Goal: Task Accomplishment & Management: Manage account settings

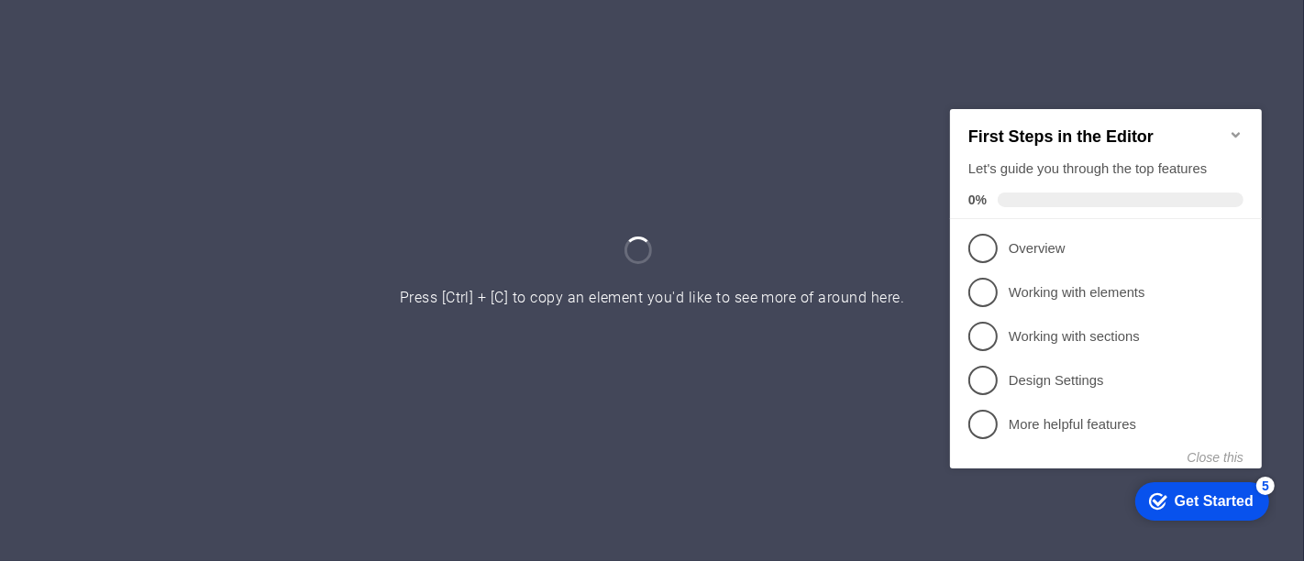
click at [1237, 127] on icon "Minimize checklist" at bounding box center [1235, 134] width 15 height 15
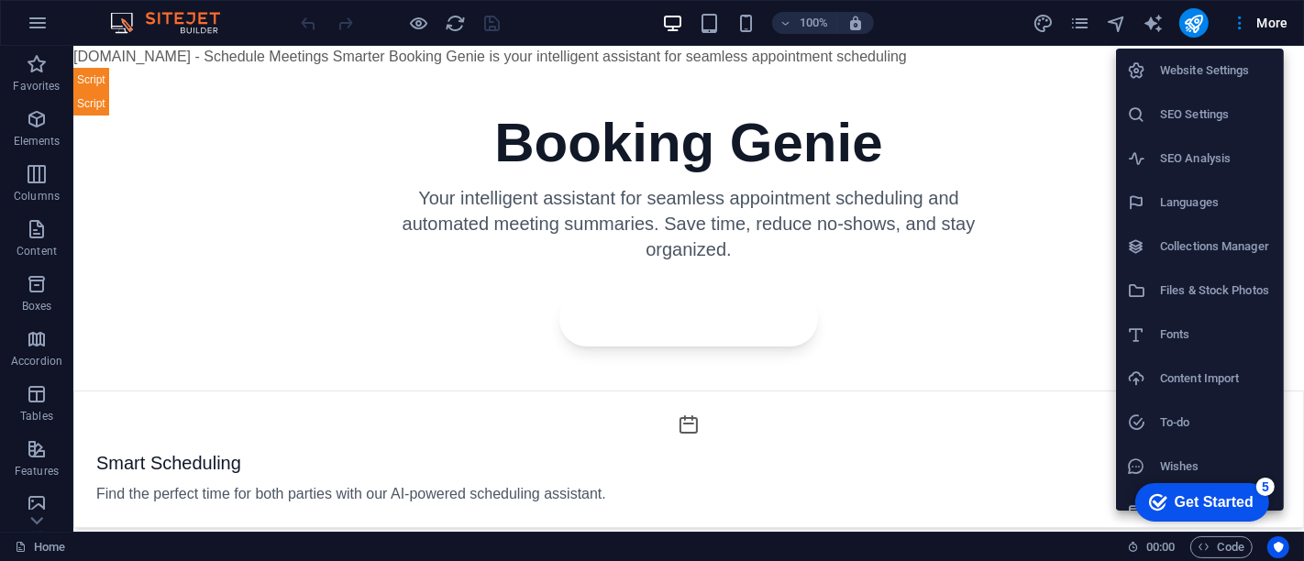
click at [0, 0] on li "SEO Settings" at bounding box center [0, 0] width 0 height 0
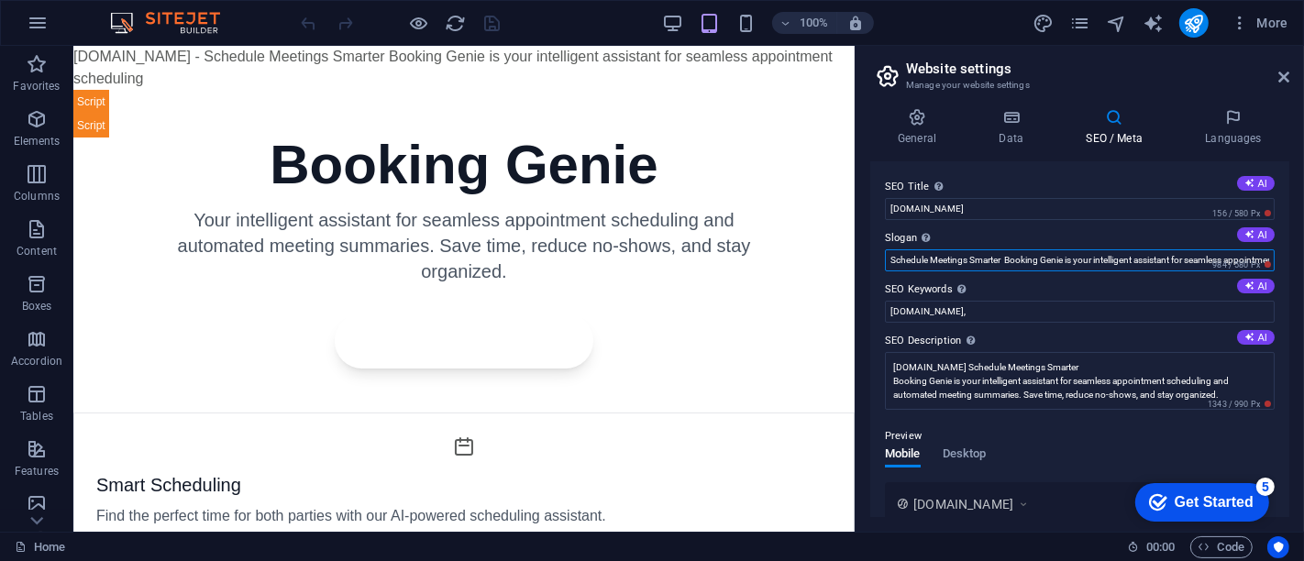
click at [1029, 255] on input "Schedule Meetings Smarter Booking Genie is your intelligent assistant for seaml…" at bounding box center [1080, 260] width 390 height 22
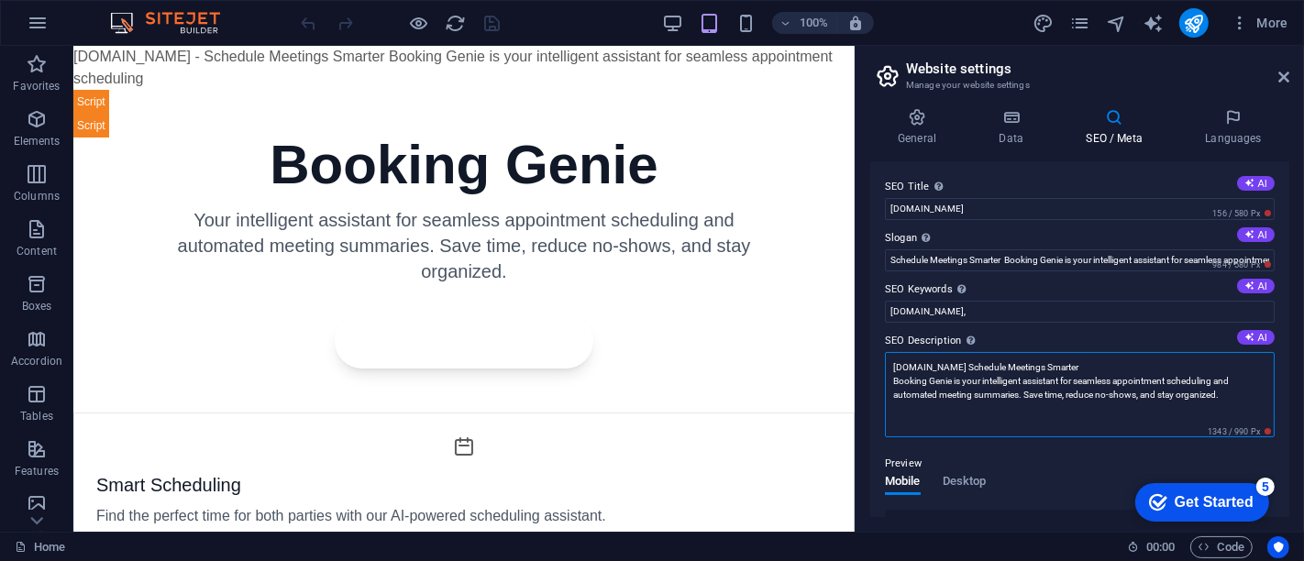
drag, startPoint x: 1245, startPoint y: 393, endPoint x: 896, endPoint y: 385, distance: 349.5
click at [1012, 216] on input "[DOMAIN_NAME]" at bounding box center [1080, 209] width 390 height 22
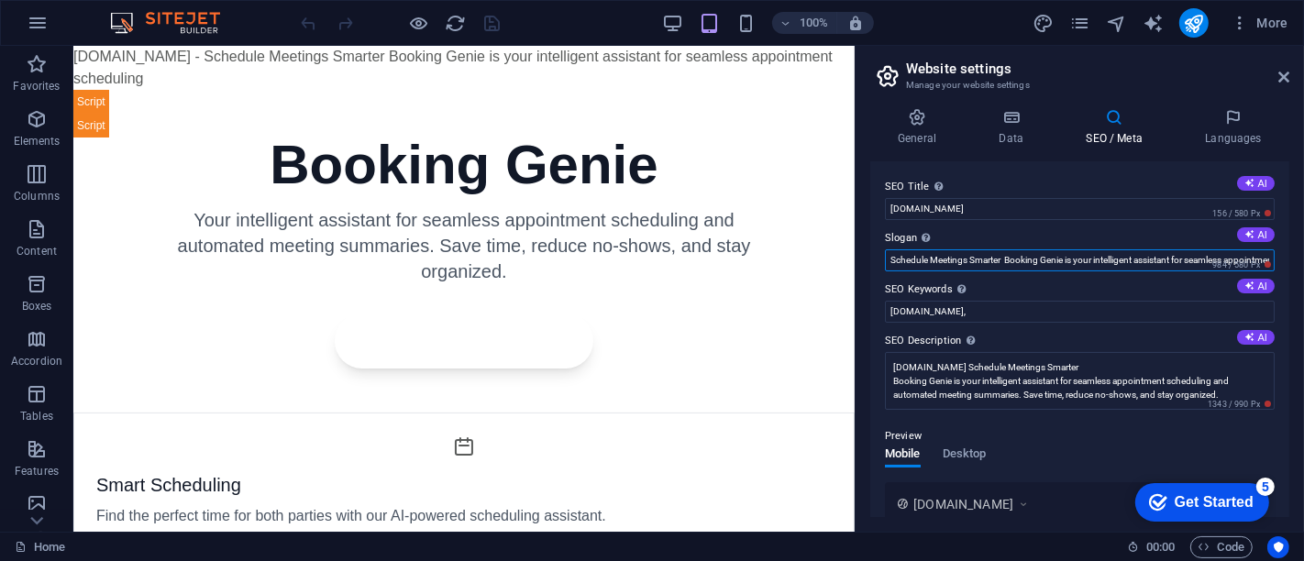
click at [987, 258] on input "Schedule Meetings Smarter Booking Genie is your intelligent assistant for seaml…" at bounding box center [1080, 260] width 390 height 22
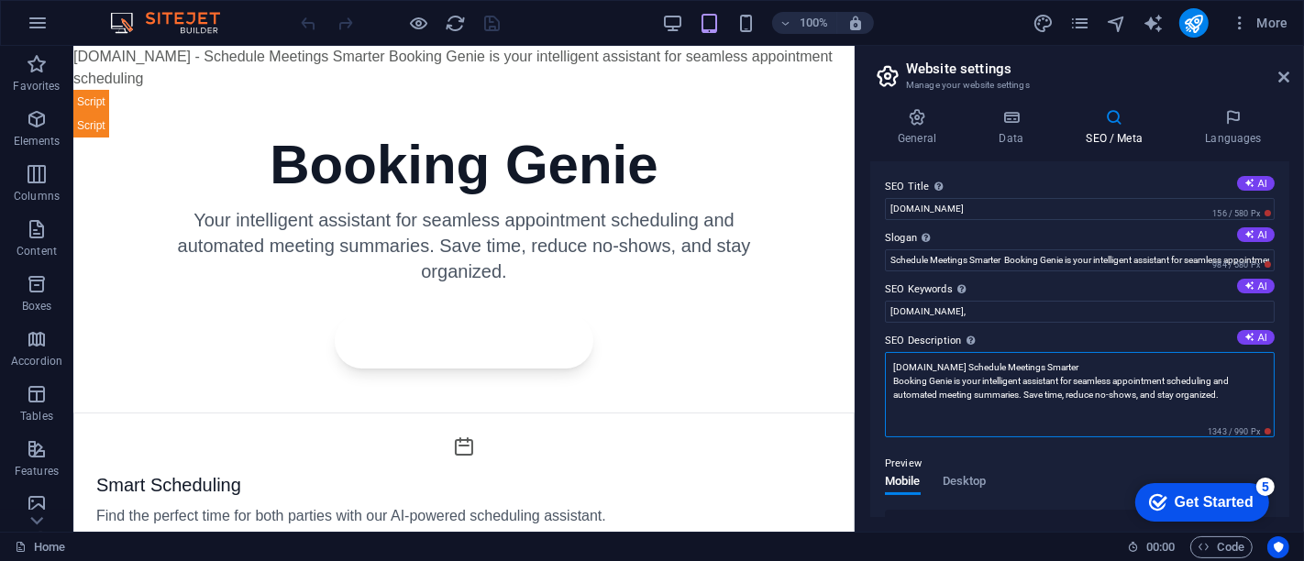
type textarea "Calendar Invite assitant with bookinggenie.org Schedule Meetings Smarter Bookin…"
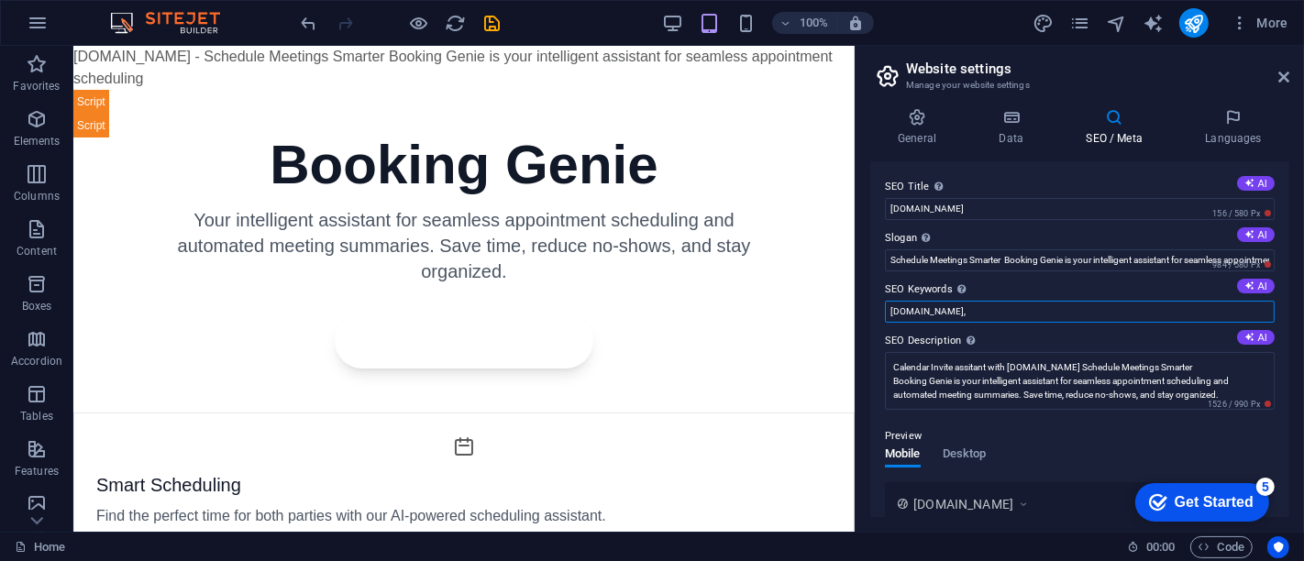
paste input "booking software for small business, online booking system, appointment schedul…"
type input "bookinggenie.org, booking software for small business, online booking system, a…"
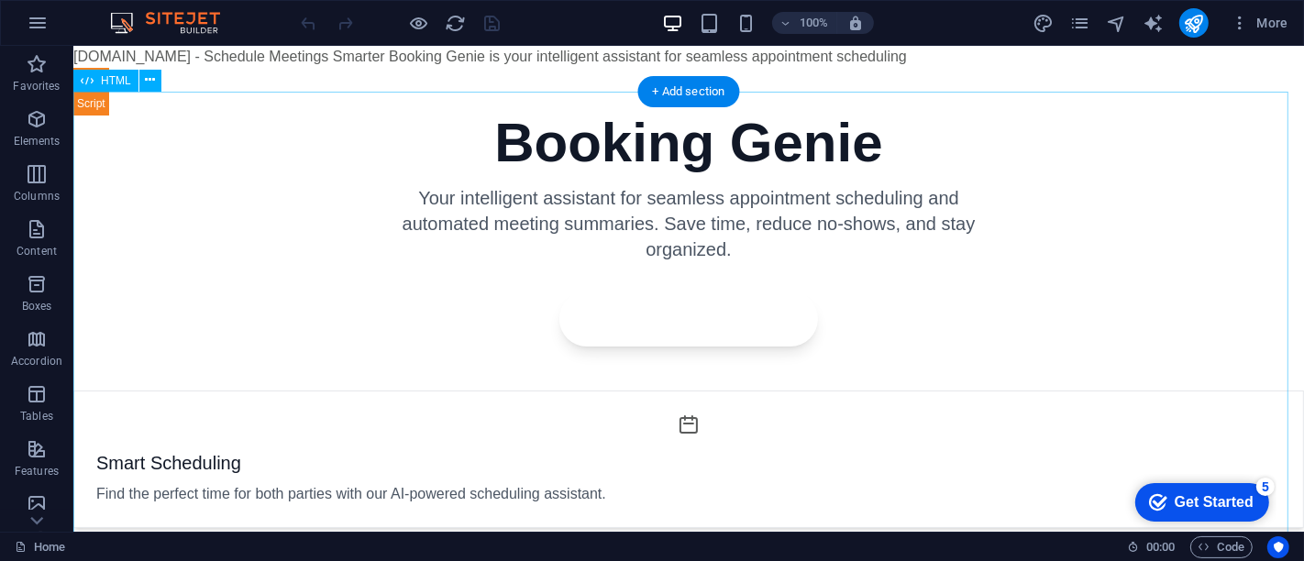
click at [868, 415] on div "Booking Genie - Simplified Scheduling Booking Genie Your intelligent assistant …" at bounding box center [687, 548] width 1231 height 912
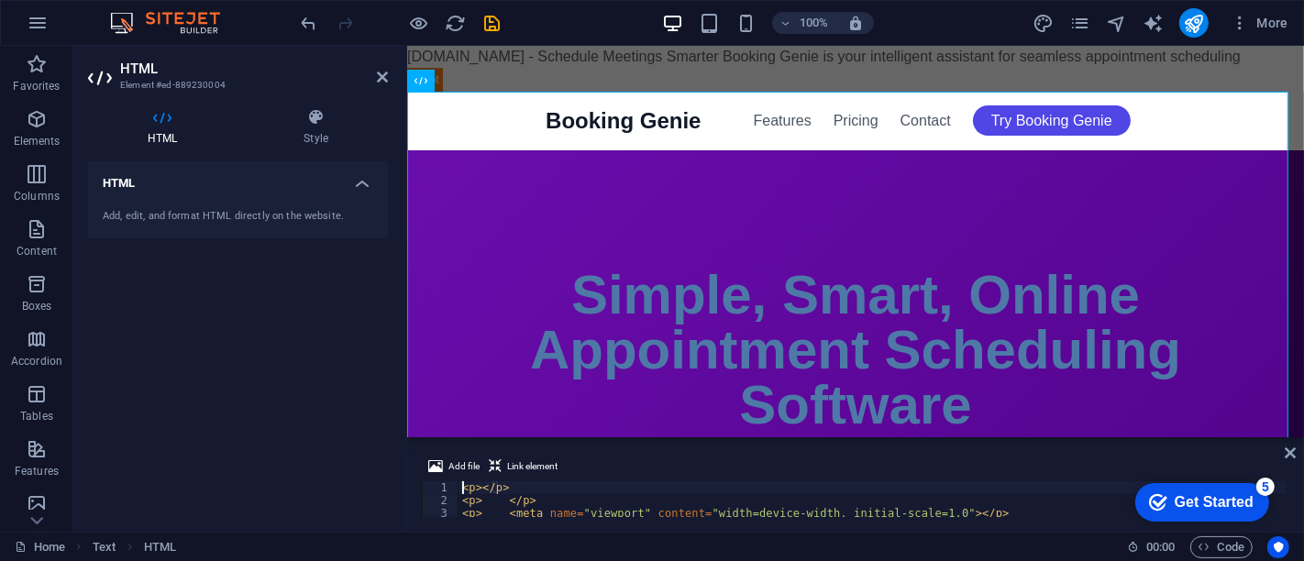
type textarea "<p> </script></p> <p></p>"
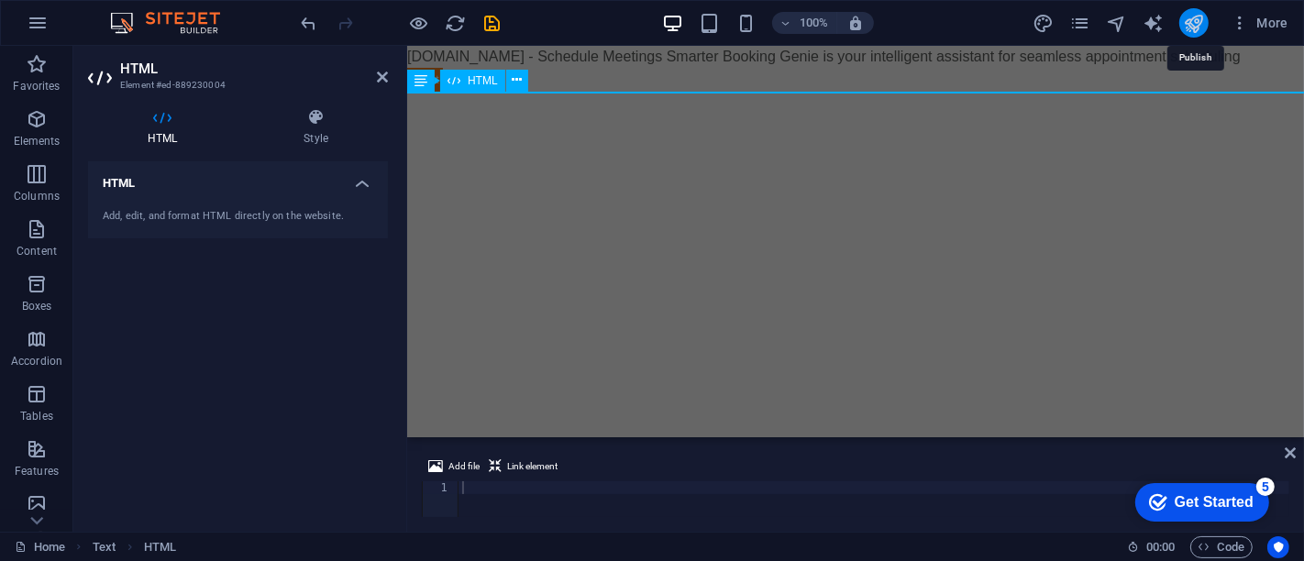
click at [1198, 19] on icon "publish" at bounding box center [1193, 23] width 21 height 21
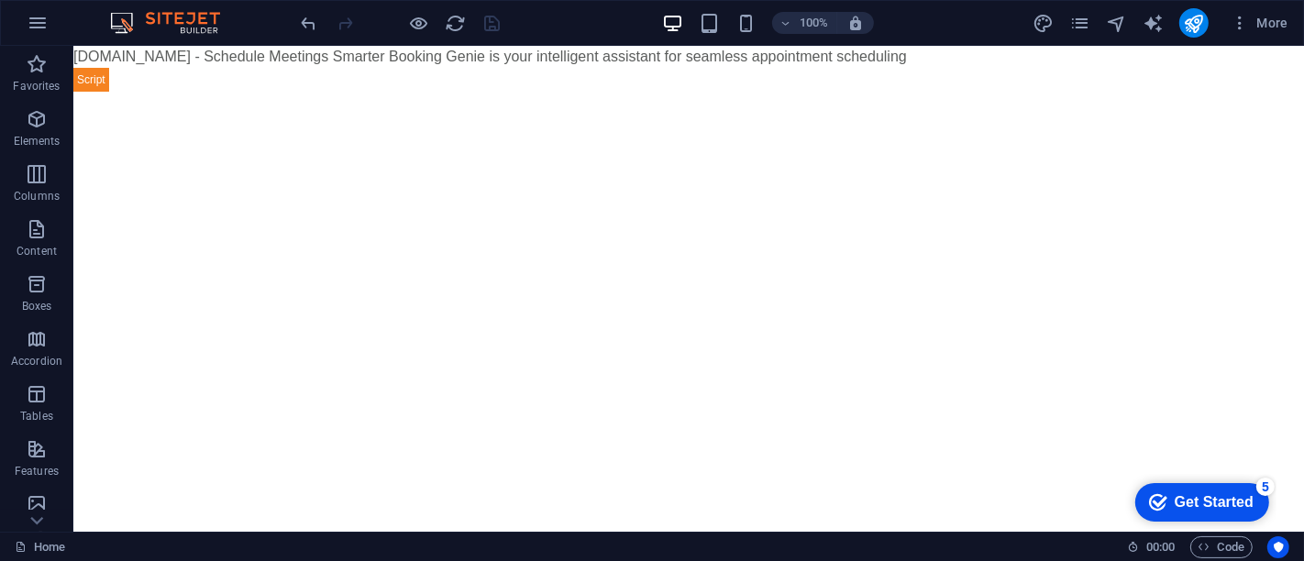
click at [868, 92] on html "Skip to main content bookinggenie.org - Schedule Meetings Smarter Booking Genie…" at bounding box center [687, 69] width 1231 height 46
click at [757, 92] on html "Skip to main content [DOMAIN_NAME] - Schedule Meetings Smarter Booking Genie is…" at bounding box center [687, 69] width 1231 height 46
click at [636, 92] on html "Skip to main content [DOMAIN_NAME] - Schedule Meetings Smarter Booking Genie is…" at bounding box center [687, 69] width 1231 height 46
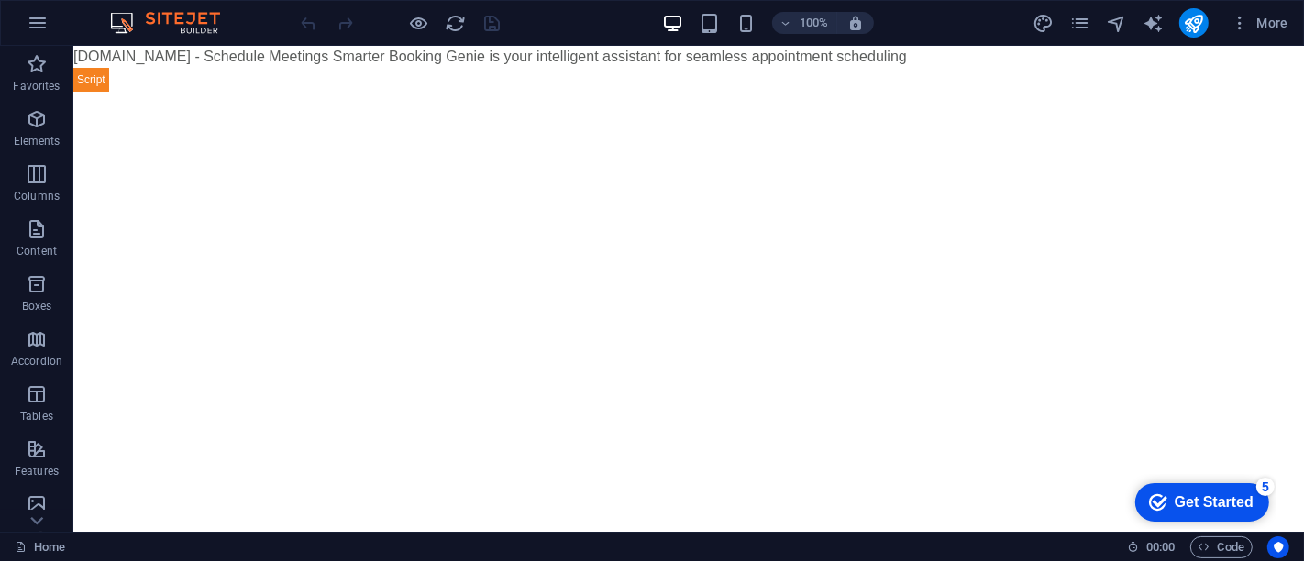
click at [636, 92] on html "Skip to main content [DOMAIN_NAME] - Schedule Meetings Smarter Booking Genie is…" at bounding box center [687, 69] width 1231 height 46
click at [576, 92] on html "Skip to main content [DOMAIN_NAME] - Schedule Meetings Smarter Booking Genie is…" at bounding box center [687, 69] width 1231 height 46
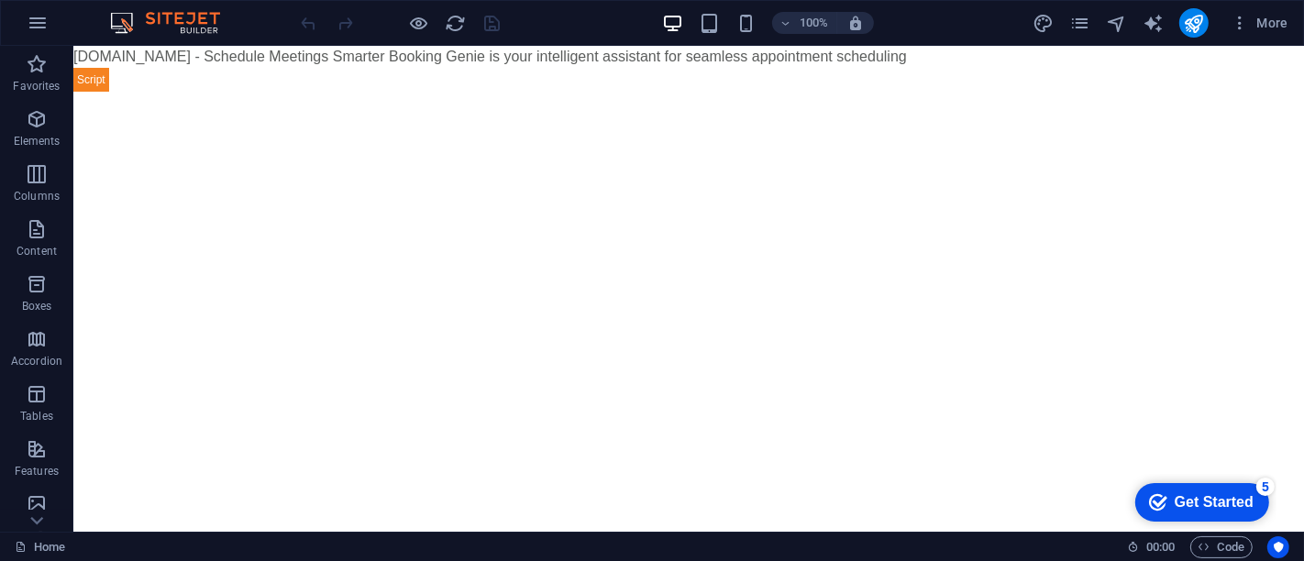
drag, startPoint x: 576, startPoint y: 211, endPoint x: 727, endPoint y: 201, distance: 151.7
click at [727, 92] on html "Skip to main content [DOMAIN_NAME] - Schedule Meetings Smarter Booking Genie is…" at bounding box center [687, 69] width 1231 height 46
click at [1025, 92] on html "Skip to main content [DOMAIN_NAME] - Schedule Meetings Smarter Booking Genie is…" at bounding box center [687, 69] width 1231 height 46
click at [34, 105] on button "Elements" at bounding box center [36, 128] width 73 height 55
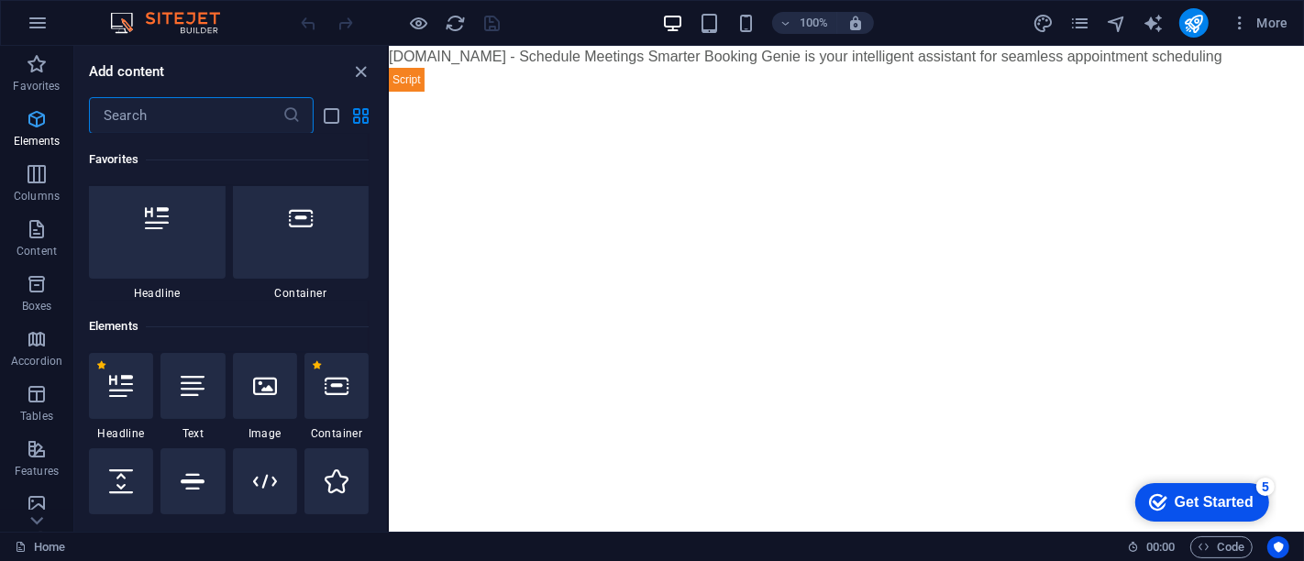
scroll to position [195, 0]
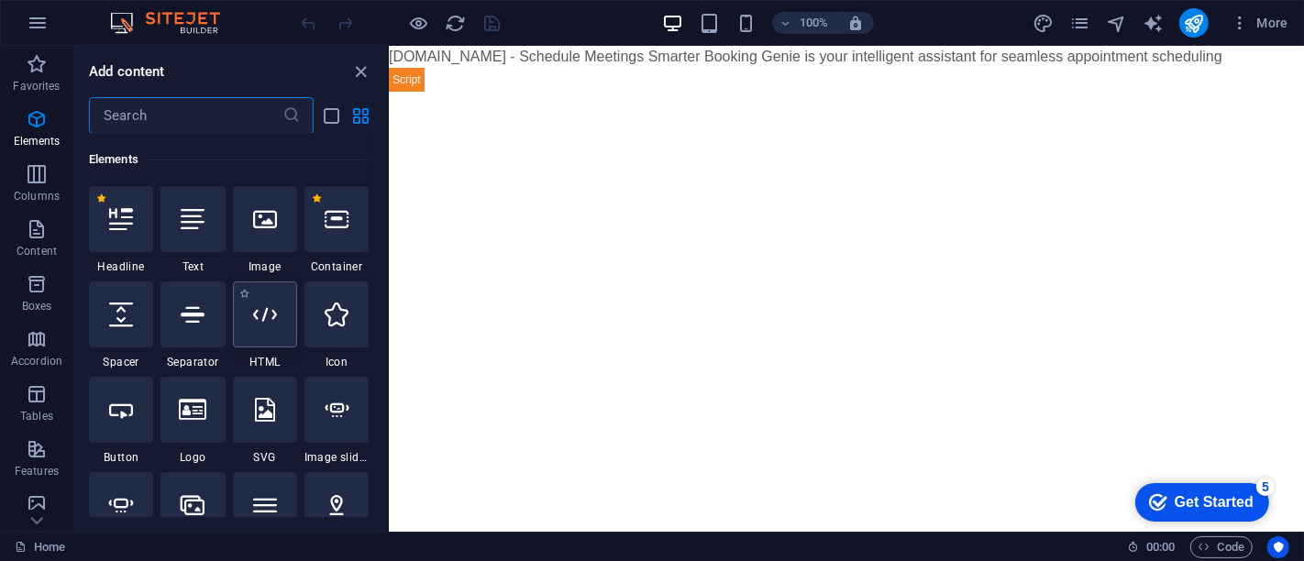
click at [280, 307] on div at bounding box center [265, 315] width 64 height 66
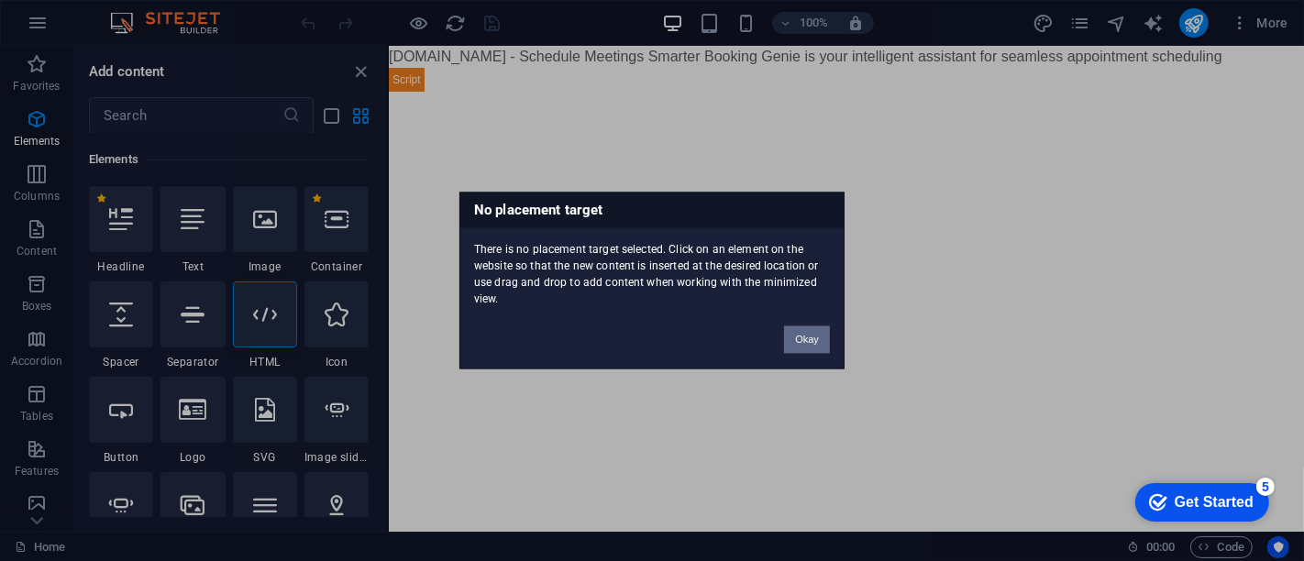
click at [825, 337] on button "Okay" at bounding box center [807, 340] width 46 height 28
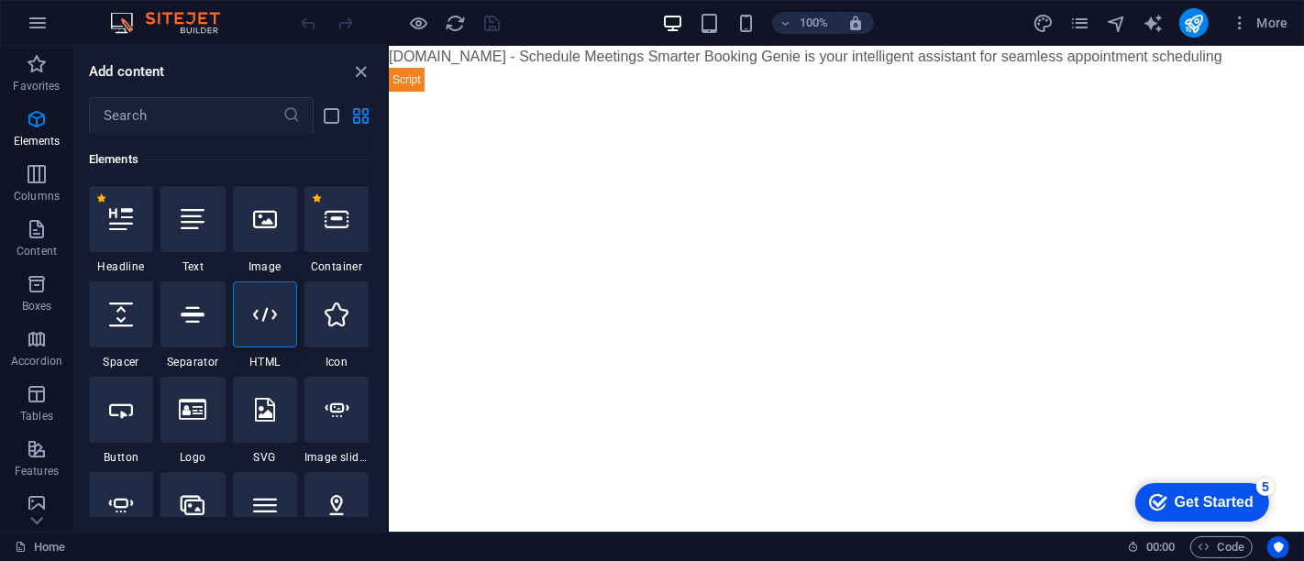
click at [813, 92] on html "Skip to main content [DOMAIN_NAME] - Schedule Meetings Smarter Booking Genie is…" at bounding box center [845, 69] width 915 height 46
click at [275, 312] on icon at bounding box center [265, 315] width 24 height 24
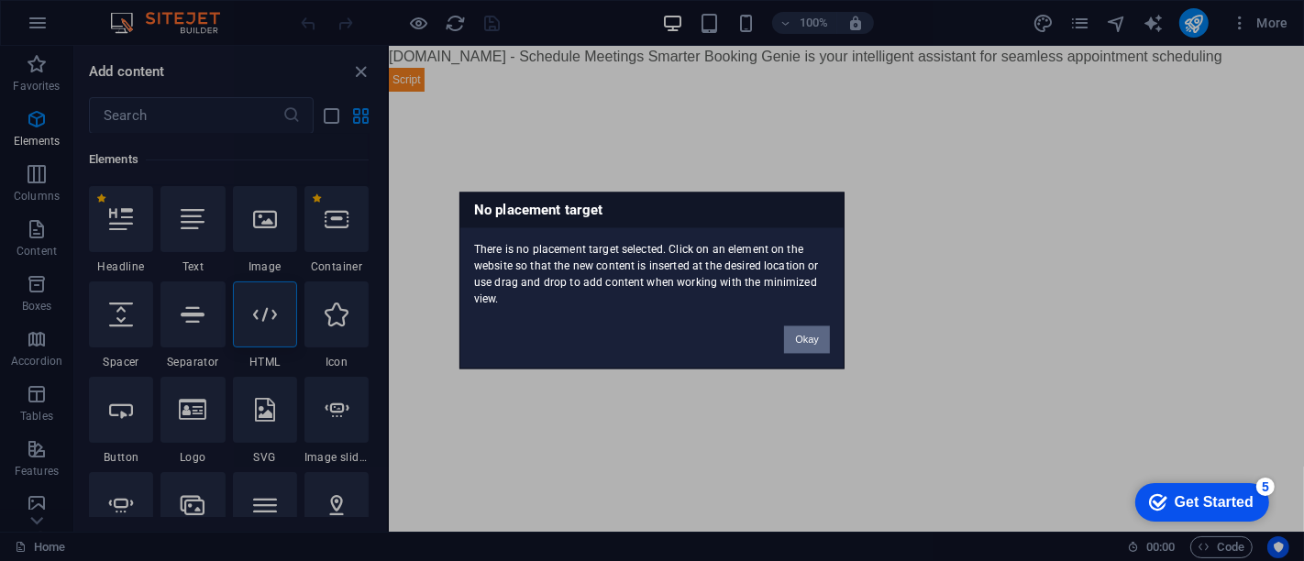
click at [820, 334] on button "Okay" at bounding box center [807, 340] width 46 height 28
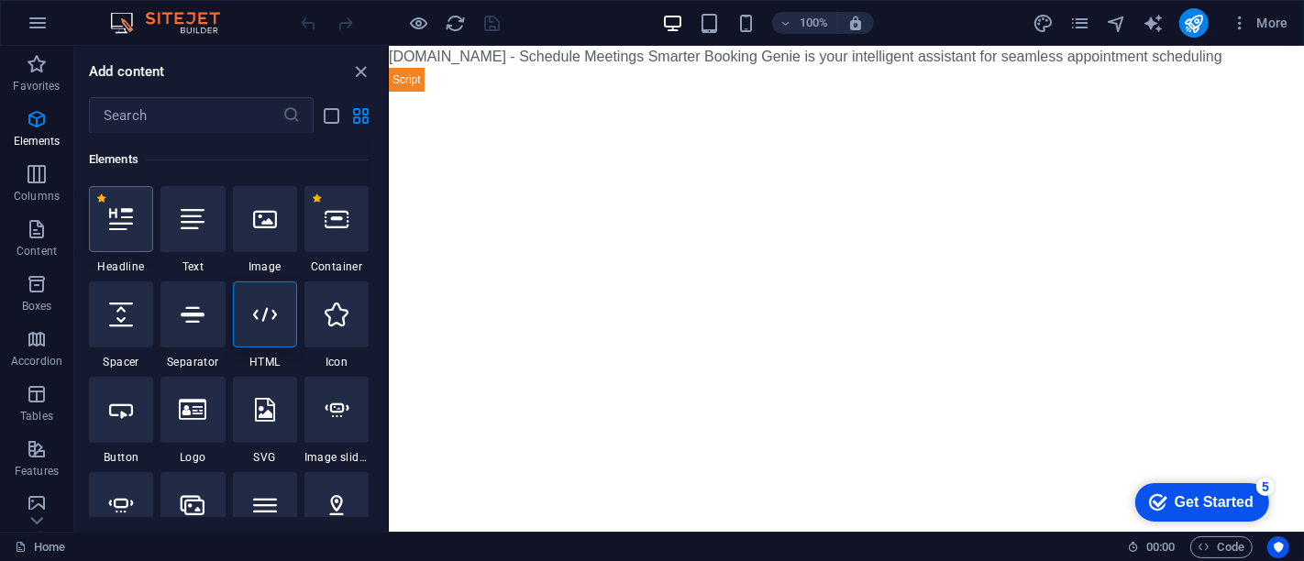
click at [114, 224] on icon at bounding box center [121, 219] width 24 height 24
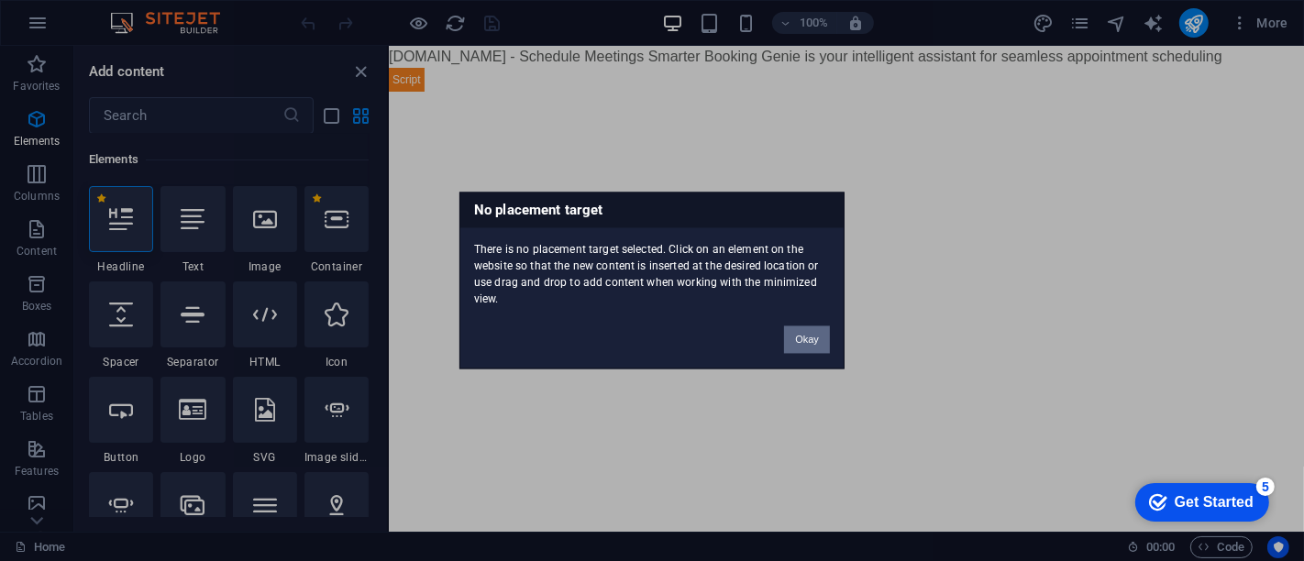
click at [793, 337] on button "Okay" at bounding box center [807, 340] width 46 height 28
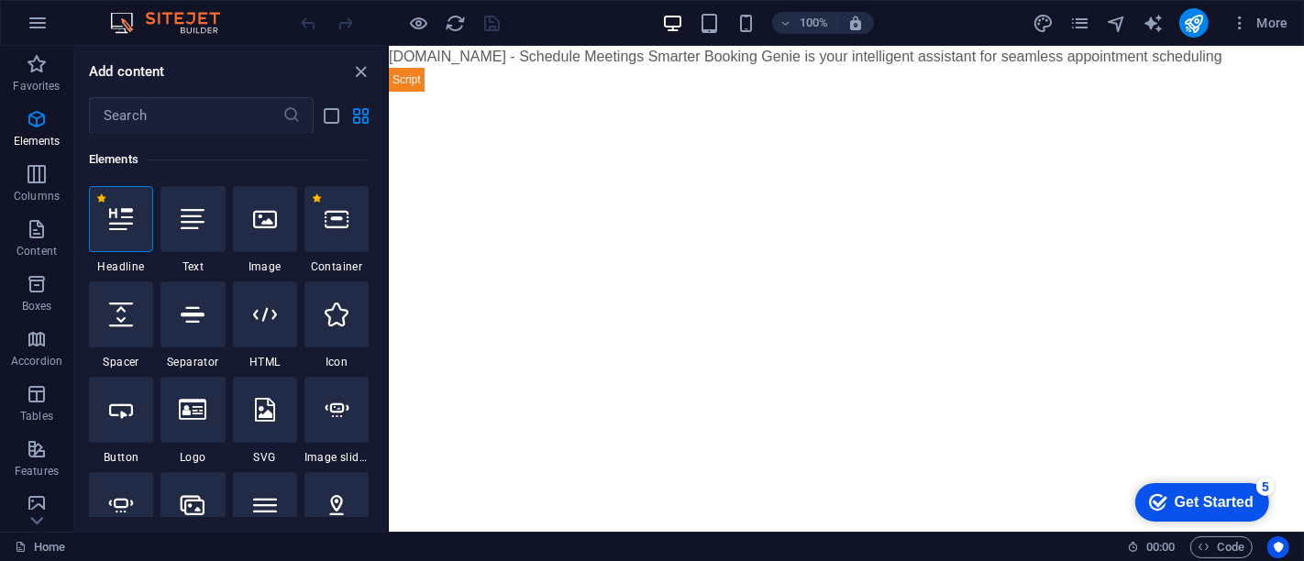
click at [936, 92] on html "Skip to main content bookinggenie.org - Schedule Meetings Smarter Booking Genie…" at bounding box center [845, 69] width 915 height 46
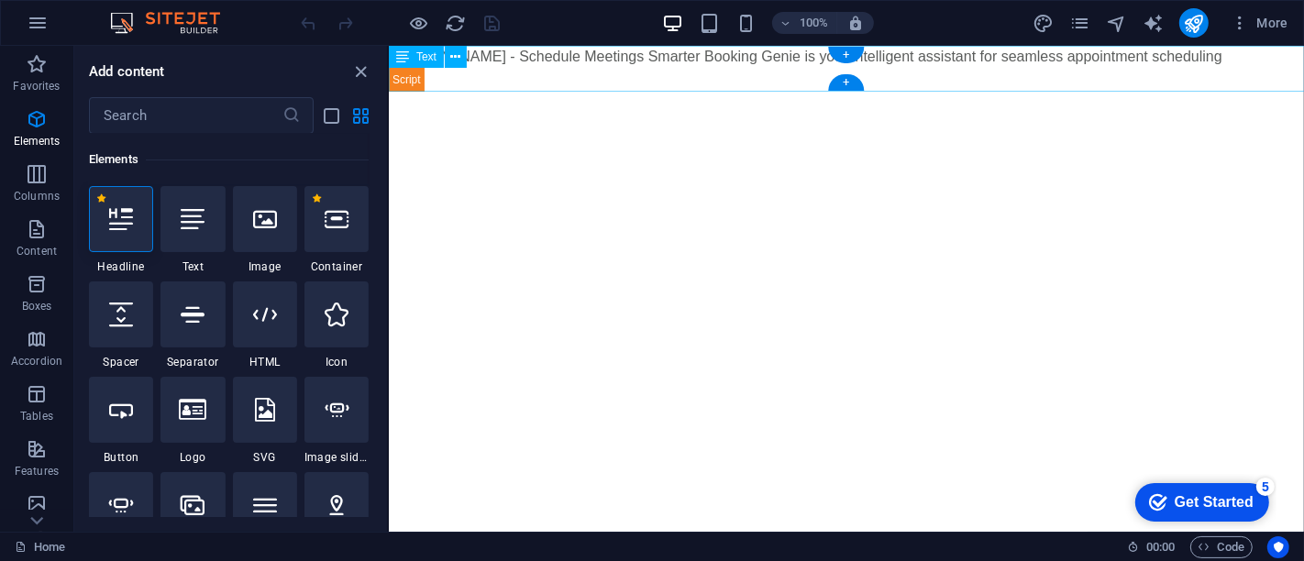
click at [1155, 60] on div "bookinggenie.org - Schedule Meetings Smarter Booking Genie is your intelligent …" at bounding box center [845, 69] width 915 height 46
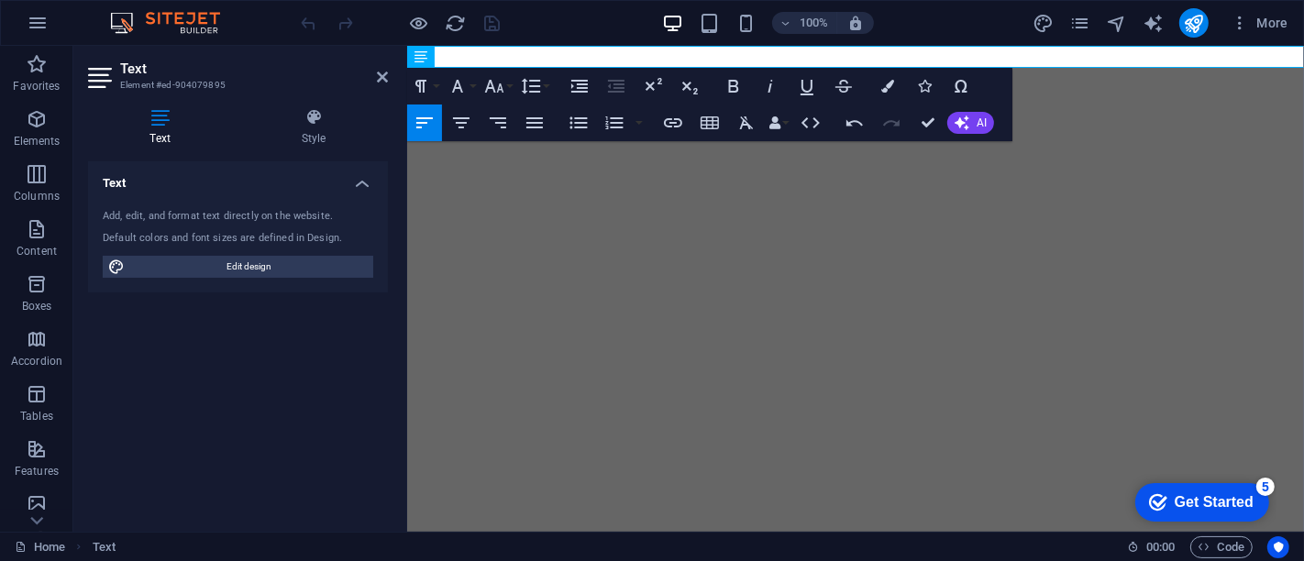
click at [1081, 68] on html "Skip to main content bookinggenie.org - Schedule Meetings Smarter Booking Genie…" at bounding box center [854, 57] width 897 height 22
click at [941, 68] on html "Skip to main content bookinggenie.org - Schedule Meetings Smarter Booking Genie…" at bounding box center [854, 57] width 897 height 22
click at [935, 68] on html "Skip to main content bookinggenie.org - Schedule Meetings Smarter Booking Genie…" at bounding box center [854, 57] width 897 height 22
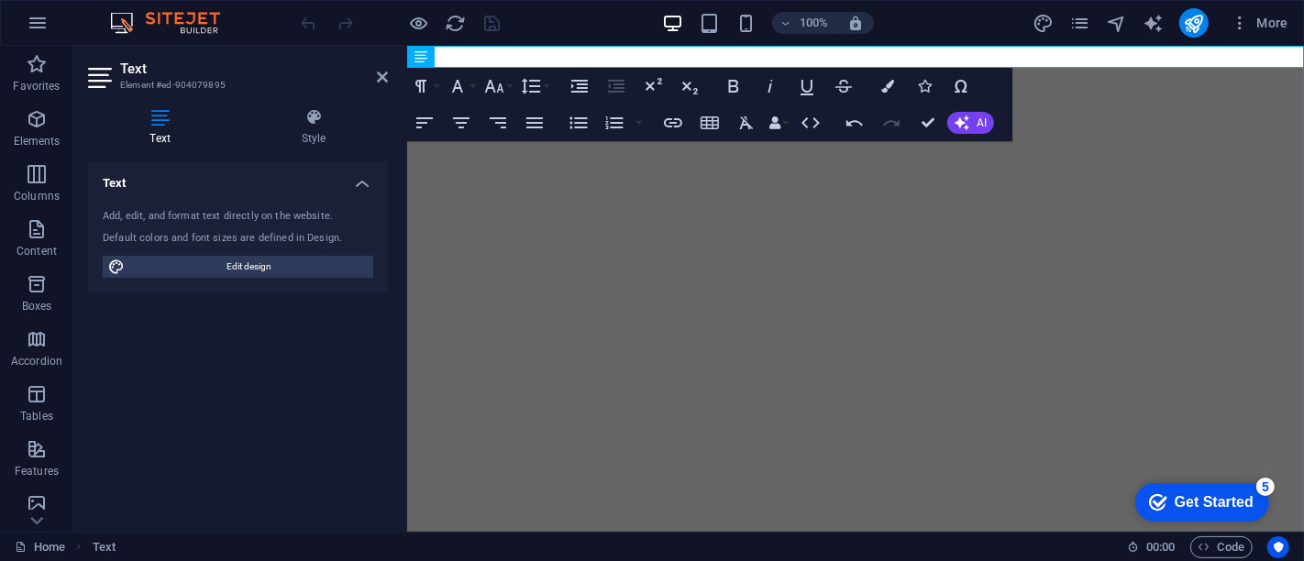
click at [703, 68] on html "Skip to main content bookinggenie.org - Schedule Meetings Smarter Booking Genie…" at bounding box center [854, 57] width 897 height 22
click at [706, 50] on p at bounding box center [854, 57] width 897 height 22
click at [620, 68] on html "Skip to main content bookinggenie.org - Schedule Meetings Smarter Booking Genie…" at bounding box center [854, 57] width 897 height 22
drag, startPoint x: 41, startPoint y: 127, endPoint x: 61, endPoint y: 281, distance: 155.4
click at [41, 127] on icon "button" at bounding box center [37, 119] width 22 height 22
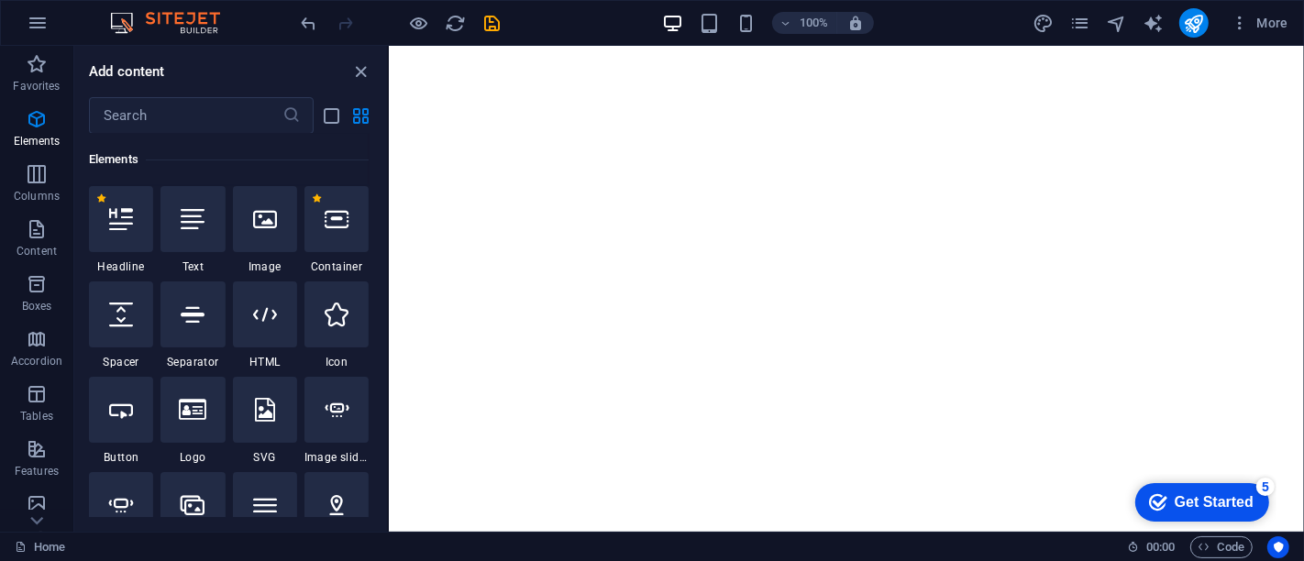
click at [595, 46] on html "Skip to main content bookinggenie.org - Schedule Meetings Smarter Booking Genie…" at bounding box center [845, 46] width 915 height 0
click at [259, 312] on icon at bounding box center [265, 315] width 24 height 24
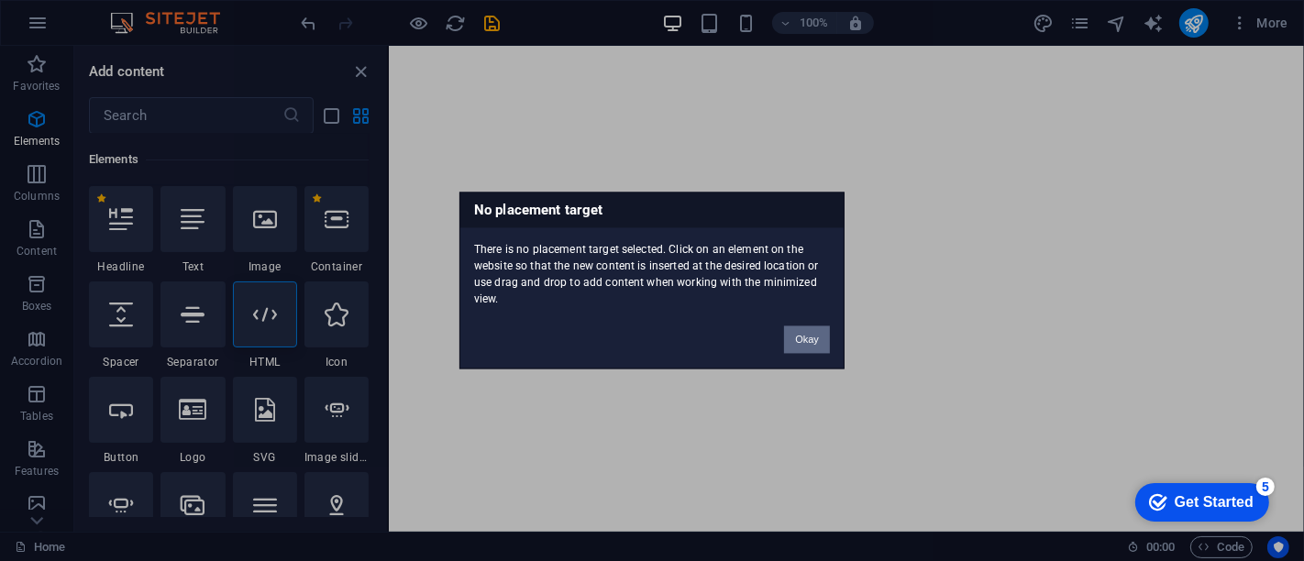
click at [796, 338] on button "Okay" at bounding box center [807, 340] width 46 height 28
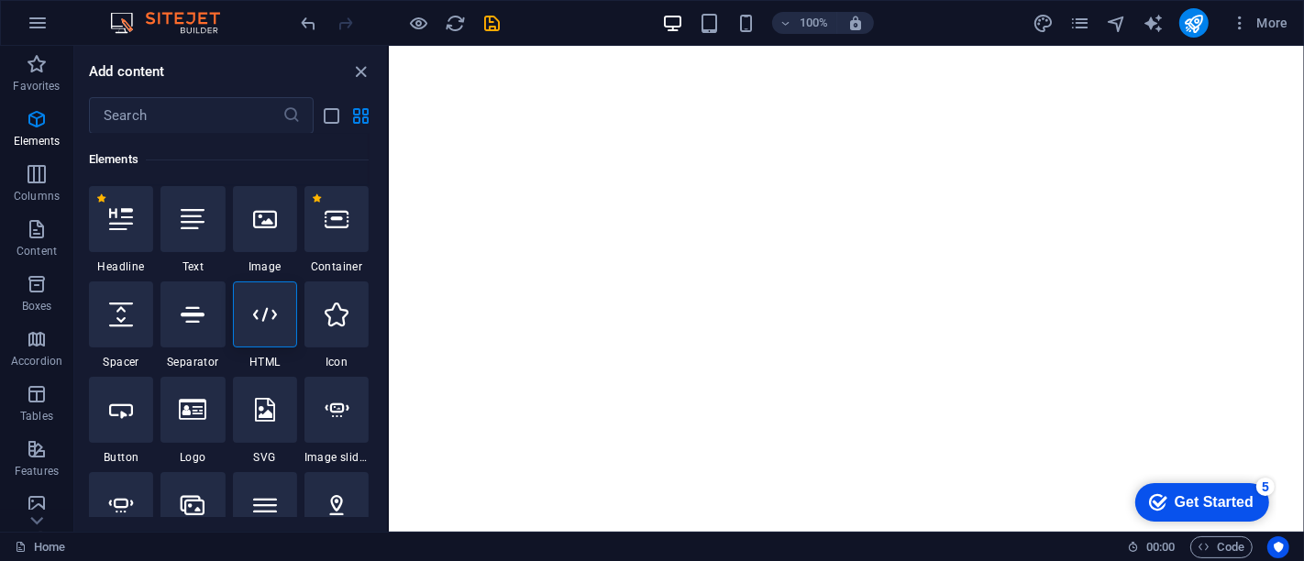
click at [936, 46] on html "Skip to main content bookinggenie.org - Schedule Meetings Smarter Booking Genie…" at bounding box center [845, 46] width 915 height 0
drag, startPoint x: 658, startPoint y: 351, endPoint x: 744, endPoint y: 300, distance: 99.6
click at [744, 46] on html "Skip to main content bookinggenie.org - Schedule Meetings Smarter Booking Genie…" at bounding box center [845, 46] width 915 height 0
click at [271, 304] on icon at bounding box center [265, 315] width 24 height 24
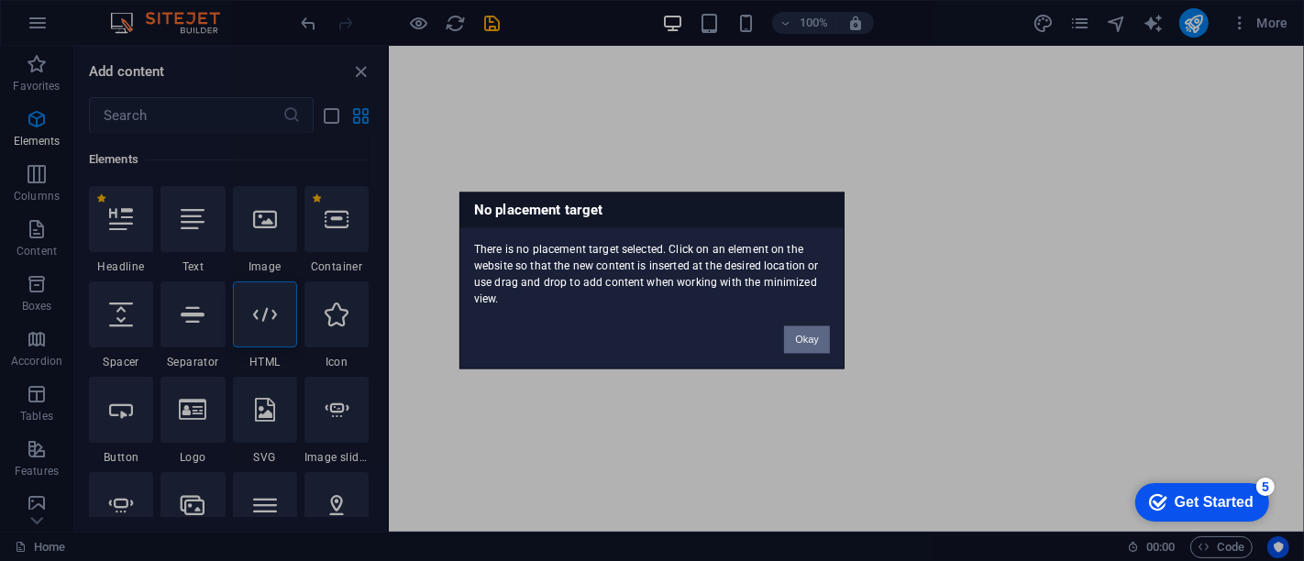
click at [809, 328] on button "Okay" at bounding box center [807, 340] width 46 height 28
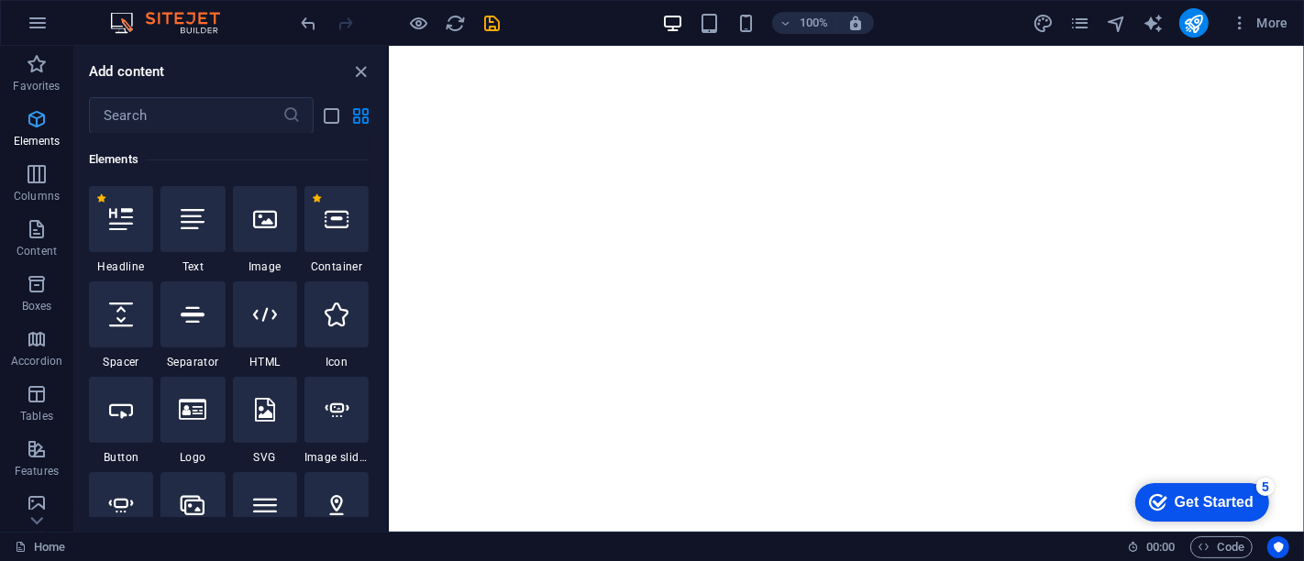
click at [47, 135] on p "Elements" at bounding box center [37, 141] width 47 height 15
click at [1218, 46] on html "Skip to main content bookinggenie.org - Schedule Meetings Smarter Booking Genie…" at bounding box center [845, 46] width 915 height 0
click at [735, 46] on html "Skip to main content bookinggenie.org - Schedule Meetings Smarter Booking Genie…" at bounding box center [845, 46] width 915 height 0
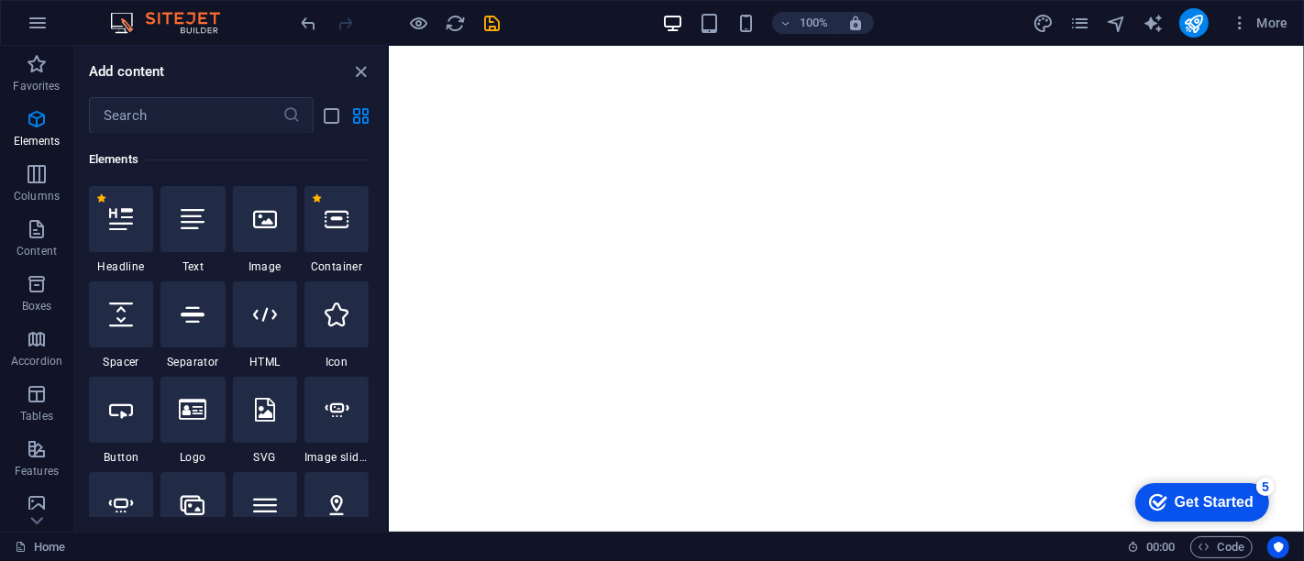
click at [449, 46] on html "Skip to main content bookinggenie.org - Schedule Meetings Smarter Booking Genie…" at bounding box center [845, 46] width 915 height 0
click at [437, 46] on html "Skip to main content bookinggenie.org - Schedule Meetings Smarter Booking Genie…" at bounding box center [845, 46] width 915 height 0
click at [421, 46] on html "Skip to main content bookinggenie.org - Schedule Meetings Smarter Booking Genie…" at bounding box center [845, 46] width 915 height 0
click at [358, 72] on icon "close panel" at bounding box center [361, 71] width 21 height 21
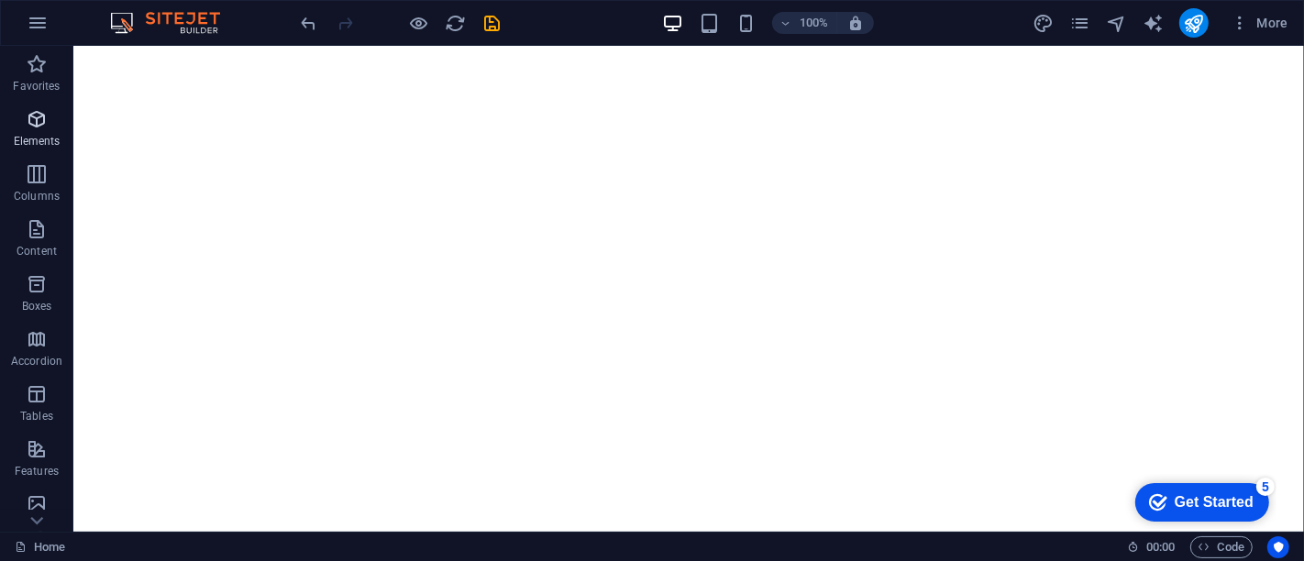
click at [51, 117] on span "Elements" at bounding box center [36, 130] width 73 height 44
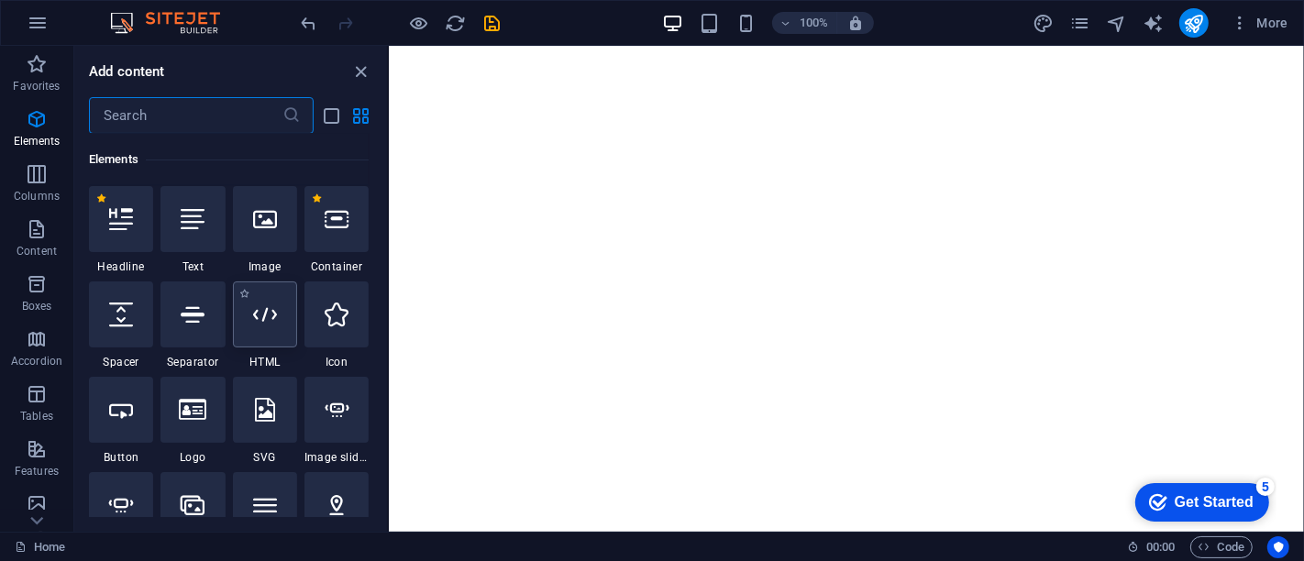
click at [264, 309] on icon at bounding box center [265, 315] width 24 height 24
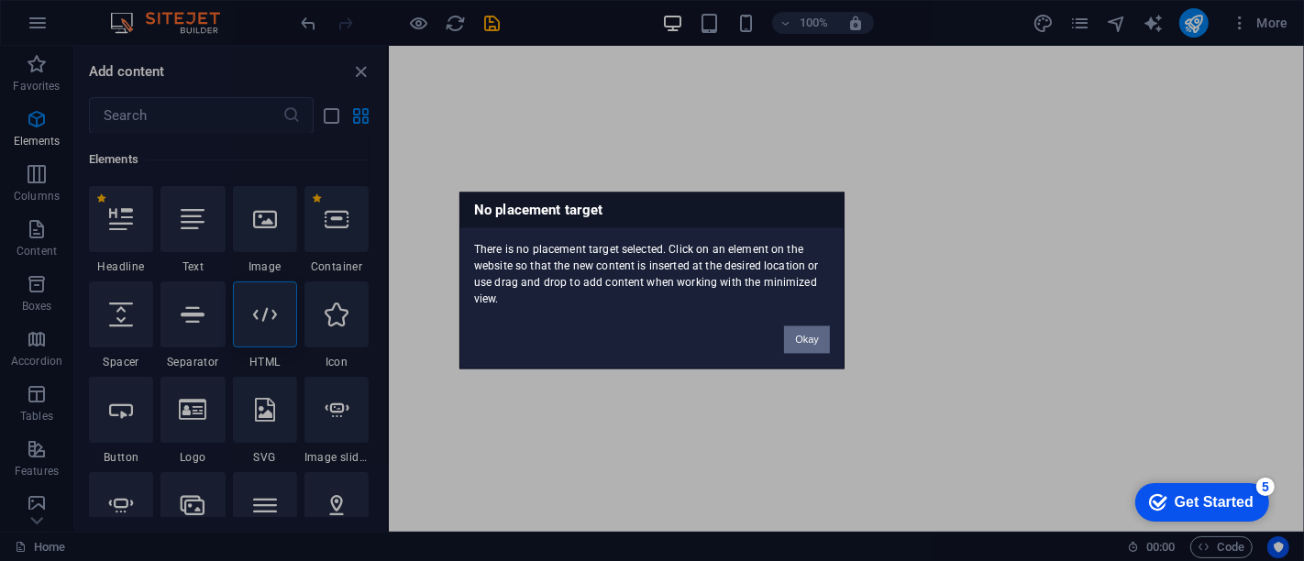
click at [809, 332] on button "Okay" at bounding box center [807, 340] width 46 height 28
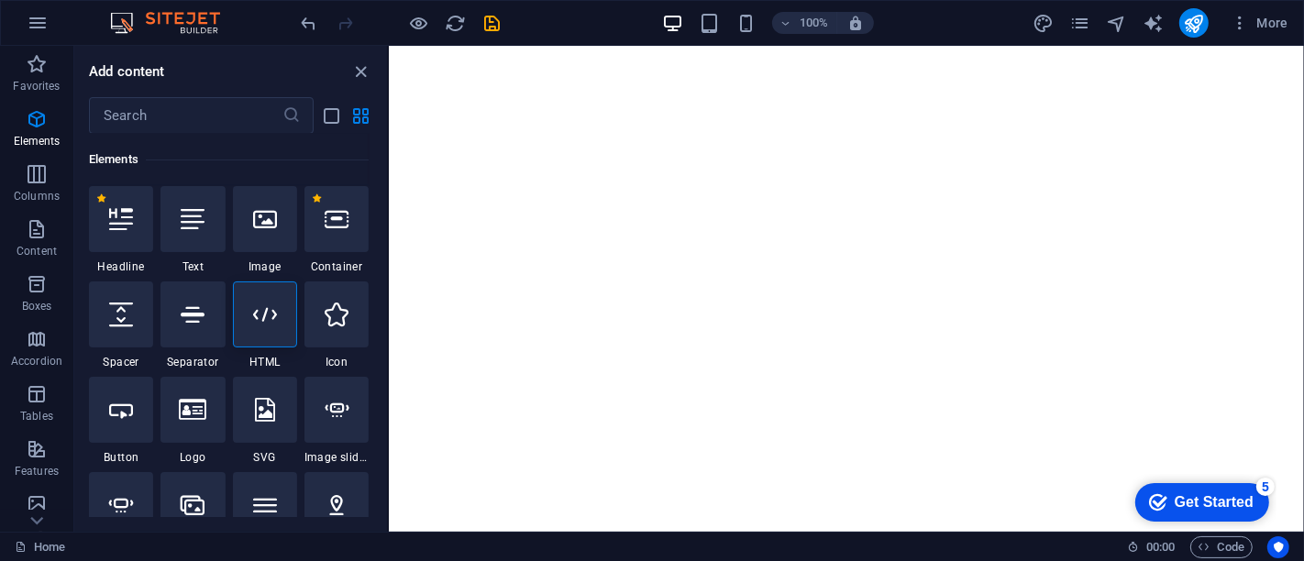
click at [1073, 46] on html "Skip to main content bookinggenie.org - Schedule Meetings Smarter Booking Genie…" at bounding box center [845, 46] width 915 height 0
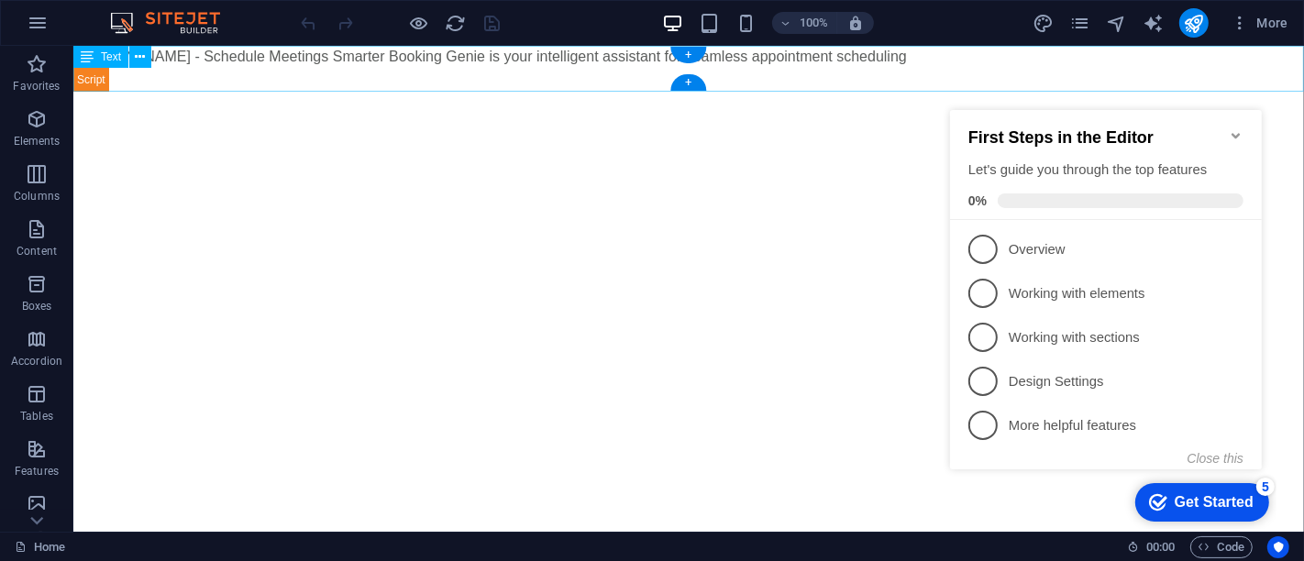
click at [822, 59] on div "bookinggenie.org - Schedule Meetings Smarter Booking Genie is your intelligent …" at bounding box center [687, 69] width 1231 height 46
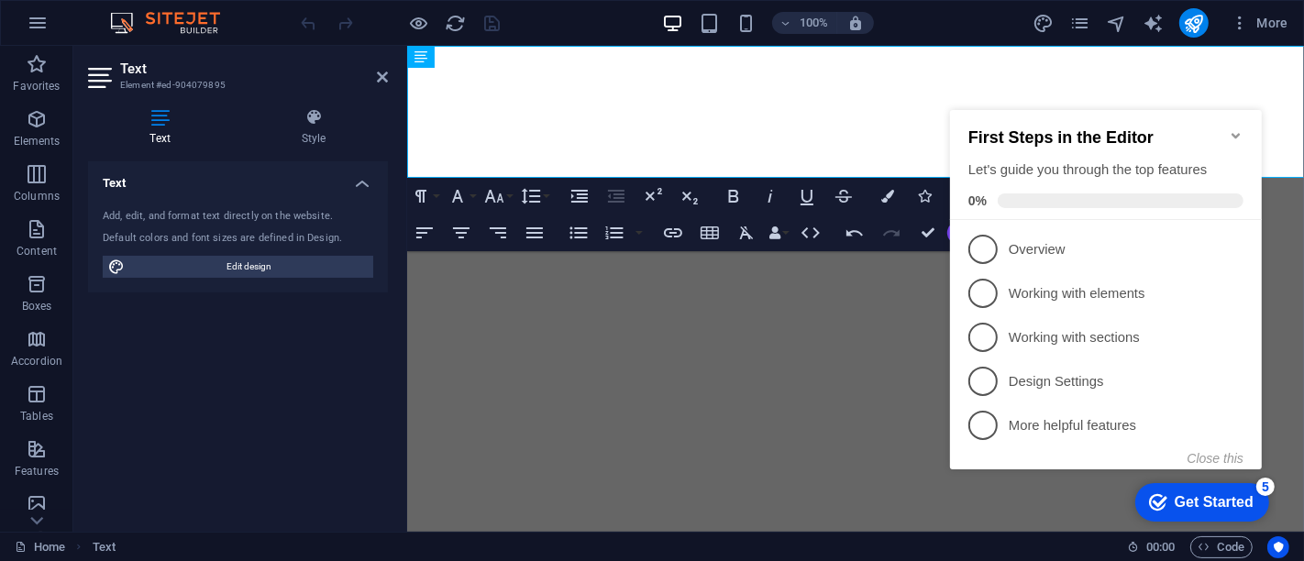
click at [714, 178] on html "Skip to main content bookinggenie.org - Schedule Meetings Smarter Booking Genie…" at bounding box center [854, 112] width 897 height 132
click at [1241, 127] on icon "Minimize checklist" at bounding box center [1235, 134] width 15 height 15
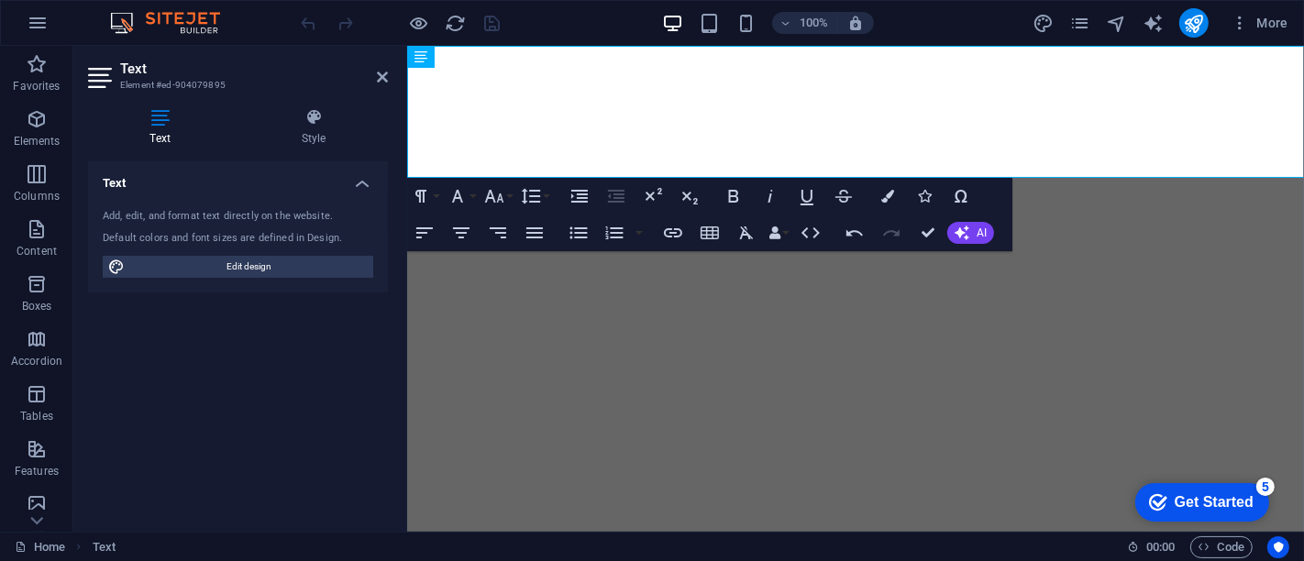
click at [896, 178] on html "Skip to main content bookinggenie.org - Schedule Meetings Smarter Booking Genie…" at bounding box center [854, 112] width 897 height 132
click at [950, 120] on div at bounding box center [854, 123] width 897 height 22
click at [473, 61] on icon at bounding box center [475, 57] width 10 height 19
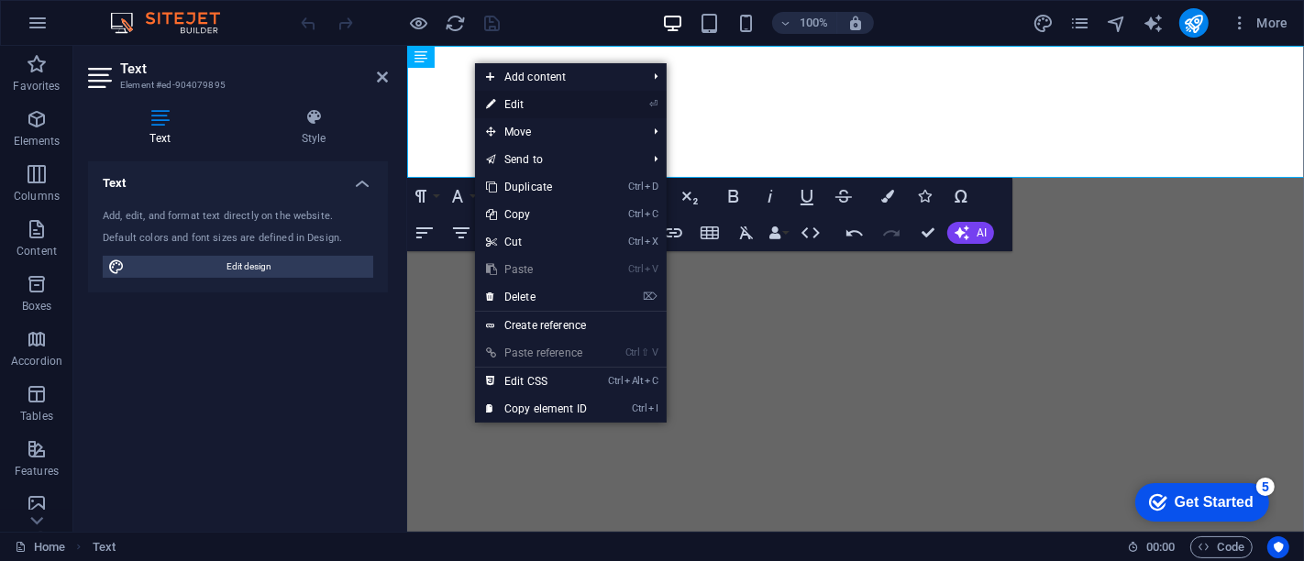
click at [504, 103] on link "⏎ Edit" at bounding box center [536, 105] width 123 height 28
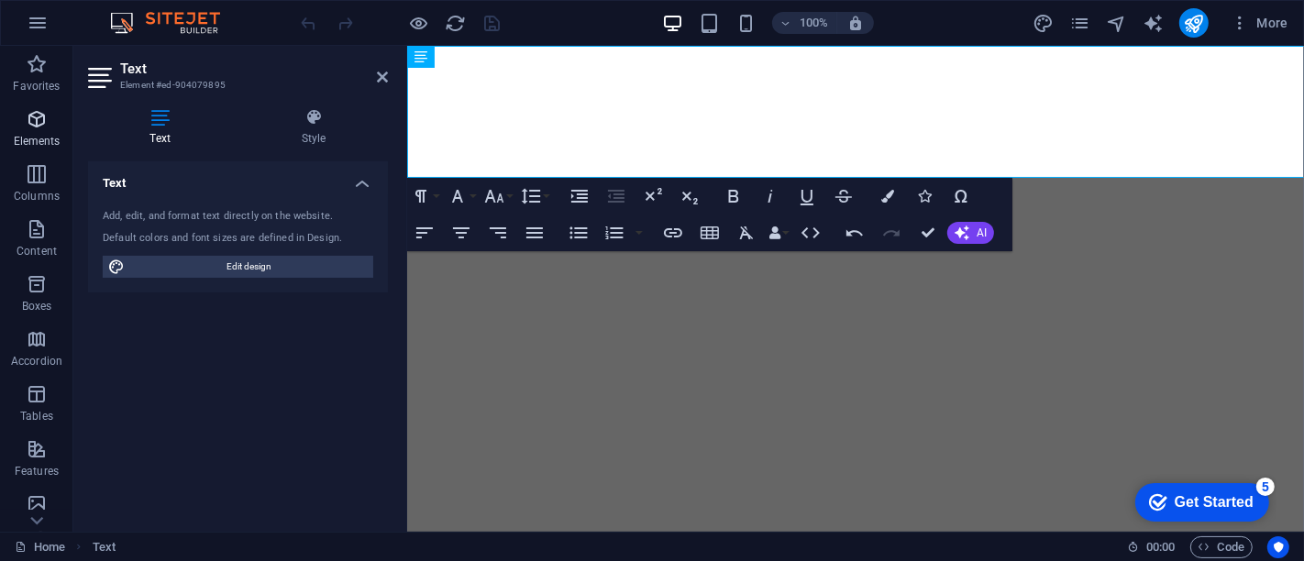
click at [47, 112] on icon "button" at bounding box center [37, 119] width 22 height 22
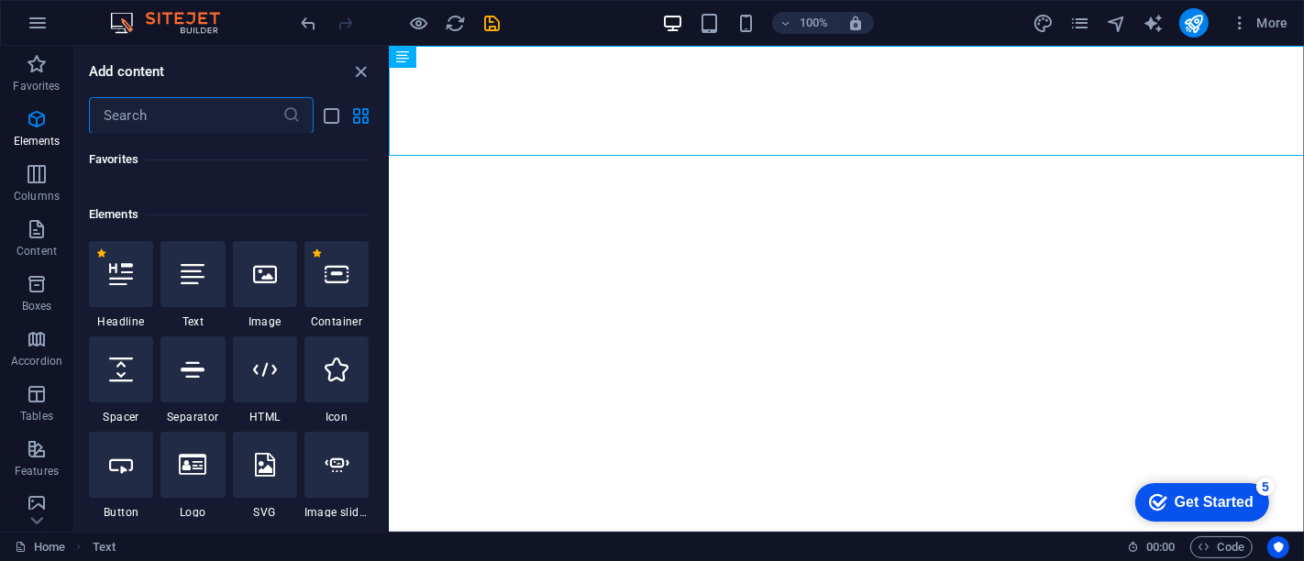
scroll to position [195, 0]
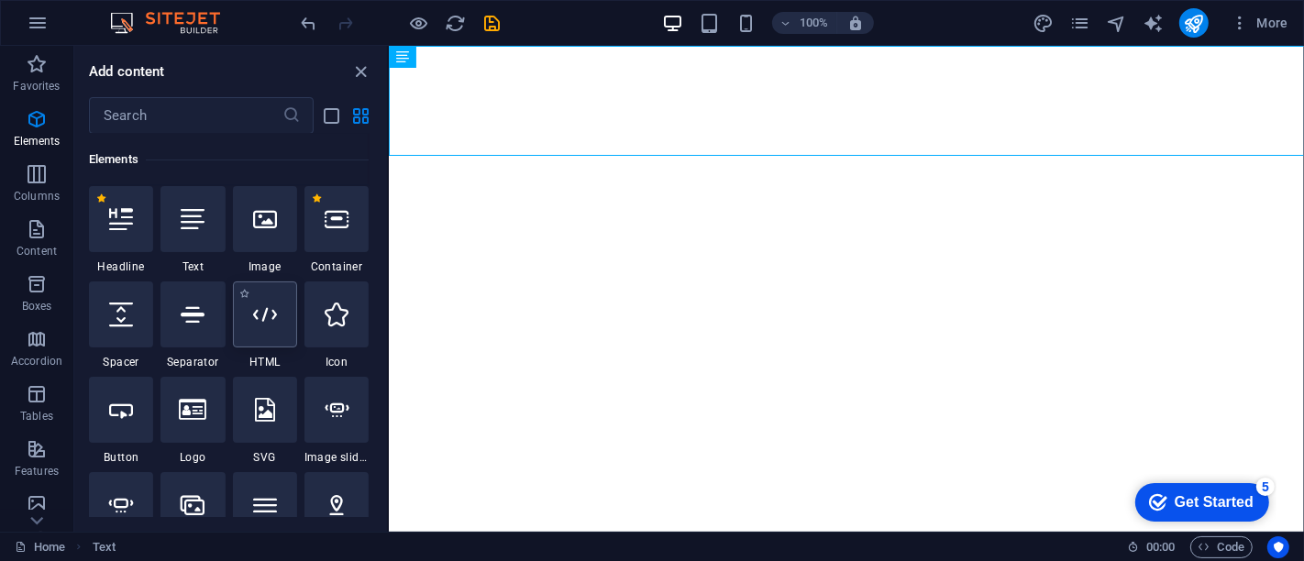
drag, startPoint x: 239, startPoint y: 189, endPoint x: 245, endPoint y: 310, distance: 121.2
click at [245, 310] on div at bounding box center [265, 315] width 64 height 66
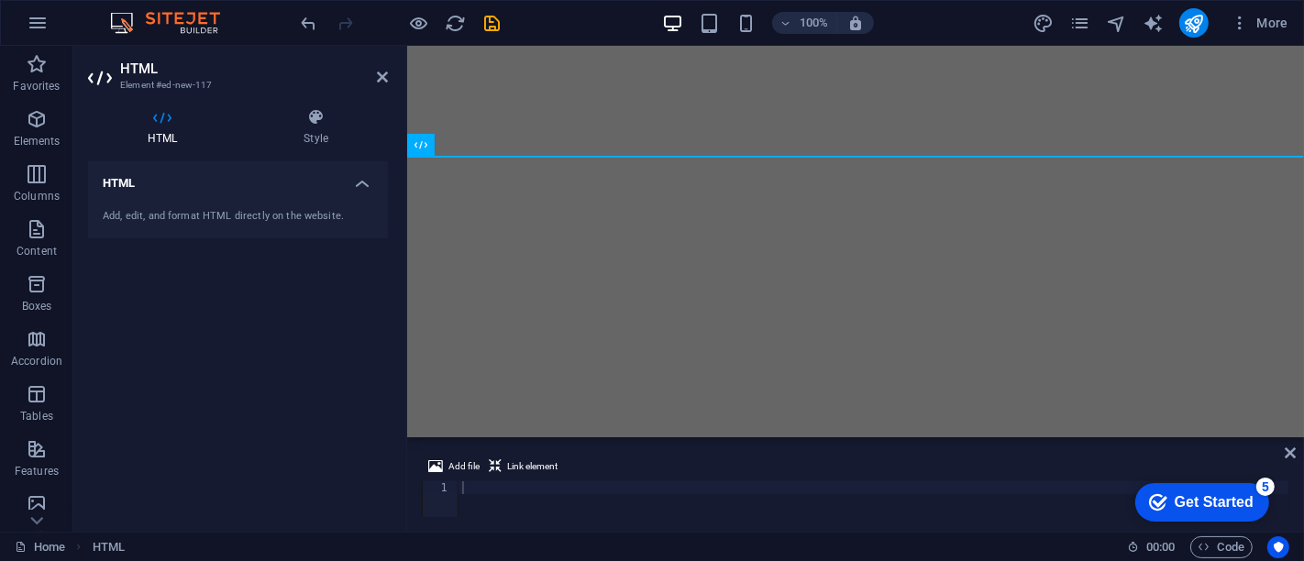
click at [755, 156] on html "Skip to main content bookinggenie.org - Schedule Meetings Smarter Booking Genie…" at bounding box center [854, 101] width 897 height 110
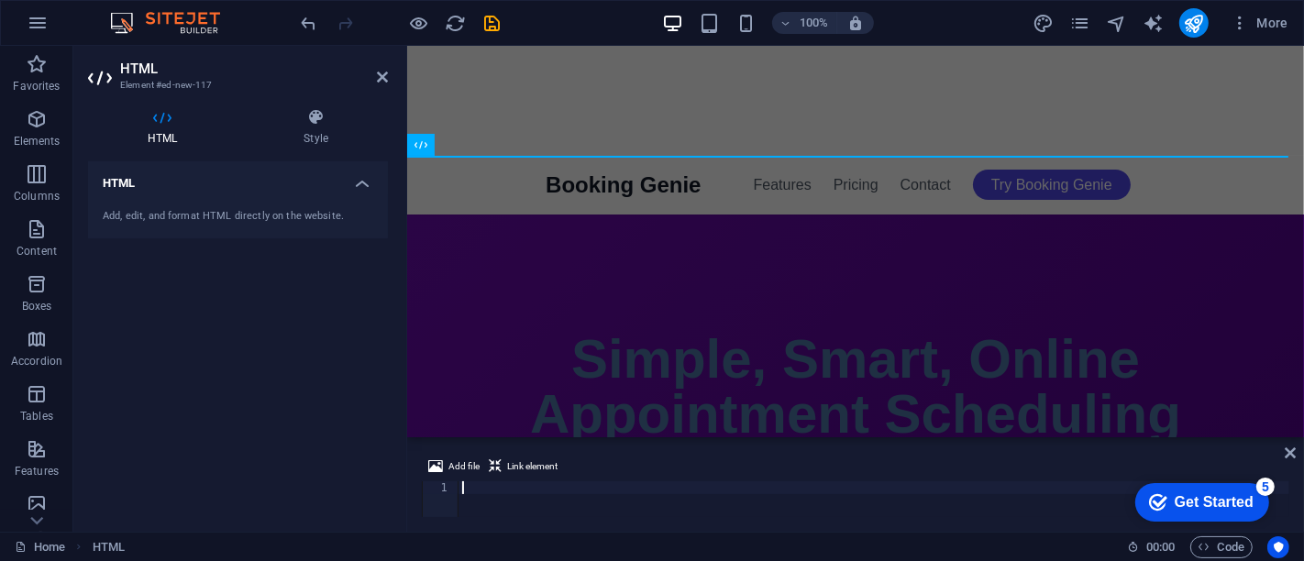
click at [814, 492] on div at bounding box center [874, 511] width 831 height 61
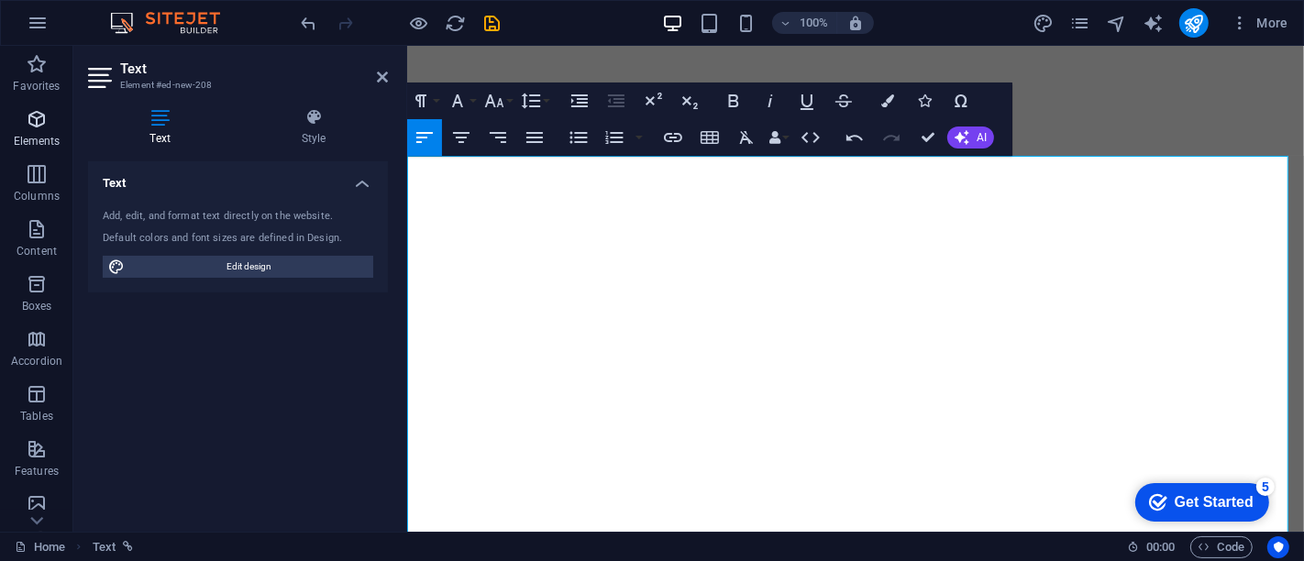
click at [38, 137] on p "Elements" at bounding box center [37, 141] width 47 height 15
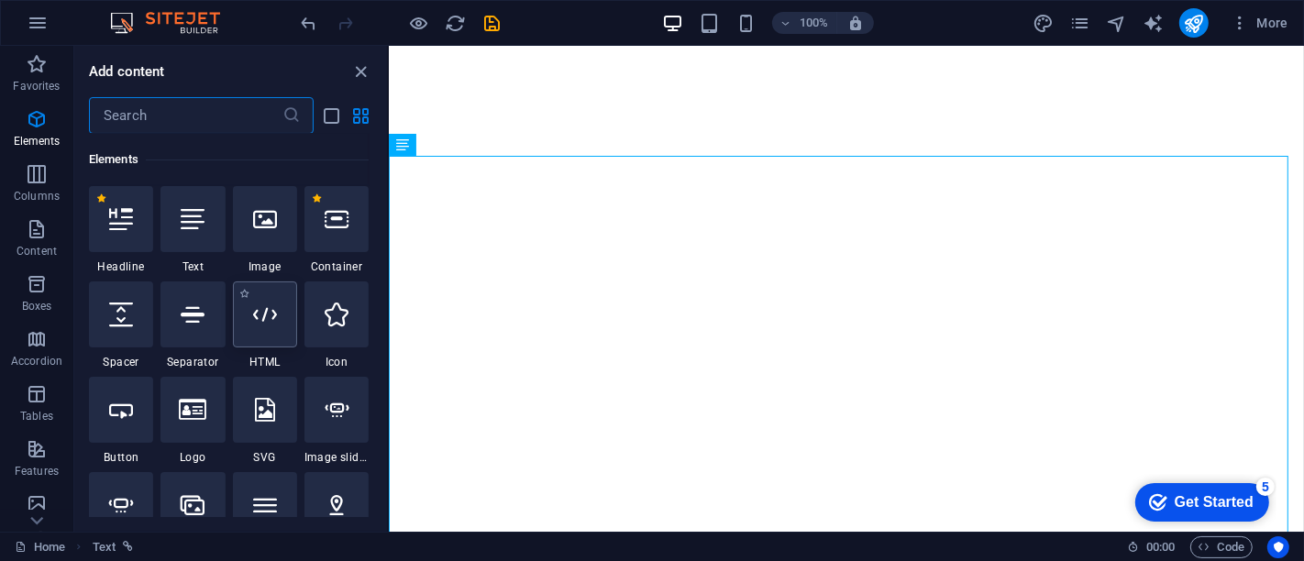
click at [263, 304] on icon at bounding box center [265, 315] width 24 height 24
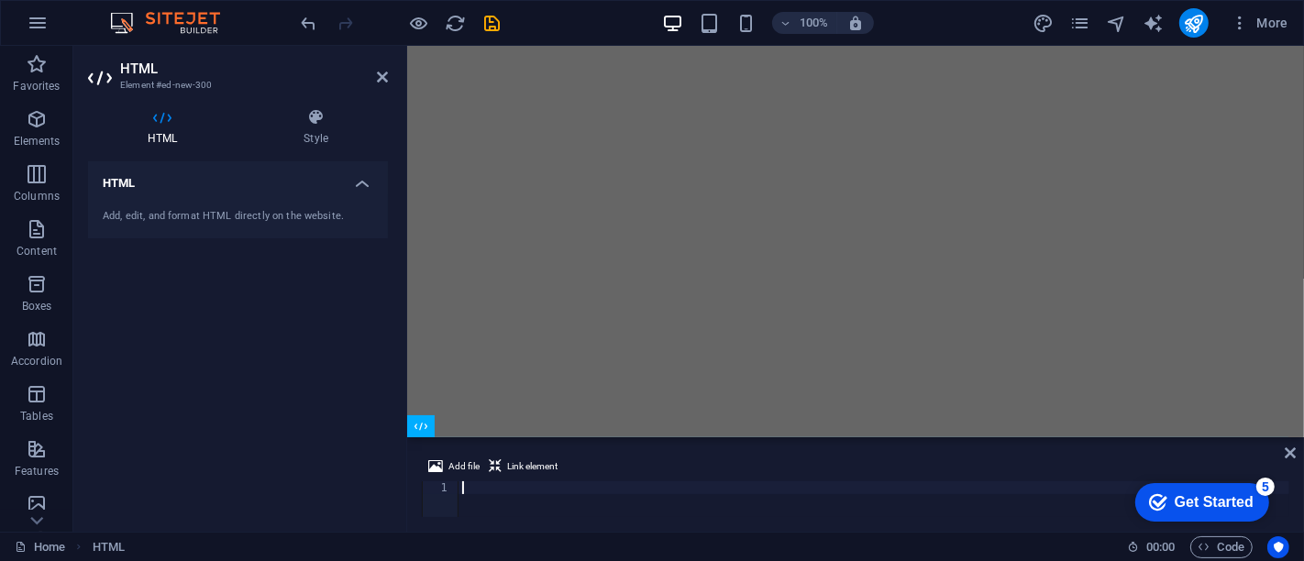
scroll to position [158, 0]
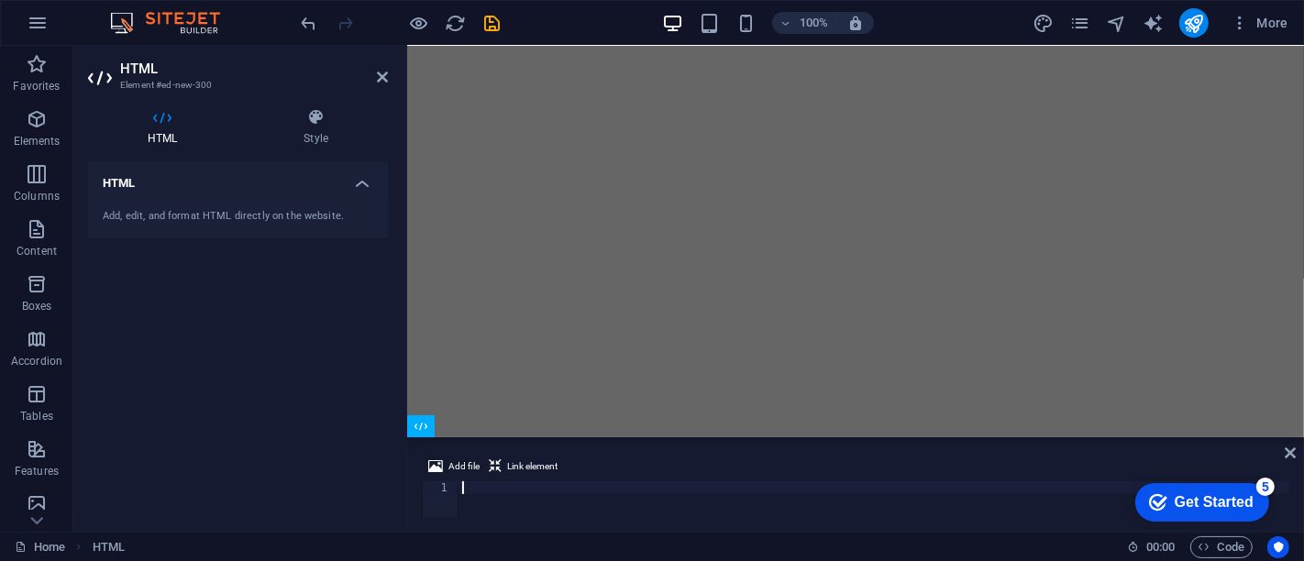
paste textarea "</body></html>"
type textarea "</body></html>"
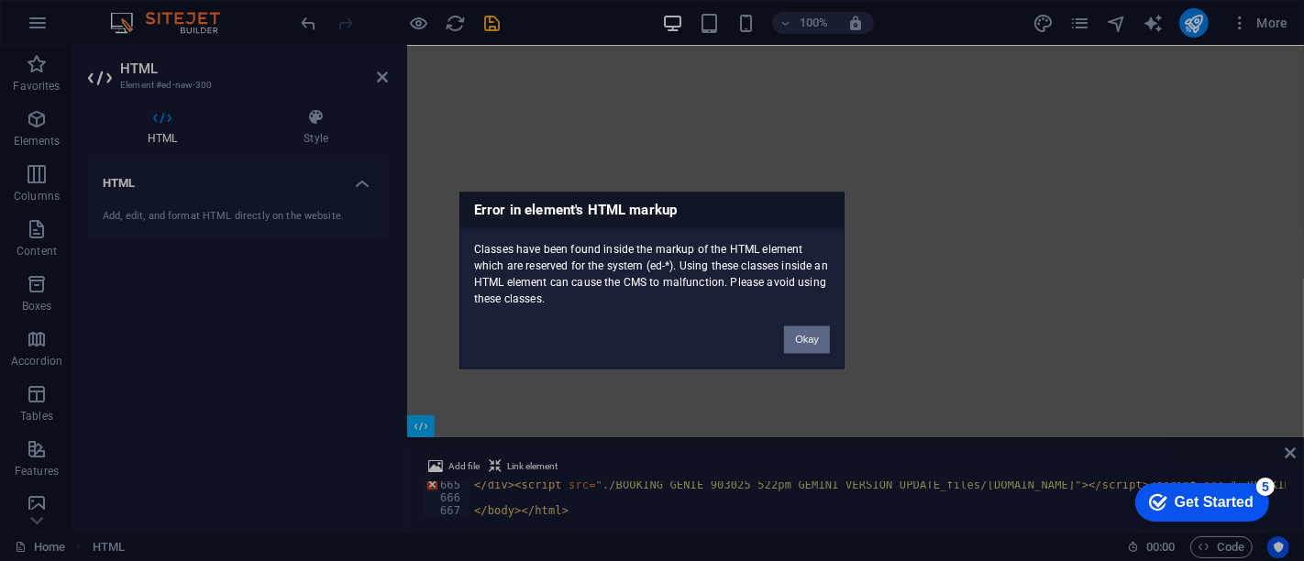
click at [824, 347] on button "Okay" at bounding box center [807, 340] width 46 height 28
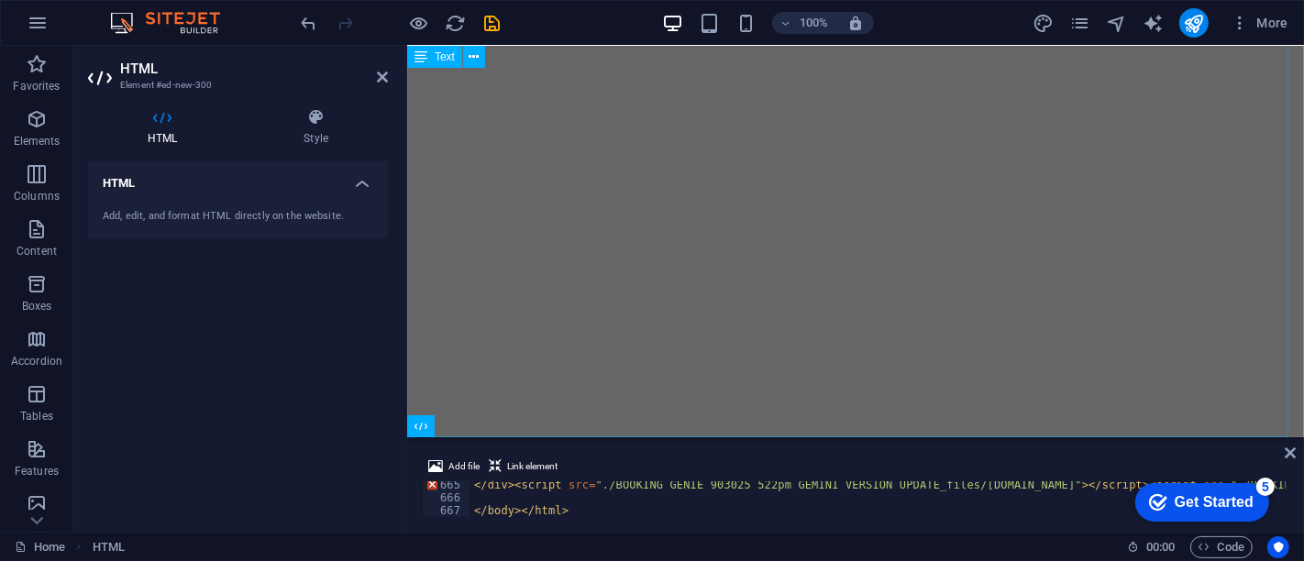
click at [823, 347] on div "Get Started Now Tell us about your needs and we'll be in touch! Email Phone (Op…" at bounding box center [854, 218] width 897 height 440
click at [1156, 347] on div "Get Started Now Tell us about your needs and we'll be in touch! Email Phone (Op…" at bounding box center [854, 218] width 897 height 440
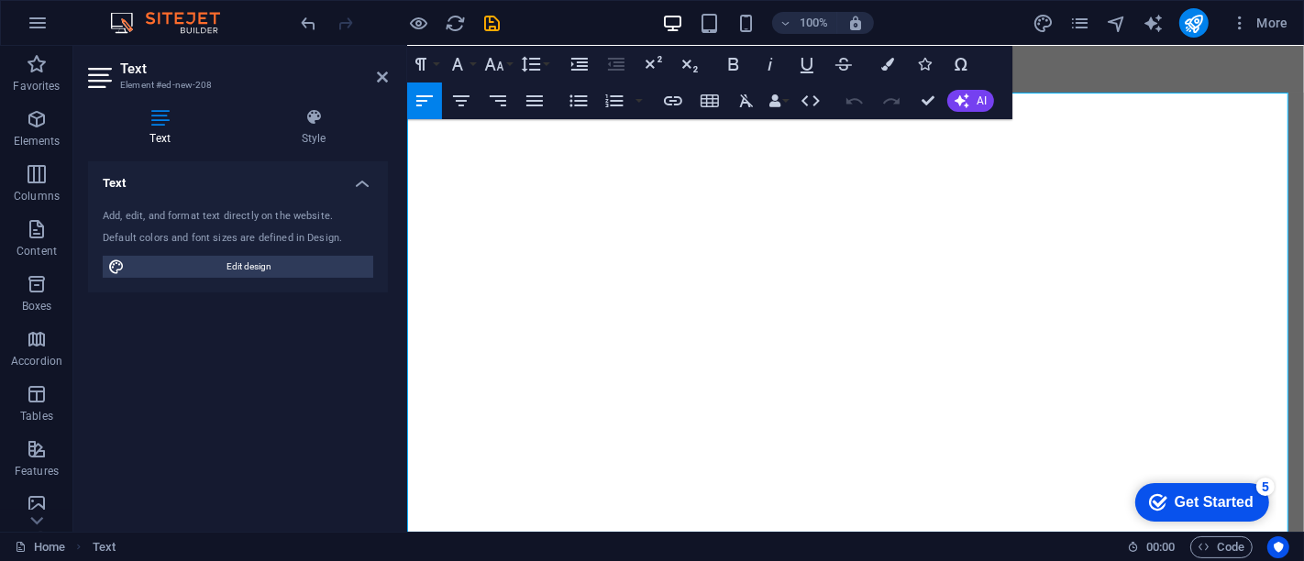
scroll to position [0, 0]
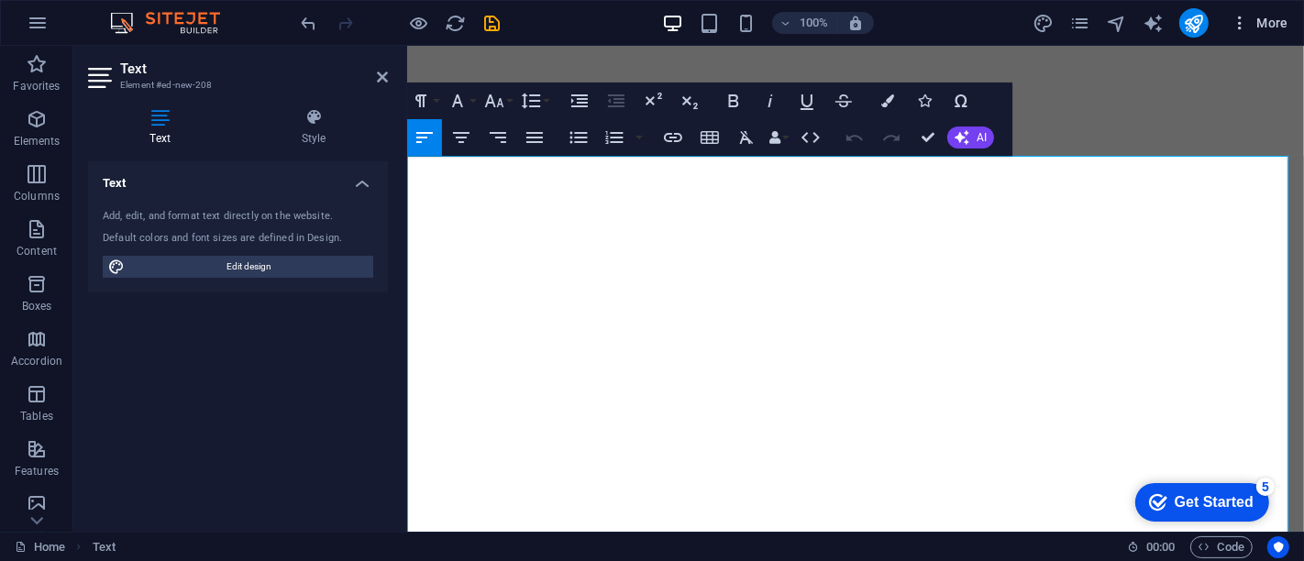
click at [1233, 26] on icon "button" at bounding box center [1240, 23] width 18 height 18
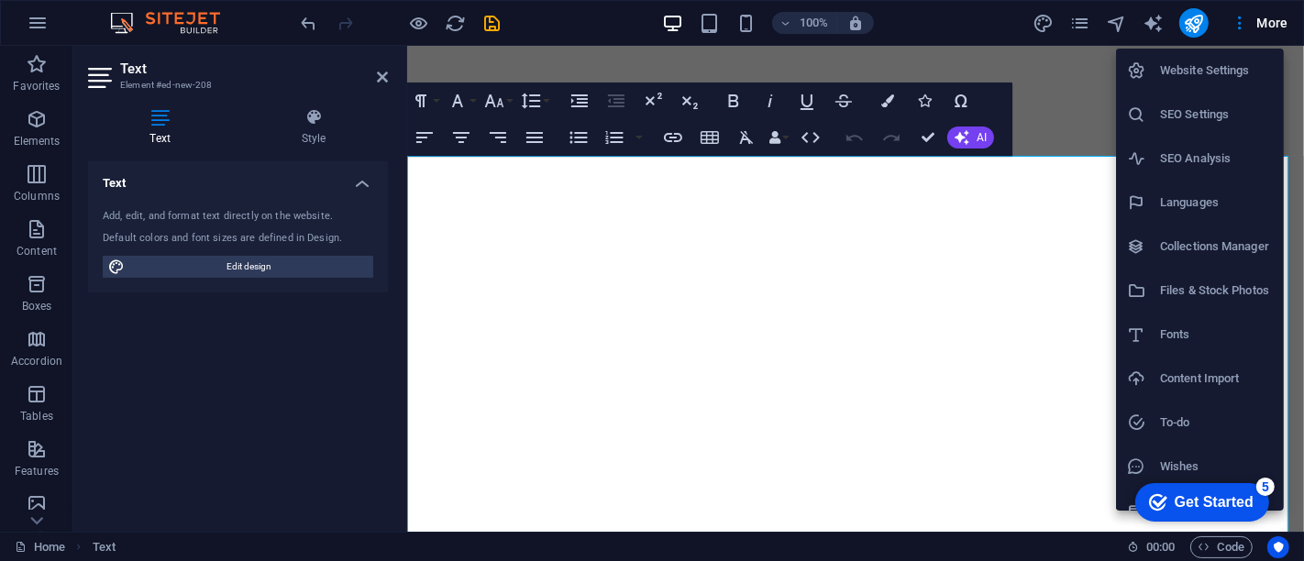
click at [37, 25] on div at bounding box center [652, 280] width 1304 height 561
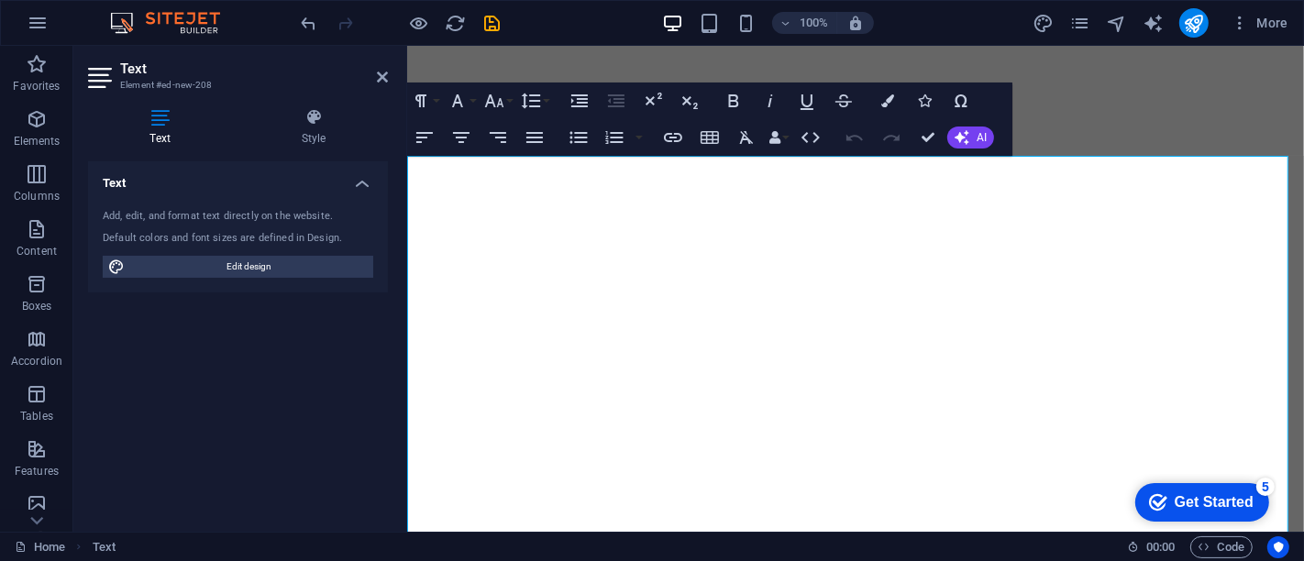
click at [37, 25] on icon "button" at bounding box center [38, 23] width 22 height 22
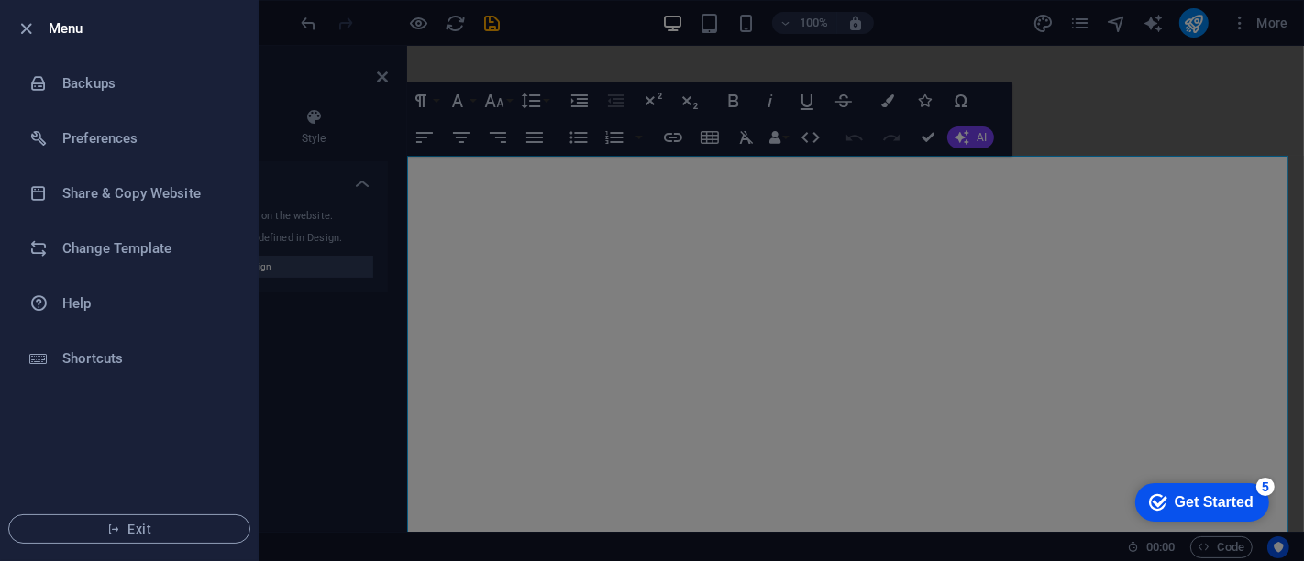
click at [378, 372] on div at bounding box center [652, 280] width 1304 height 561
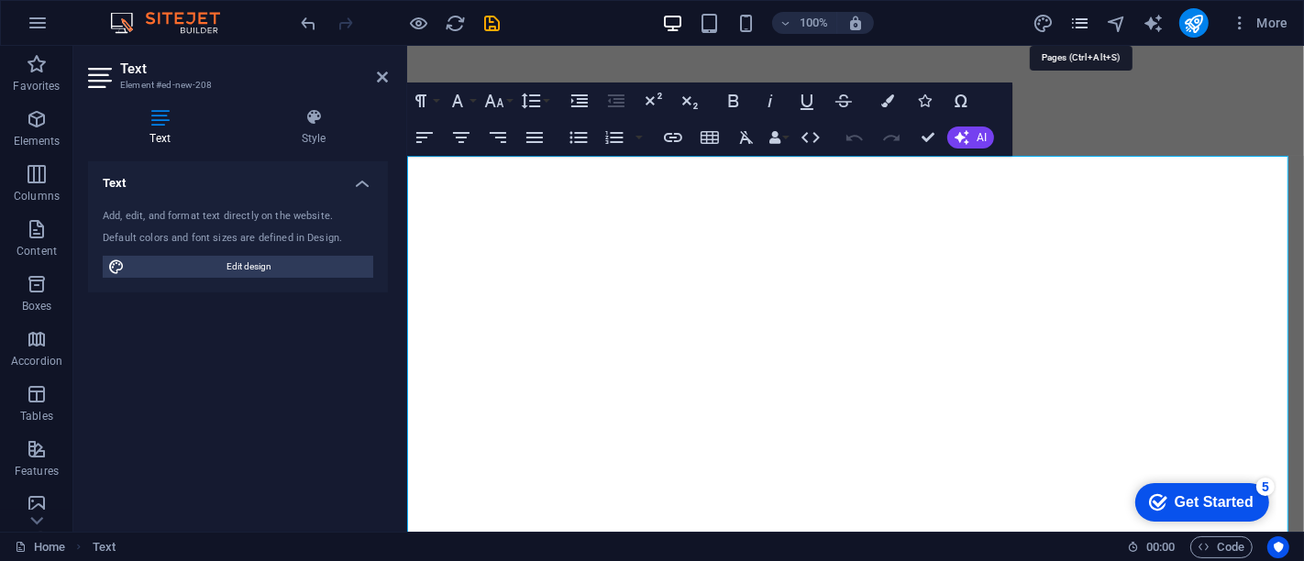
click at [1079, 22] on icon "pages" at bounding box center [1079, 23] width 21 height 21
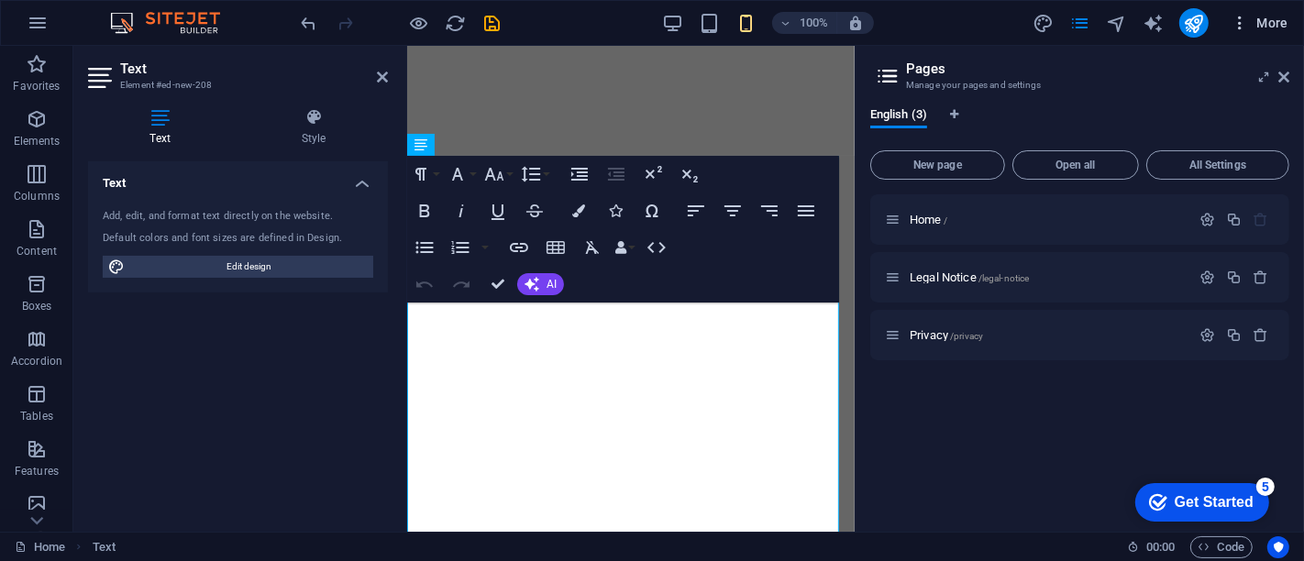
click at [1242, 22] on icon "button" at bounding box center [1240, 23] width 18 height 18
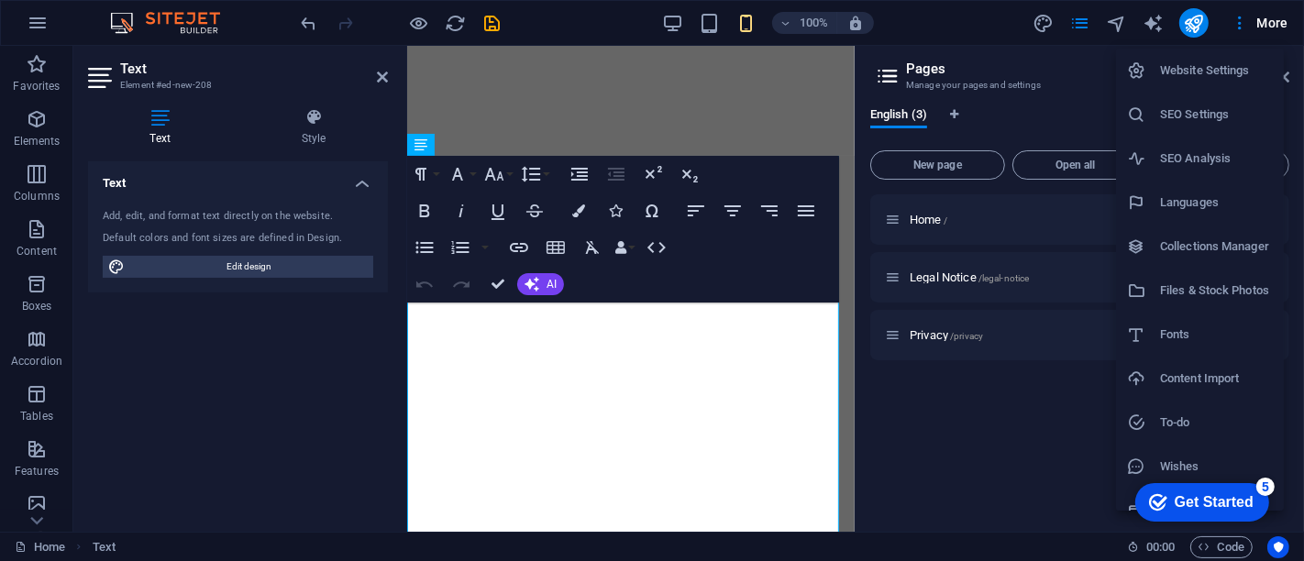
click at [1230, 58] on li "Website Settings" at bounding box center [1200, 71] width 168 height 44
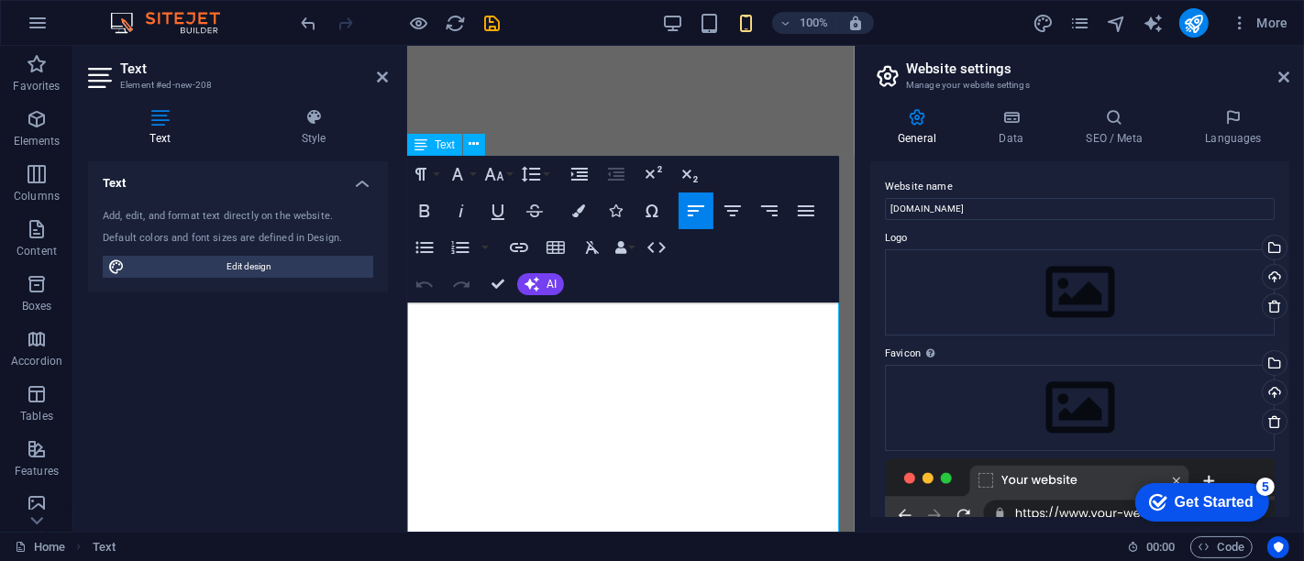
click at [670, 456] on div at bounding box center [630, 413] width 448 height 132
click at [663, 419] on div at bounding box center [630, 413] width 448 height 132
click at [37, 124] on icon "button" at bounding box center [37, 119] width 22 height 22
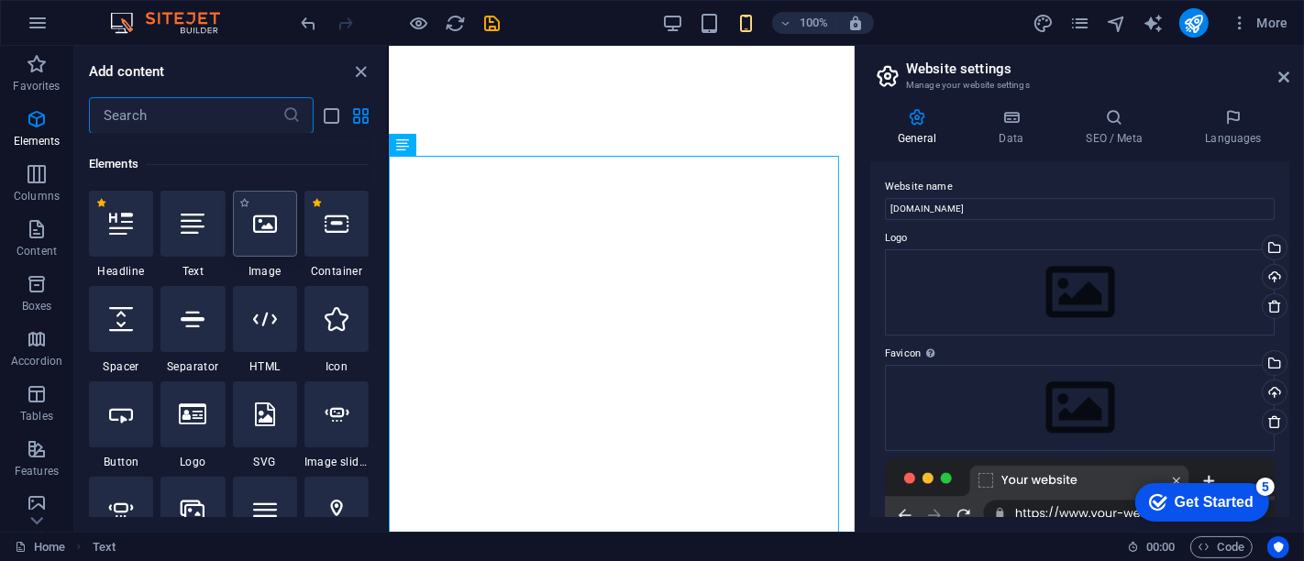
scroll to position [195, 0]
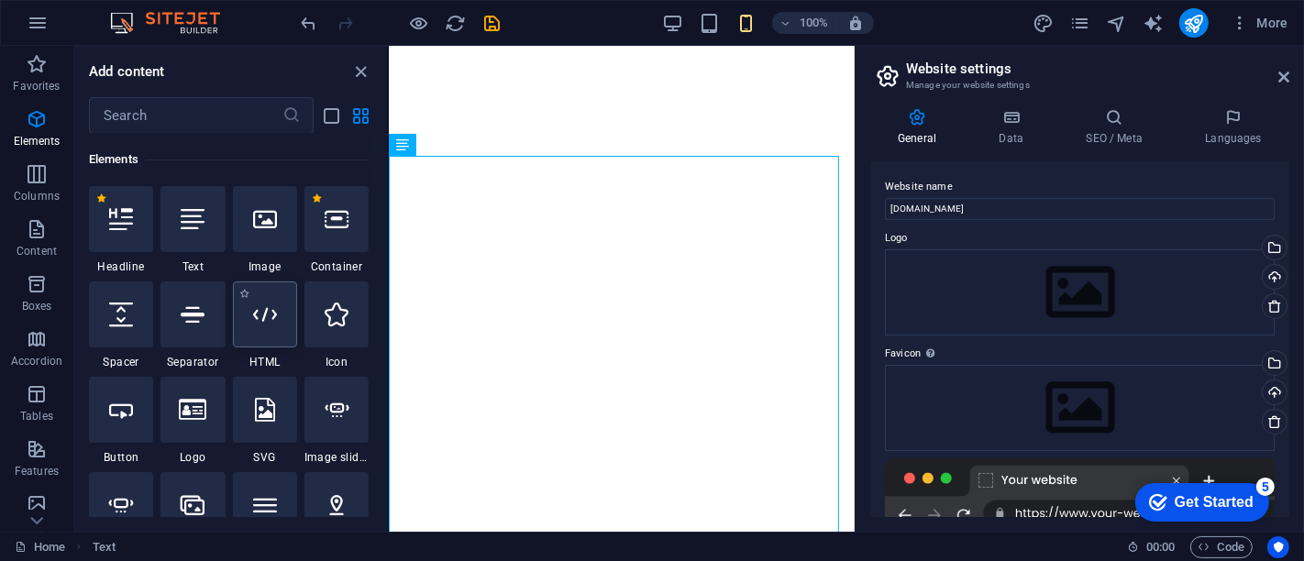
click at [272, 304] on icon at bounding box center [265, 315] width 24 height 24
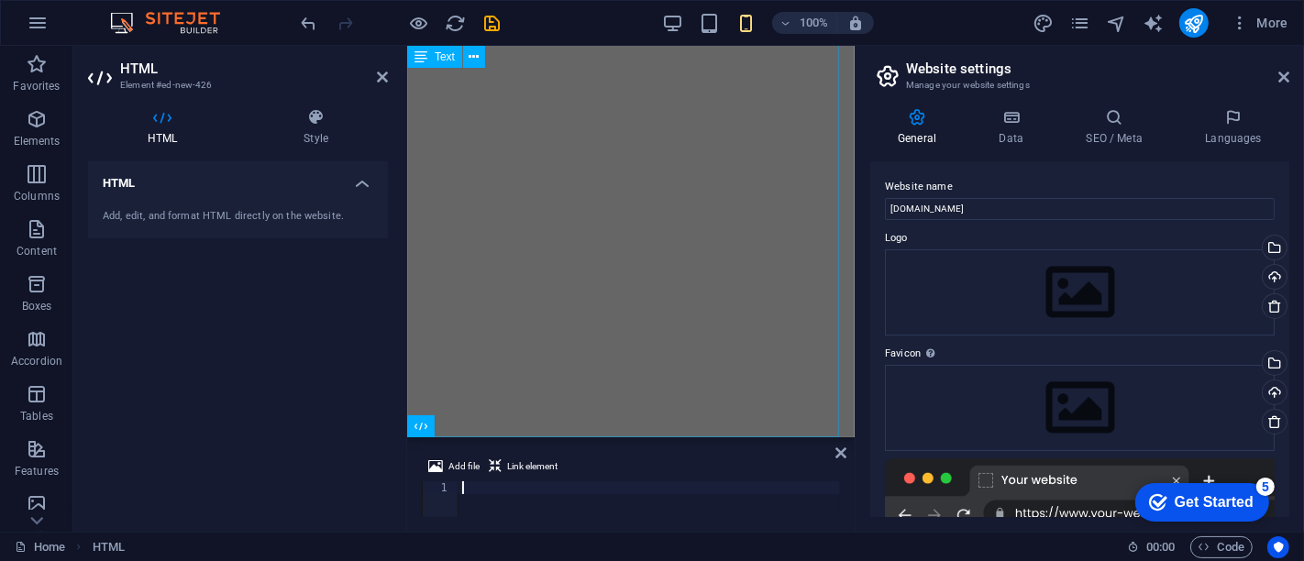
scroll to position [158, 0]
click at [476, 496] on div at bounding box center [650, 511] width 382 height 61
type textarea "</body></html>"
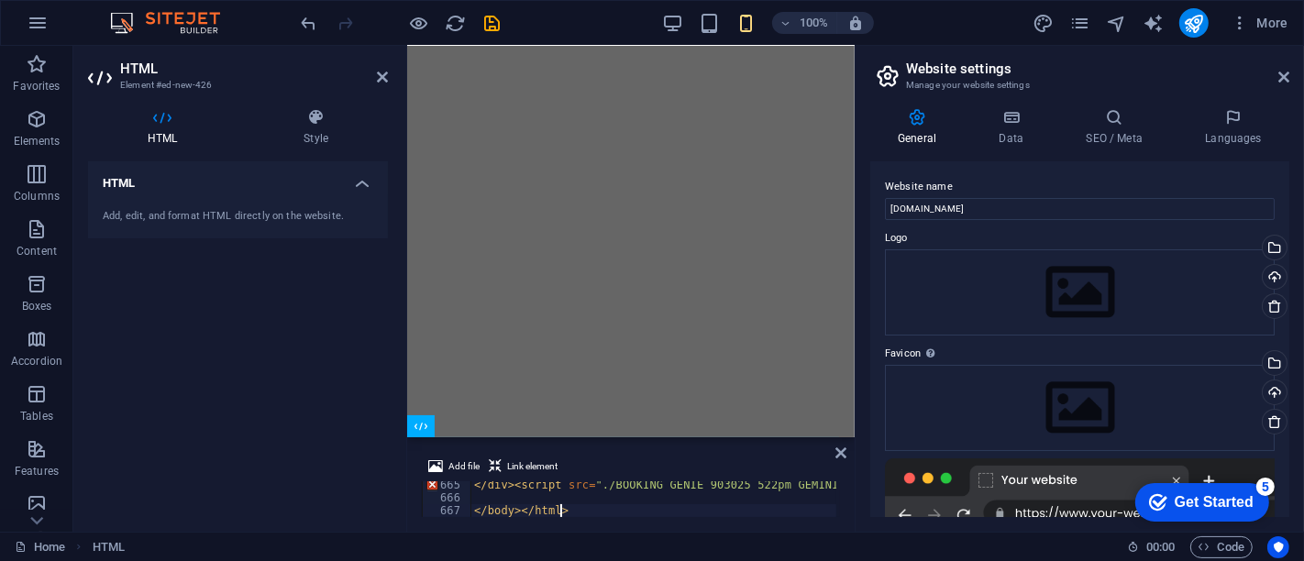
scroll to position [8544, 0]
click at [1193, 25] on body "bookinggenie.org Home Favorites Elements Columns Content Boxes Accordion Tables…" at bounding box center [652, 280] width 1304 height 561
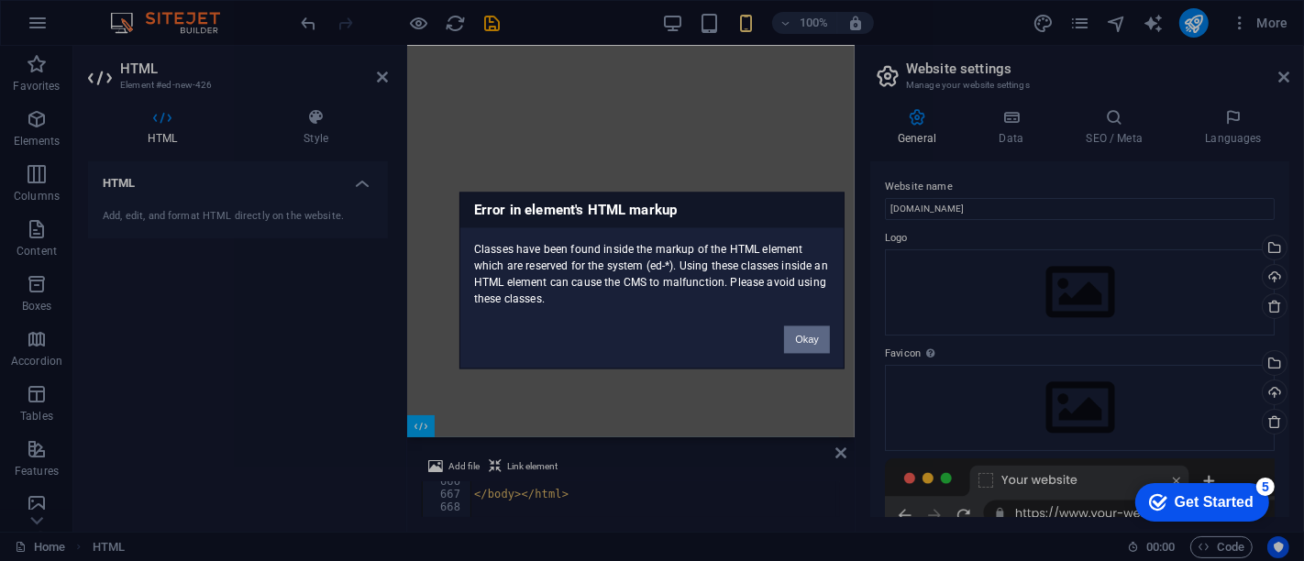
click at [802, 339] on button "Okay" at bounding box center [807, 340] width 46 height 28
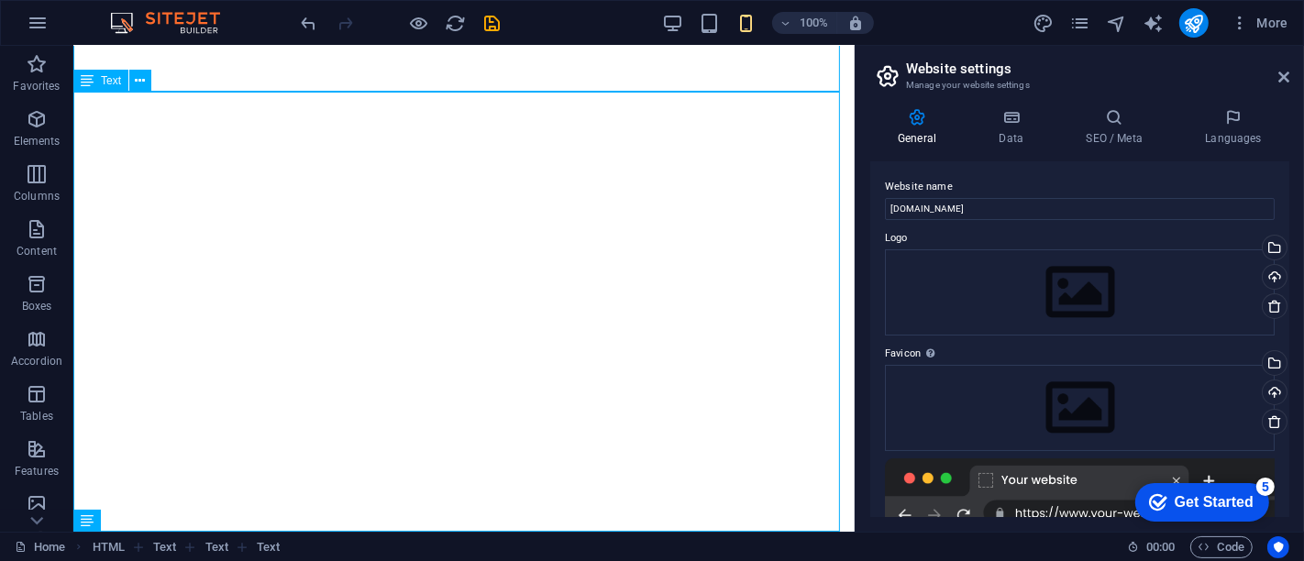
scroll to position [63, 0]
click at [802, 339] on div "Get Started Now Tell us about your needs and we'll be in touch! Email Phone (Op…" at bounding box center [462, 313] width 781 height 440
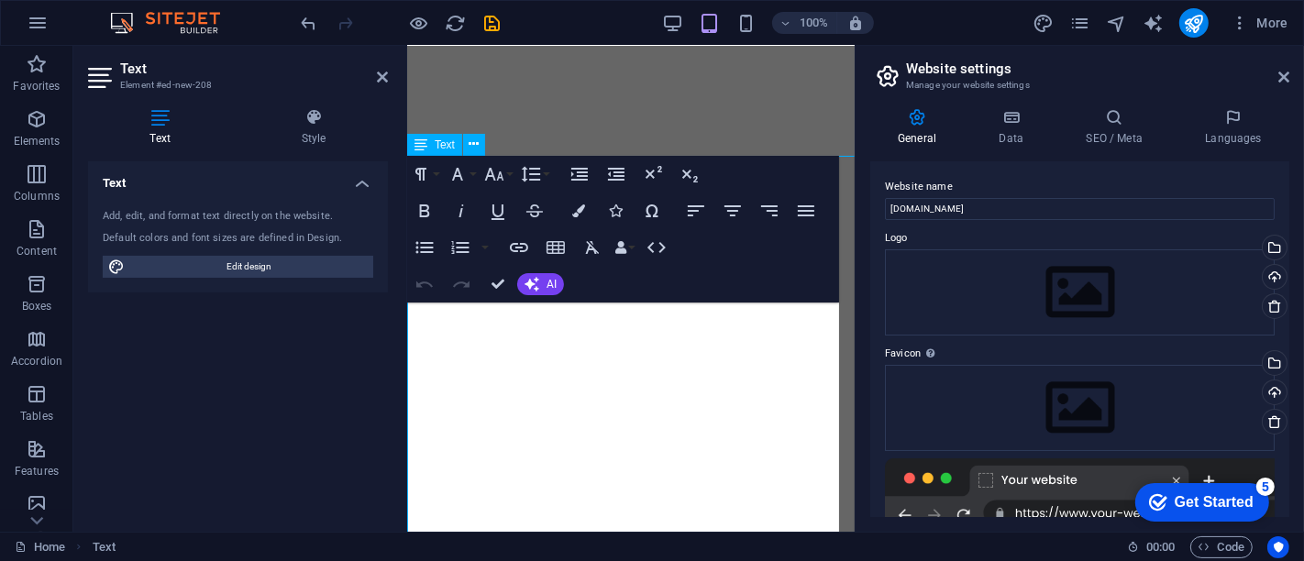
scroll to position [0, 0]
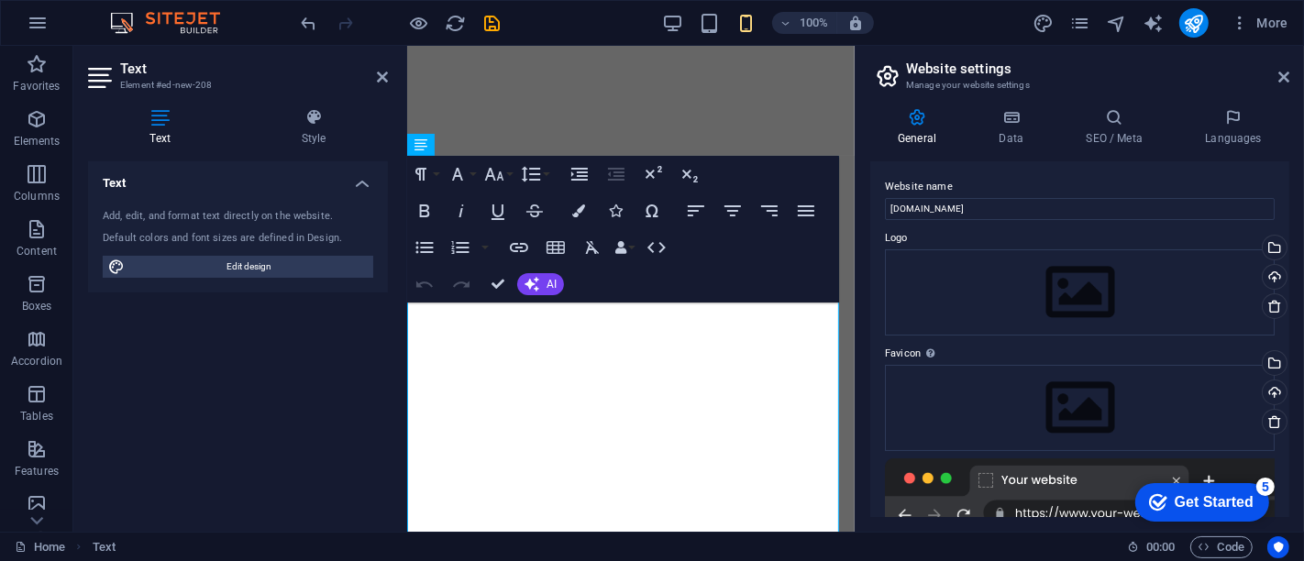
click at [195, 338] on div "Text Add, edit, and format text directly on the website. Default colors and fon…" at bounding box center [238, 339] width 300 height 356
click at [655, 348] on div at bounding box center [630, 413] width 448 height 132
click at [750, 462] on div at bounding box center [630, 413] width 448 height 132
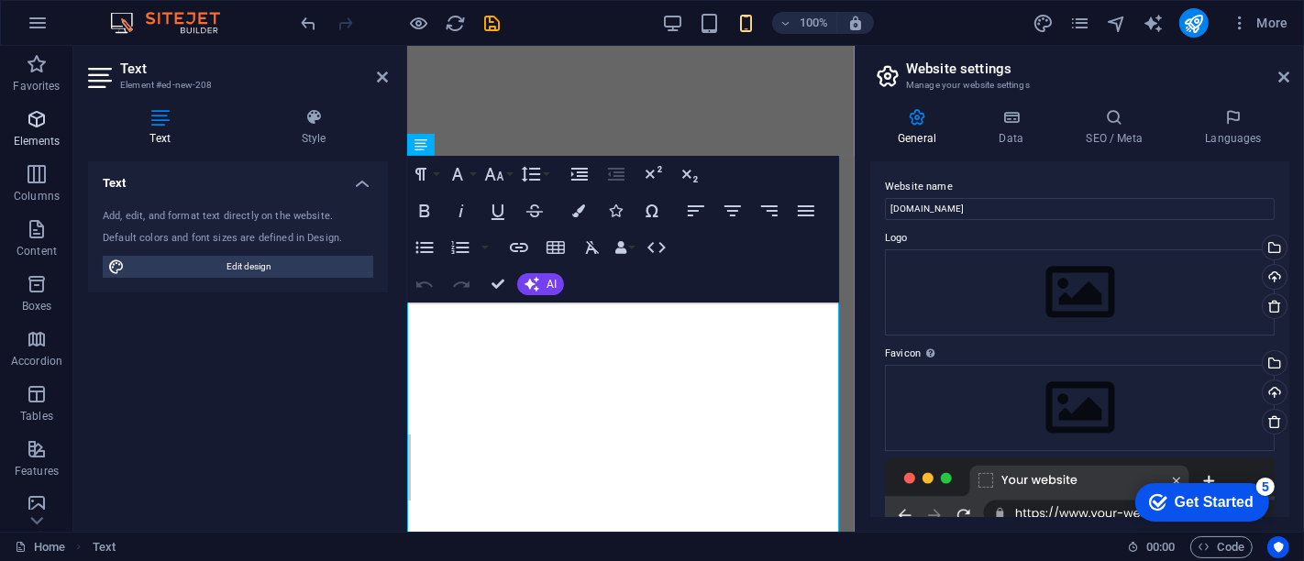
click at [24, 105] on button "Elements" at bounding box center [36, 128] width 73 height 55
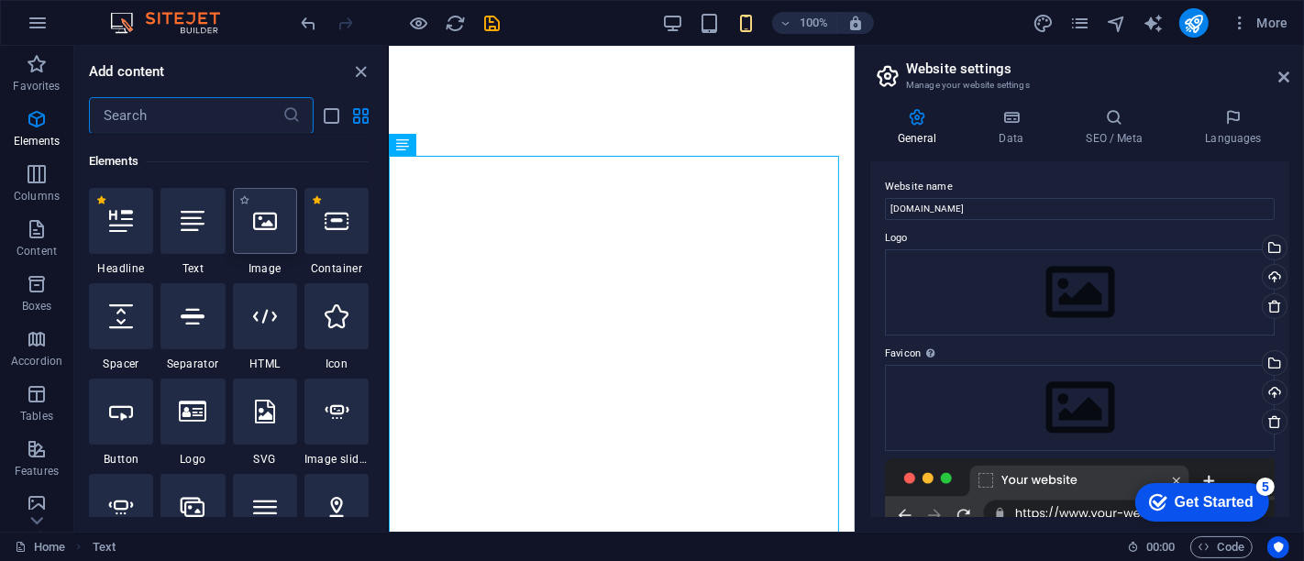
scroll to position [195, 0]
click at [264, 318] on icon at bounding box center [265, 315] width 24 height 24
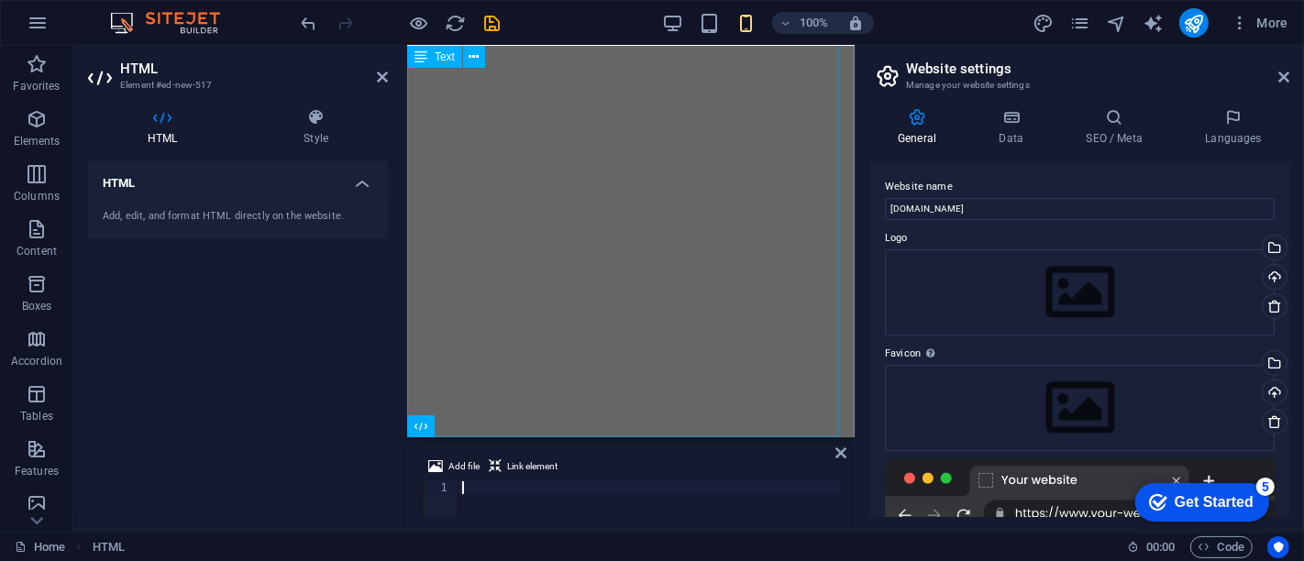
click at [547, 291] on div "Get Started Now Tell us about your needs and we'll be in touch! Email Phone (Op…" at bounding box center [630, 218] width 448 height 440
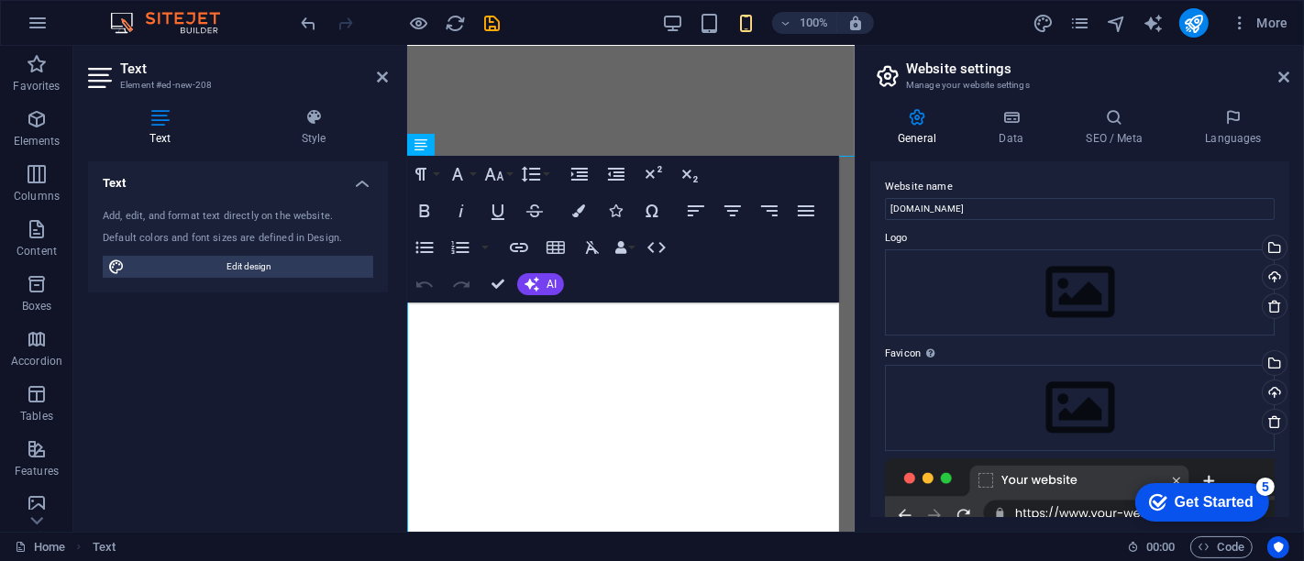
scroll to position [210, 0]
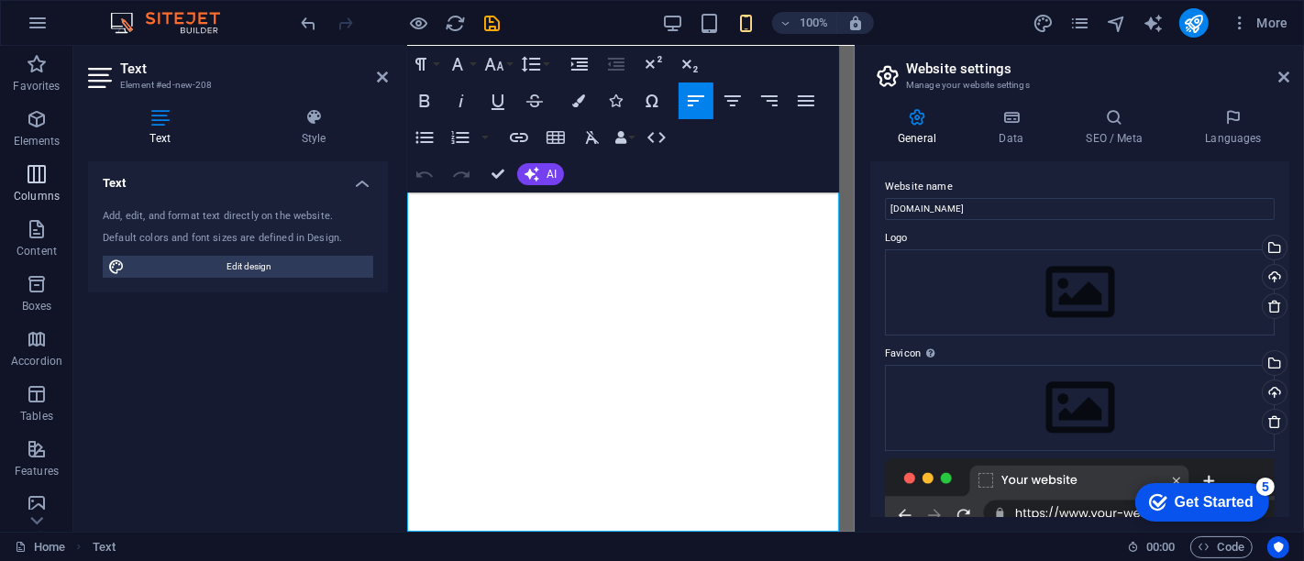
click at [42, 178] on icon "button" at bounding box center [37, 174] width 22 height 22
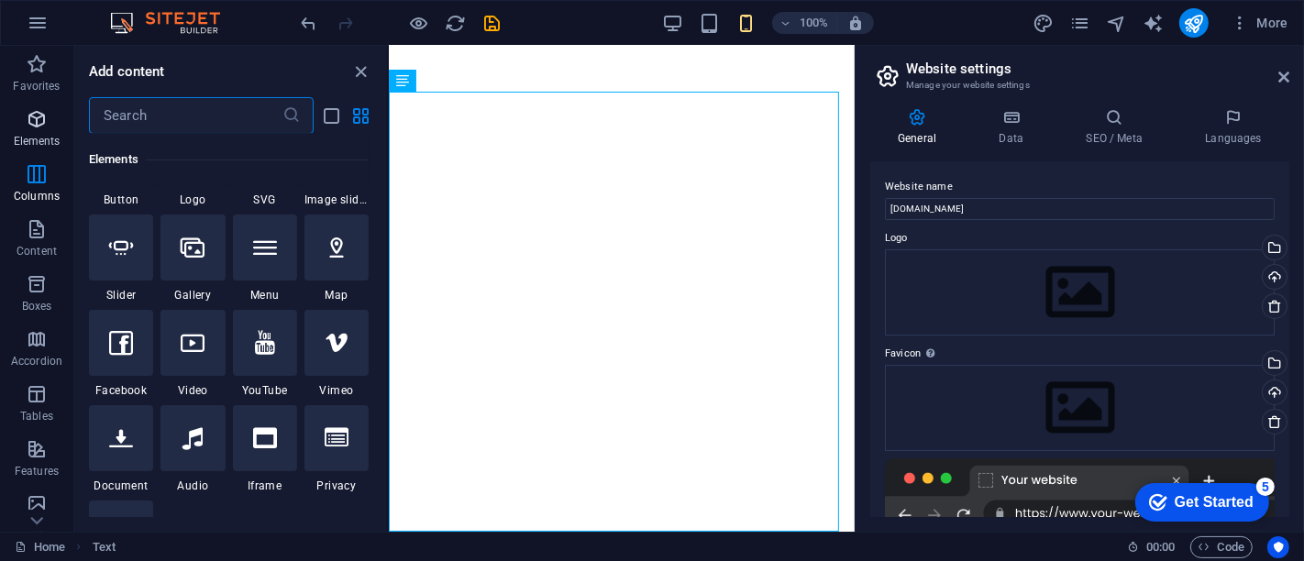
scroll to position [848, 0]
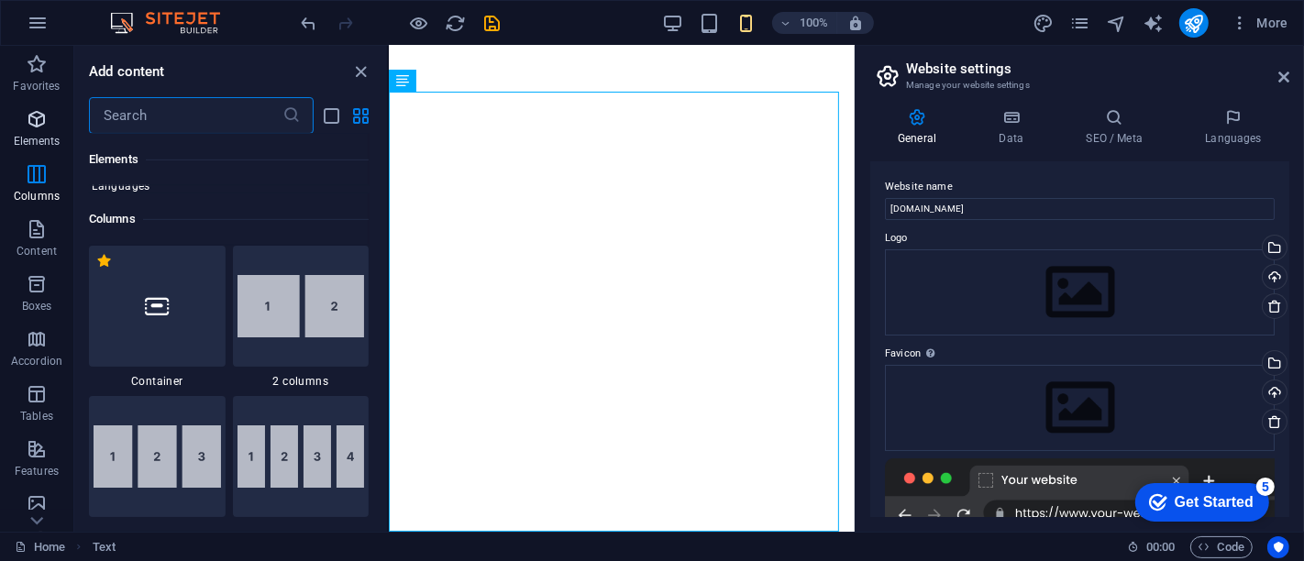
click at [37, 120] on icon "button" at bounding box center [37, 119] width 22 height 22
click at [28, 114] on icon "button" at bounding box center [37, 119] width 22 height 22
click at [33, 116] on icon "button" at bounding box center [37, 119] width 22 height 22
click at [39, 115] on icon "button" at bounding box center [37, 119] width 22 height 22
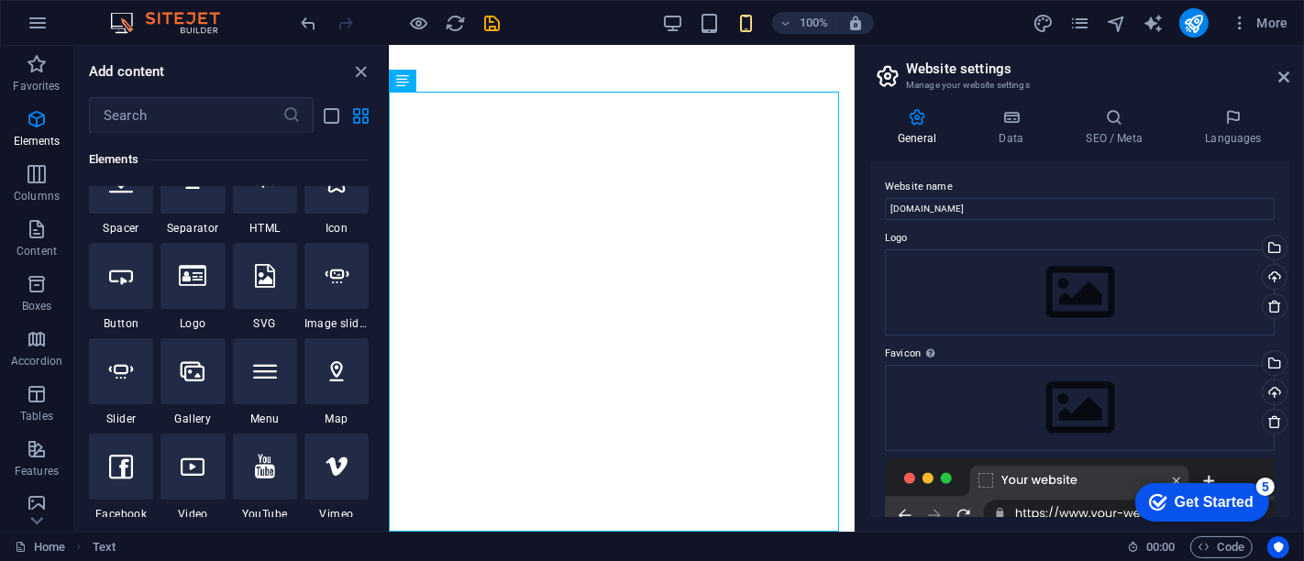
scroll to position [0, 0]
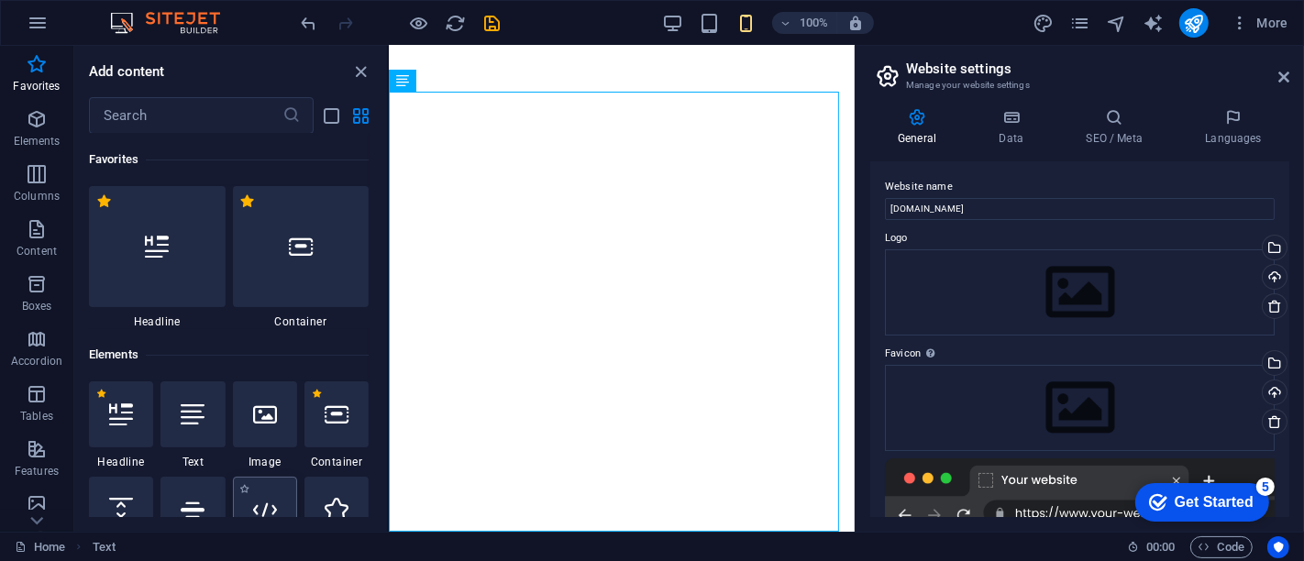
click at [282, 505] on div at bounding box center [265, 510] width 64 height 66
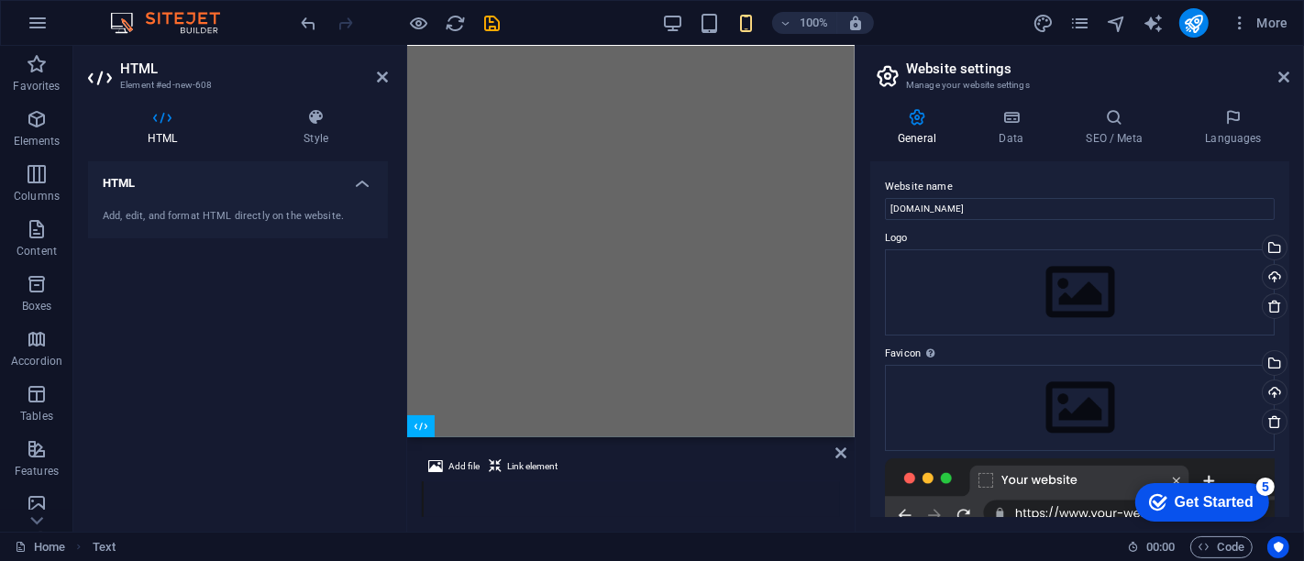
scroll to position [158, 0]
type textarea "</body></html>"
click at [1185, 30] on body "bookinggenie.org Home Favorites Elements Columns Content Boxes Accordion Tables…" at bounding box center [652, 280] width 1304 height 561
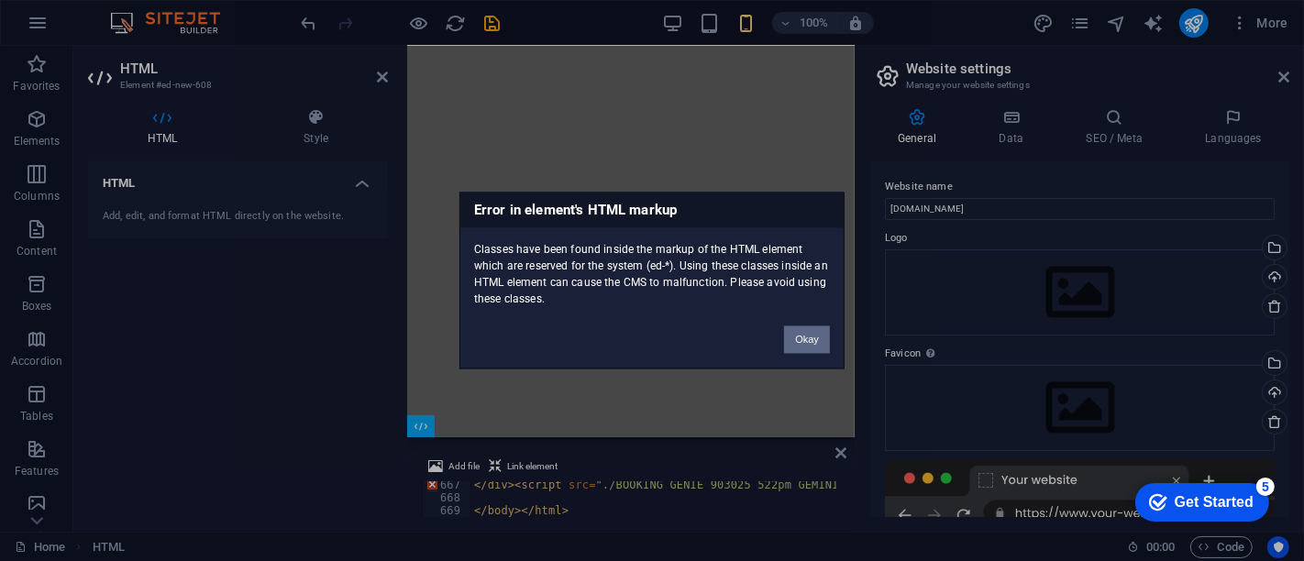
click at [804, 337] on button "Okay" at bounding box center [807, 340] width 46 height 28
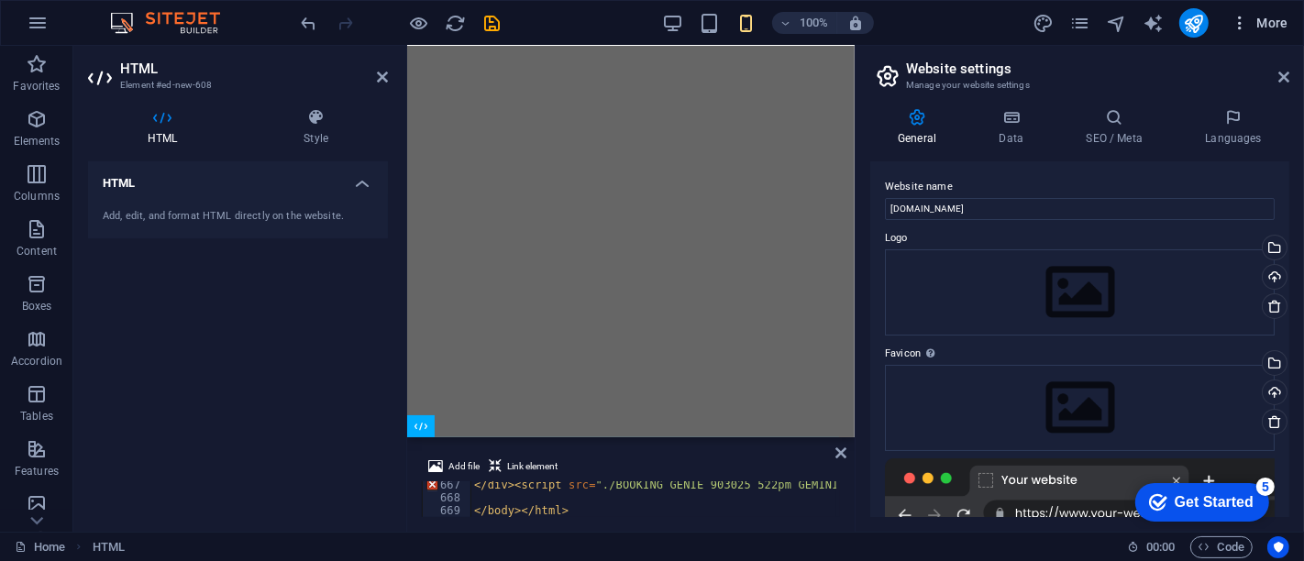
click at [1245, 20] on icon "button" at bounding box center [1240, 23] width 18 height 18
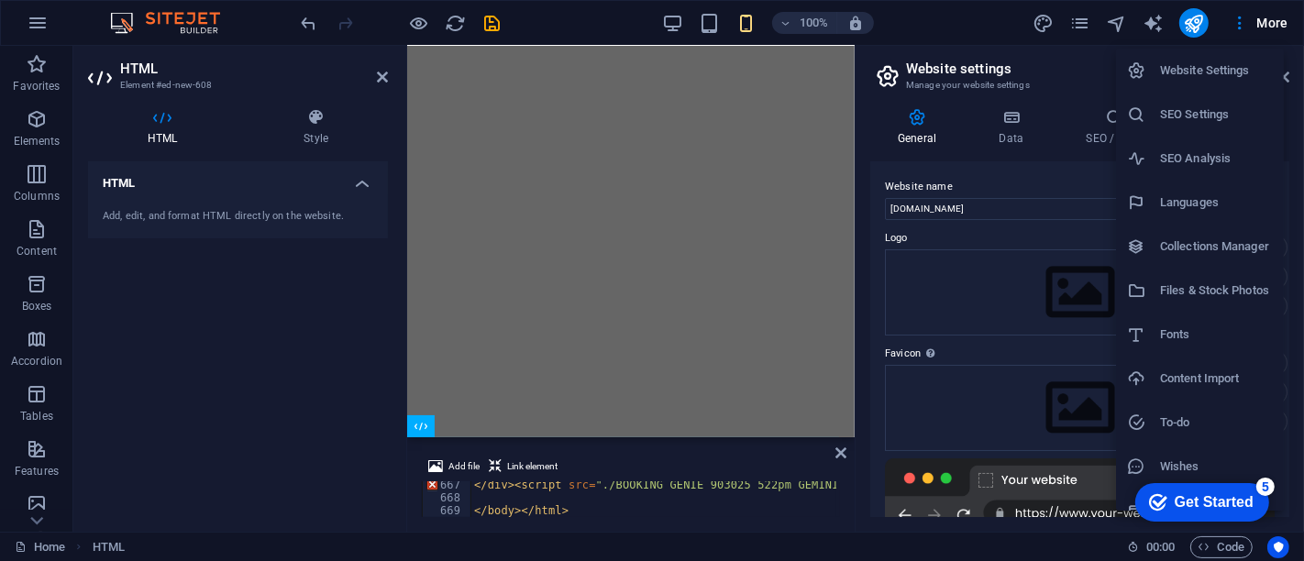
click at [36, 514] on div at bounding box center [652, 280] width 1304 height 561
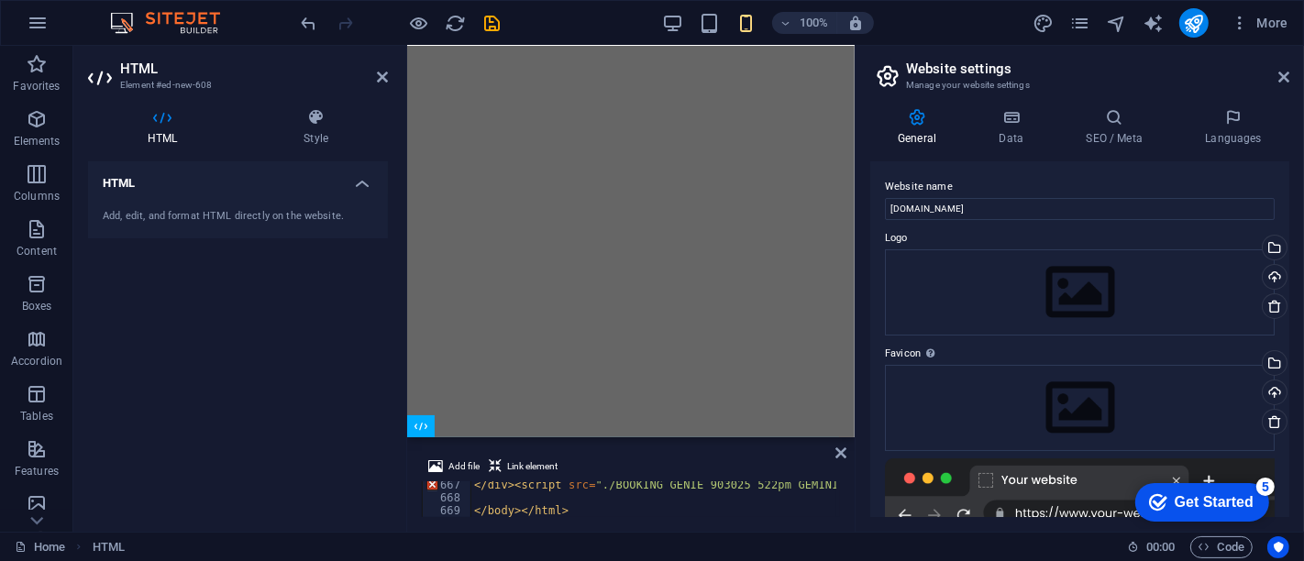
click at [203, 410] on div "HTML Add, edit, and format HTML directly on the website." at bounding box center [238, 339] width 300 height 356
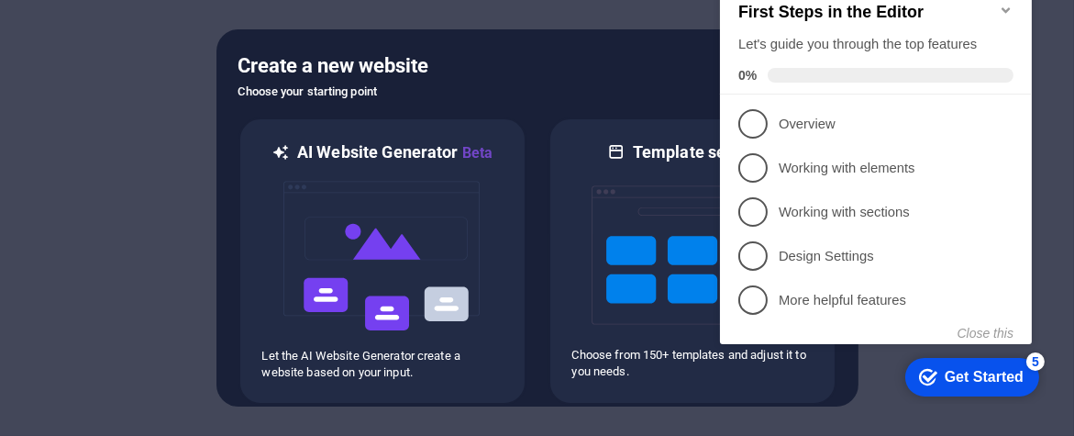
click at [594, 27] on div at bounding box center [537, 218] width 1074 height 436
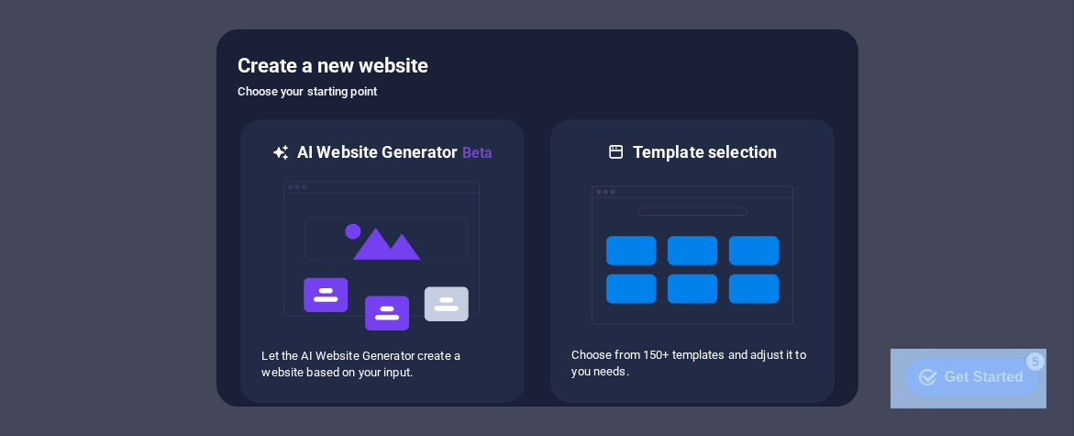
click at [594, 27] on div at bounding box center [537, 218] width 1074 height 436
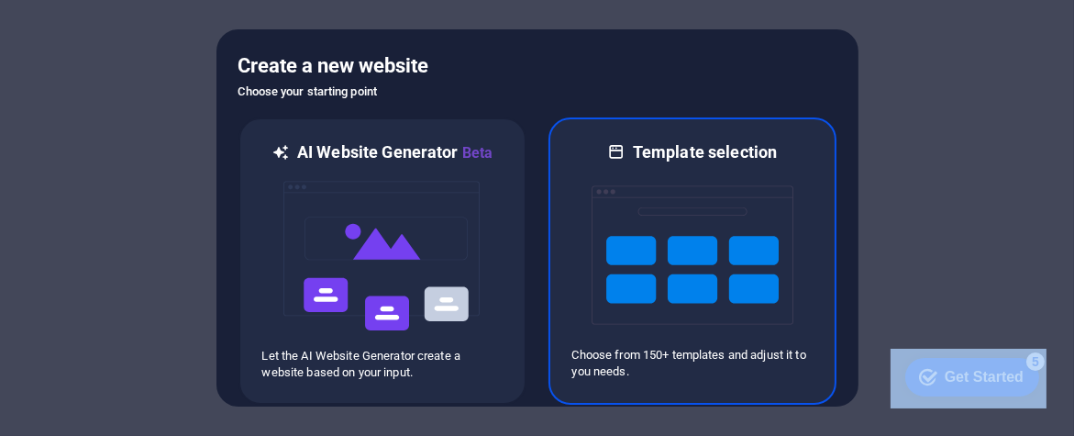
click at [660, 170] on img at bounding box center [693, 254] width 202 height 183
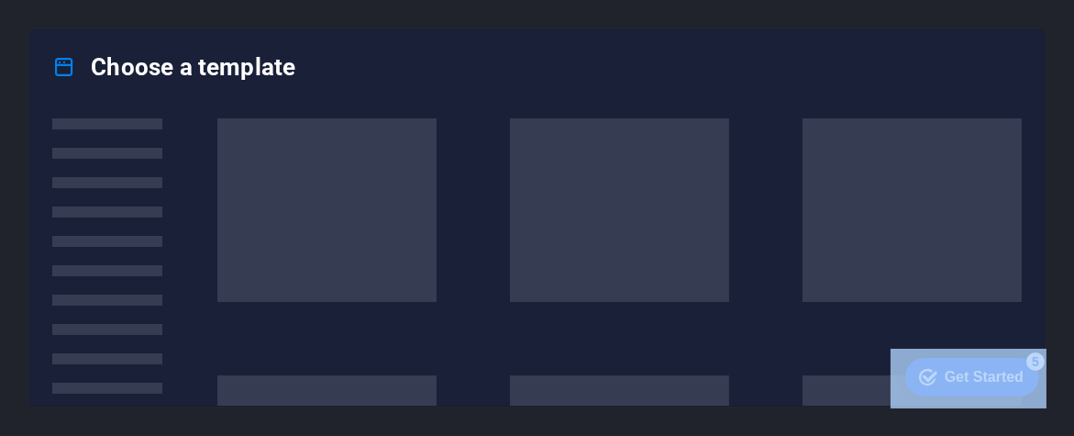
click at [660, 170] on span at bounding box center [619, 209] width 219 height 183
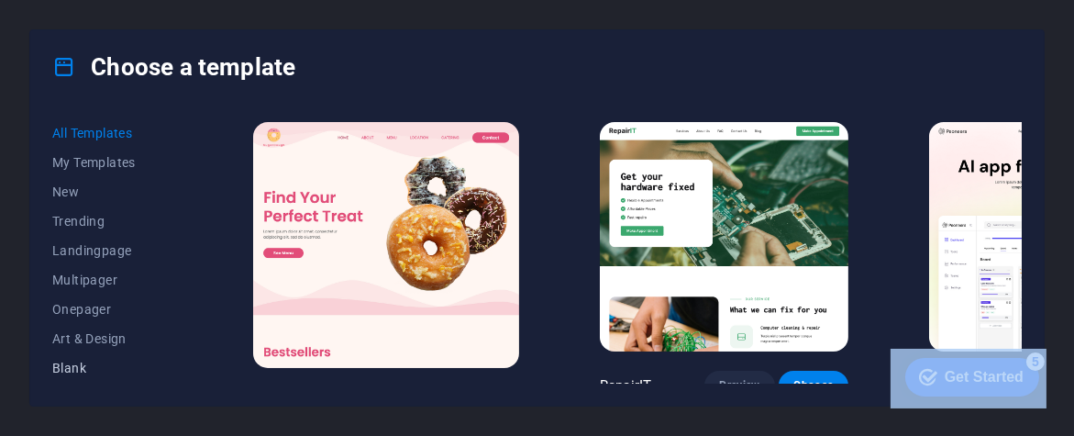
click at [95, 366] on span "Blank" at bounding box center [112, 367] width 120 height 15
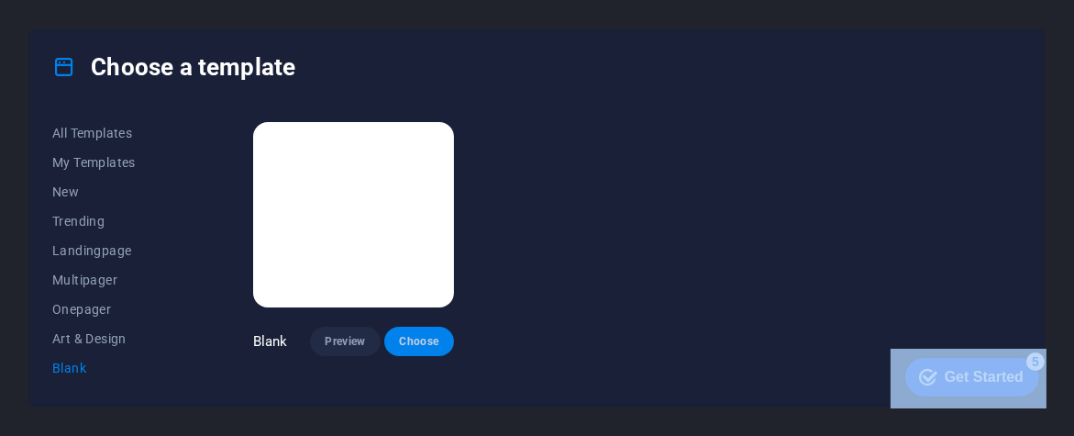
click at [416, 334] on span "Choose" at bounding box center [419, 341] width 40 height 15
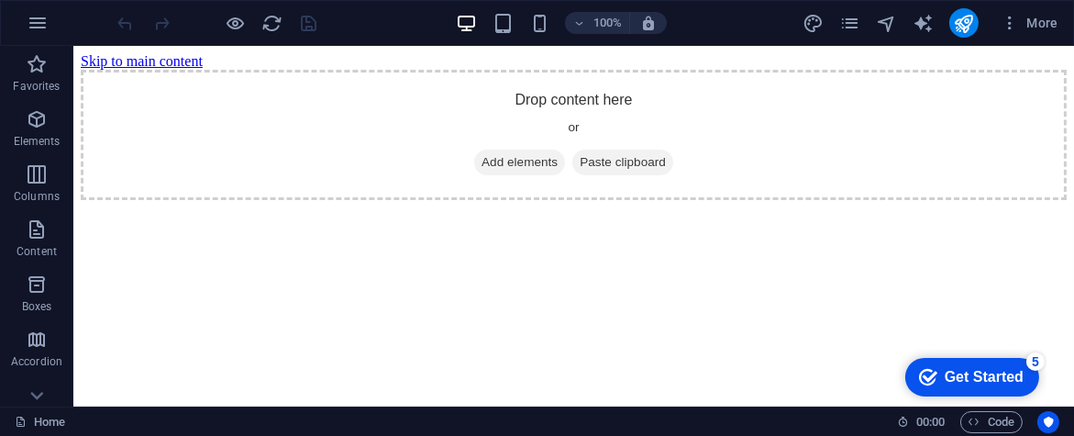
click at [712, 207] on html "Skip to main content Drop content here or Add elements Paste clipboard" at bounding box center [573, 126] width 1001 height 161
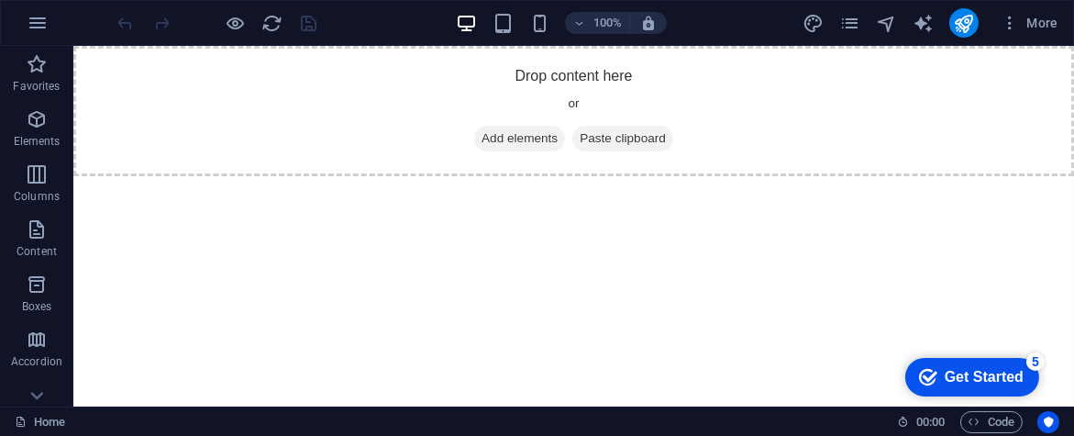
click at [712, 176] on html "Skip to main content Drop content here or Add elements Paste clipboard" at bounding box center [573, 111] width 1001 height 130
click at [1008, 32] on button "More" at bounding box center [1029, 22] width 72 height 29
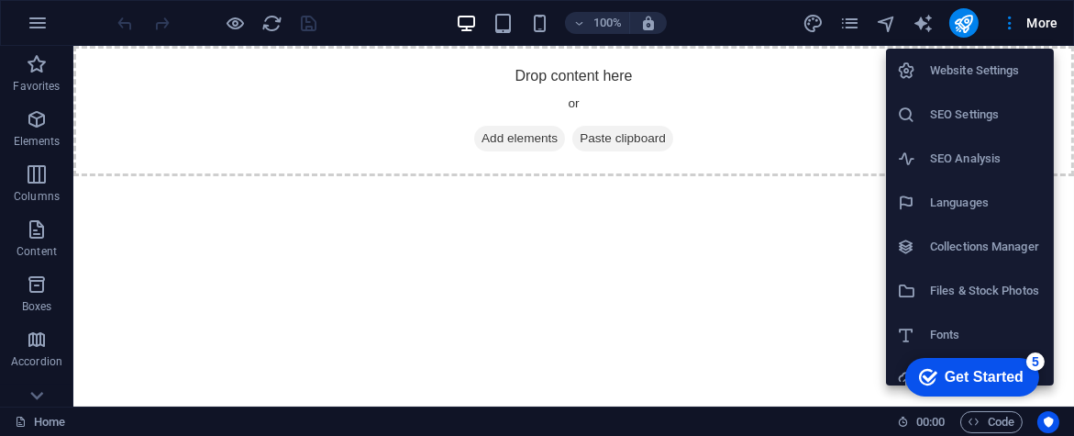
click at [975, 104] on h6 "SEO Settings" at bounding box center [986, 115] width 113 height 22
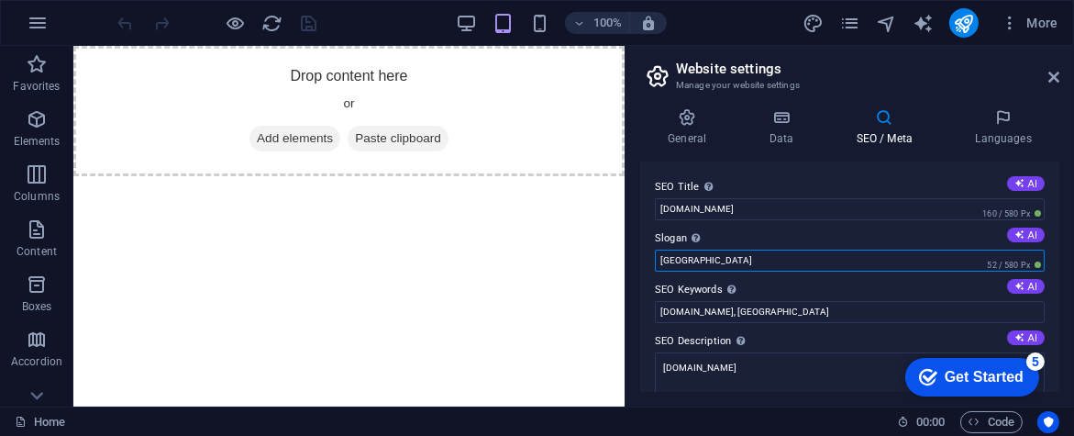
click at [764, 249] on input "[GEOGRAPHIC_DATA]" at bounding box center [850, 260] width 390 height 22
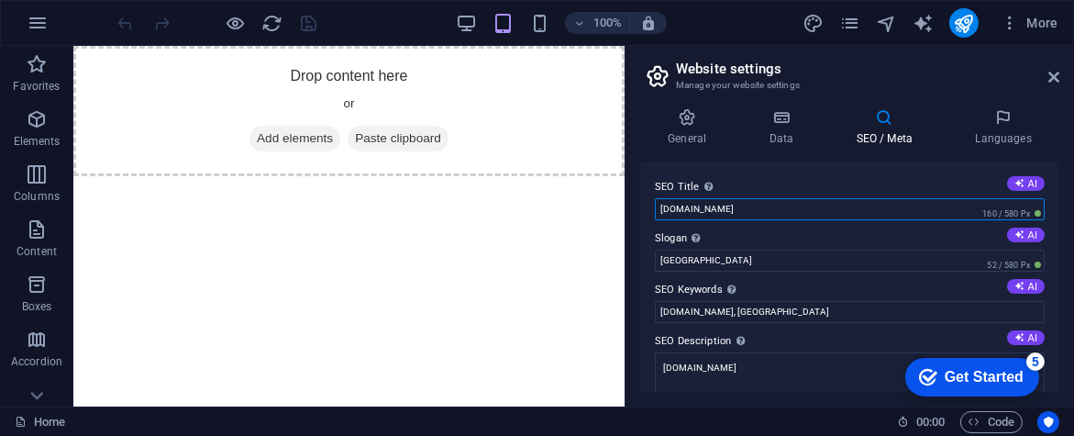
click at [715, 205] on input "[DOMAIN_NAME]" at bounding box center [850, 209] width 390 height 22
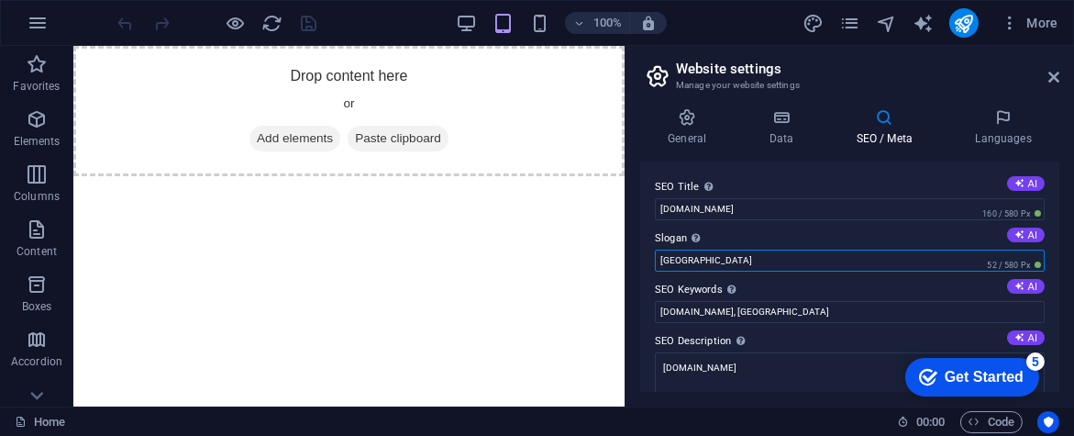
click at [728, 256] on input "[GEOGRAPHIC_DATA]" at bounding box center [850, 260] width 390 height 22
paste input "[DOMAIN_NAME]"
type input "[DOMAIN_NAME]"
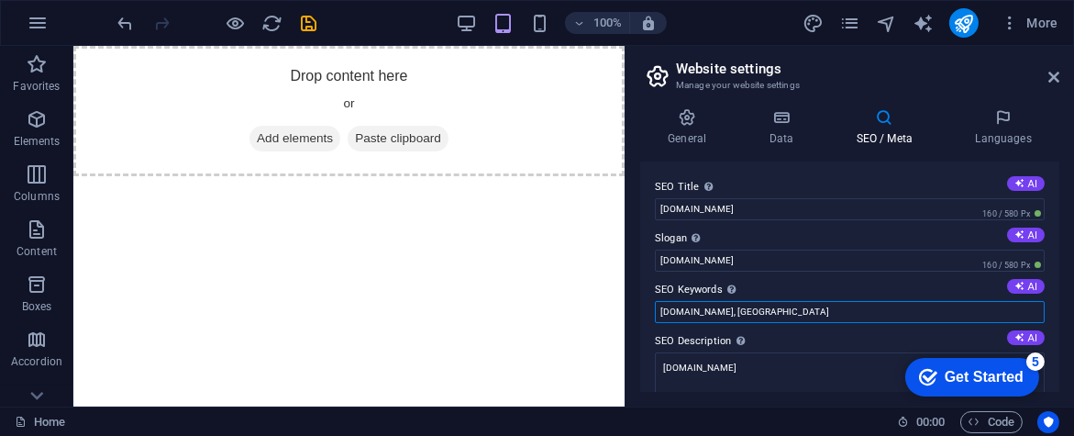
click at [737, 315] on input "[DOMAIN_NAME], [GEOGRAPHIC_DATA]" at bounding box center [850, 312] width 390 height 22
paste input "text"
drag, startPoint x: 871, startPoint y: 81, endPoint x: 895, endPoint y: 280, distance: 200.4
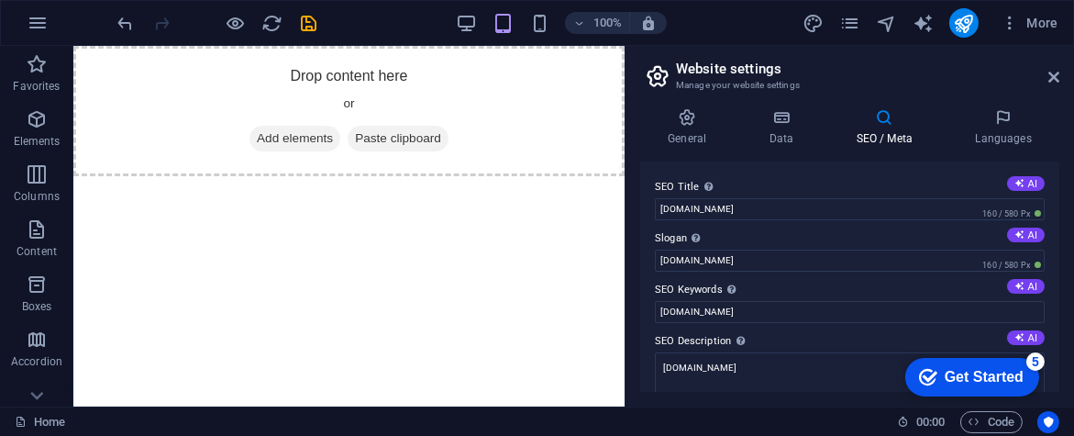
click at [895, 280] on label "SEO Keywords Comma-separated list of keywords representing your website. AI" at bounding box center [850, 290] width 390 height 22
click at [895, 301] on input "[DOMAIN_NAME]" at bounding box center [850, 312] width 390 height 22
paste input "booking software for small business, online booking system, appointment schedul…"
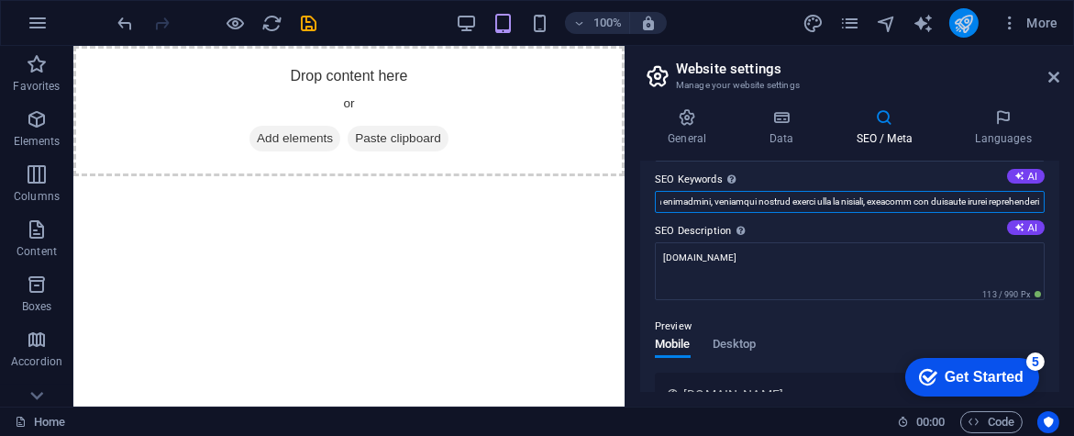
scroll to position [121, 0]
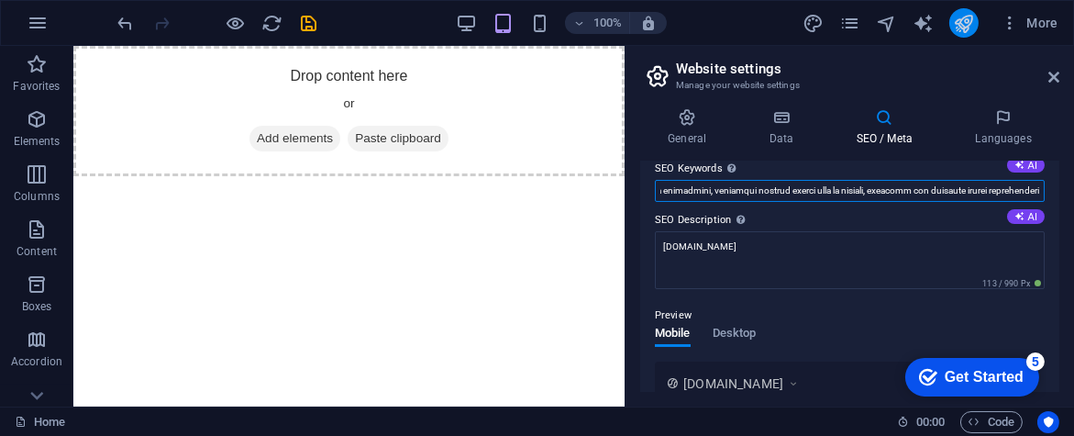
type input "[DOMAIN_NAME],booking software for small business, online booking system, appoi…"
click at [962, 34] on button "publish" at bounding box center [963, 22] width 29 height 29
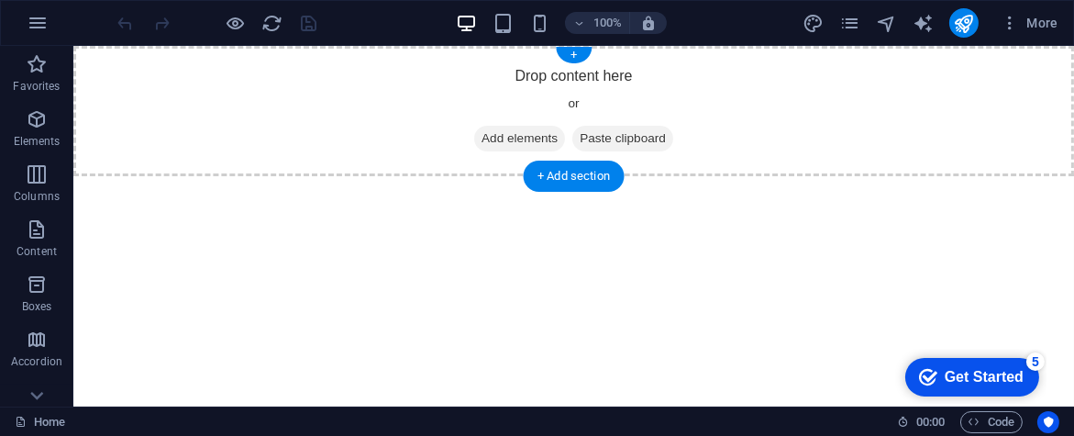
click at [405, 142] on div "Drop content here or Add elements Paste clipboard" at bounding box center [573, 111] width 1001 height 130
click at [372, 135] on div "Drop content here or Add elements Paste clipboard" at bounding box center [573, 111] width 1001 height 130
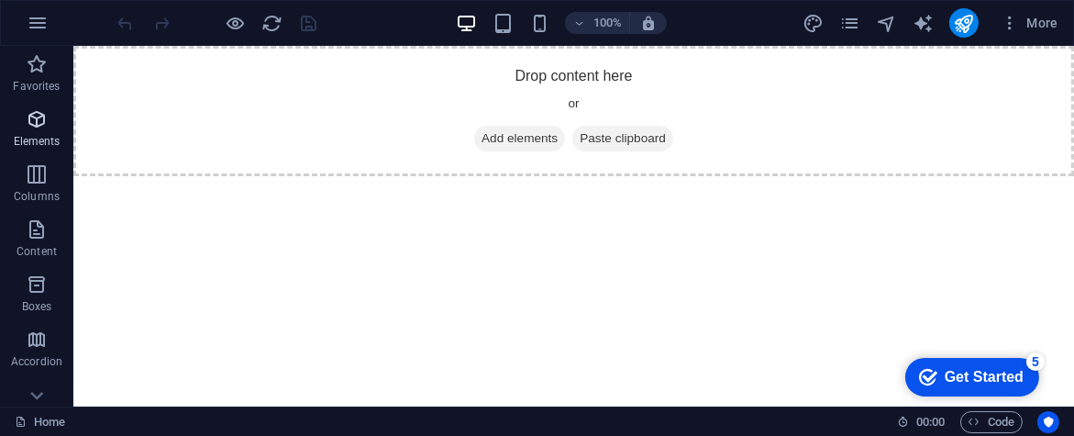
click at [42, 124] on icon "button" at bounding box center [37, 119] width 22 height 22
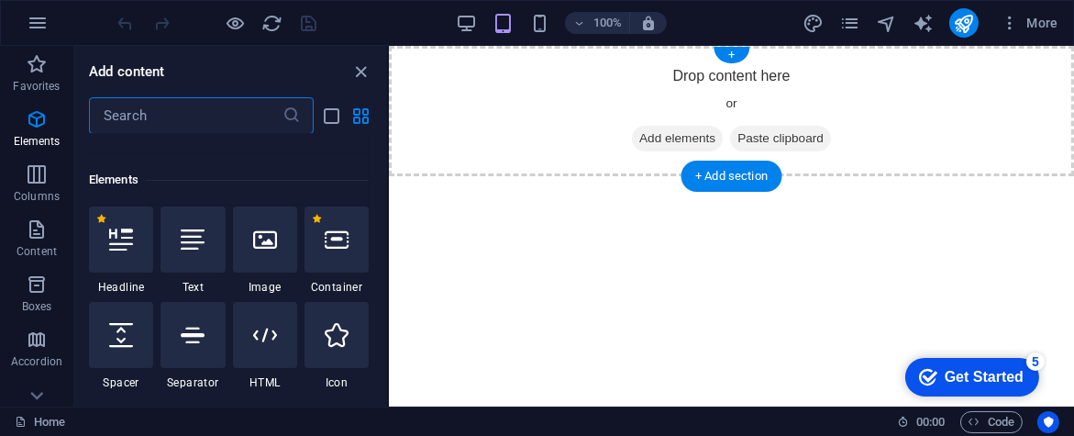
scroll to position [195, 0]
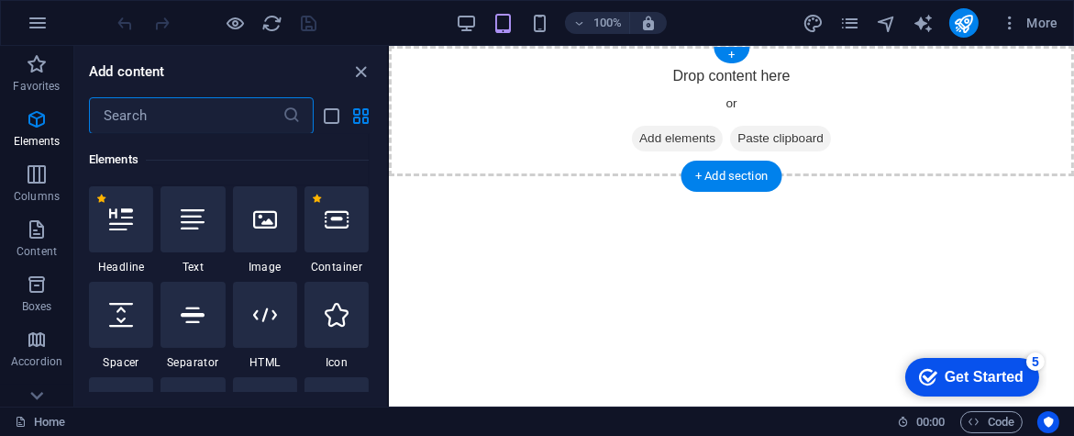
click at [453, 124] on div "Drop content here or Add elements Paste clipboard" at bounding box center [730, 111] width 685 height 130
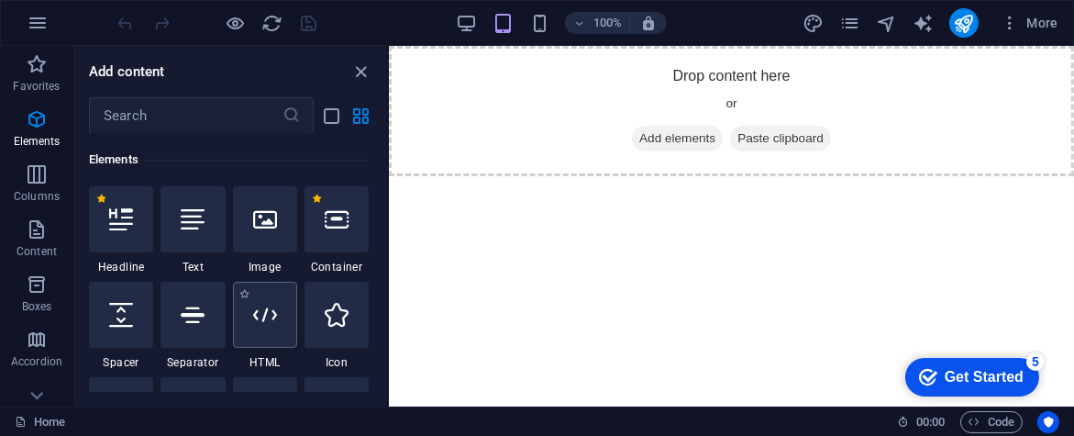
click at [252, 332] on div at bounding box center [265, 315] width 64 height 66
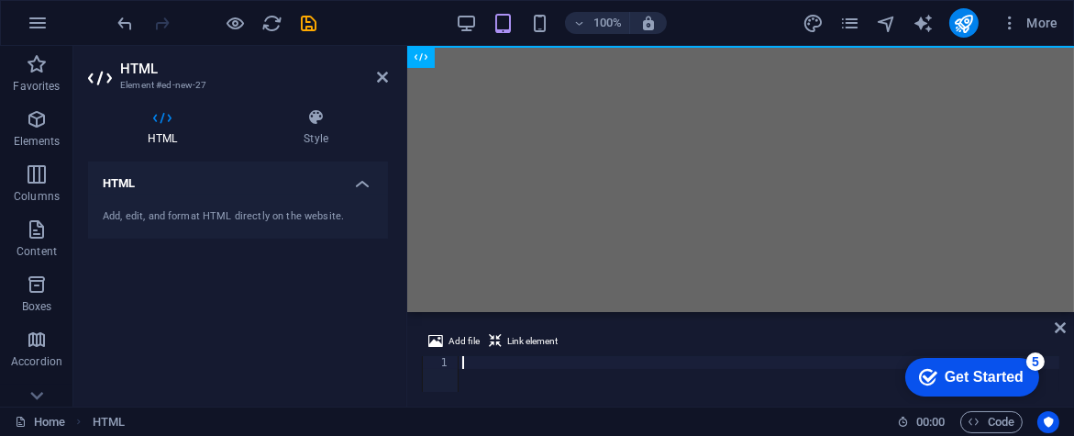
click at [510, 46] on html "Skip to main content" at bounding box center [739, 46] width 667 height 0
click at [576, 46] on html "Skip to main content" at bounding box center [739, 46] width 667 height 0
click at [149, 115] on icon at bounding box center [162, 117] width 149 height 18
